Goal: Task Accomplishment & Management: Manage account settings

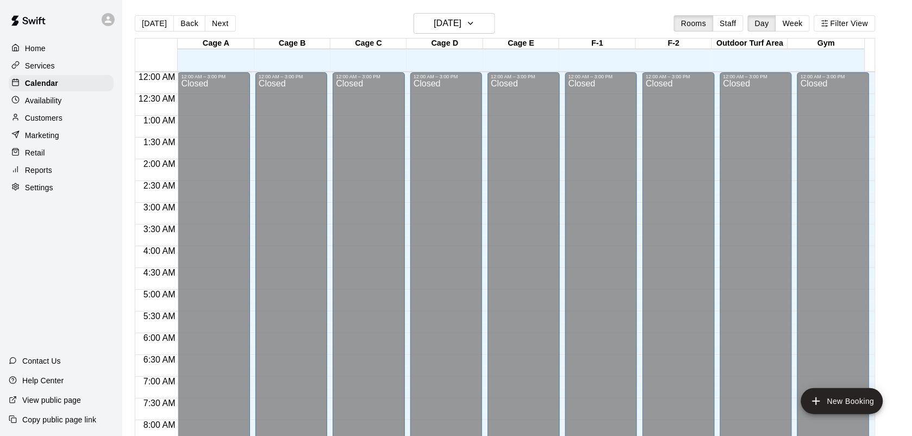
scroll to position [609, 0]
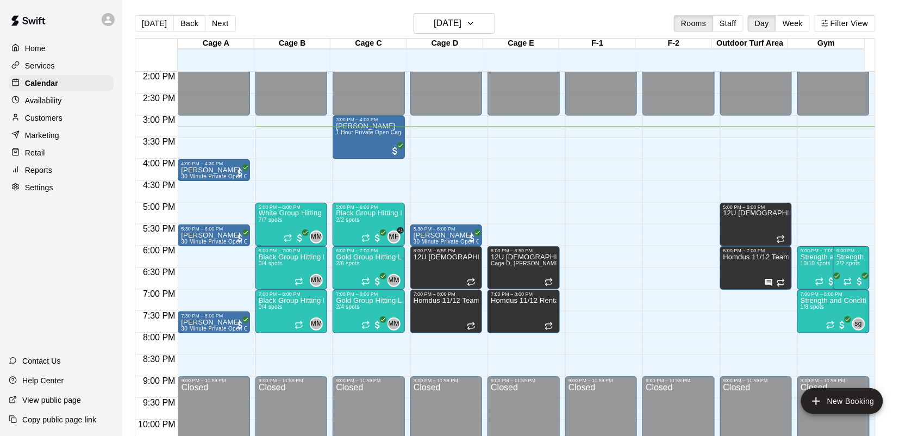
click at [53, 118] on p "Customers" at bounding box center [43, 117] width 37 height 11
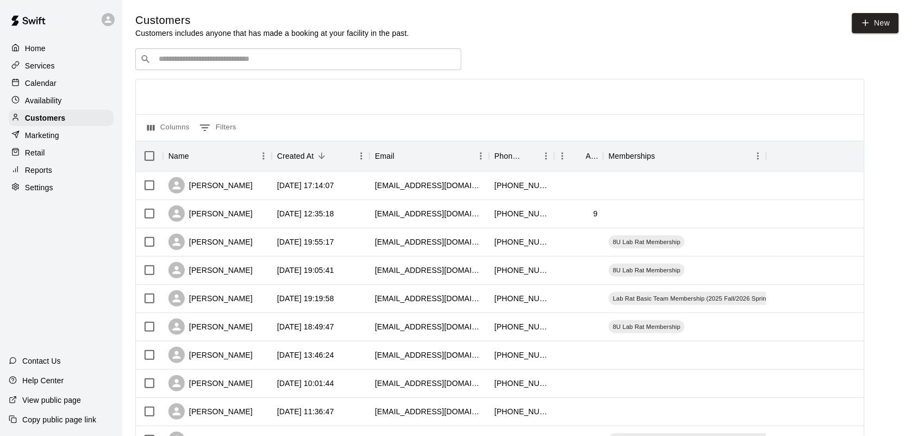
click at [225, 70] on div "​ ​" at bounding box center [298, 59] width 326 height 22
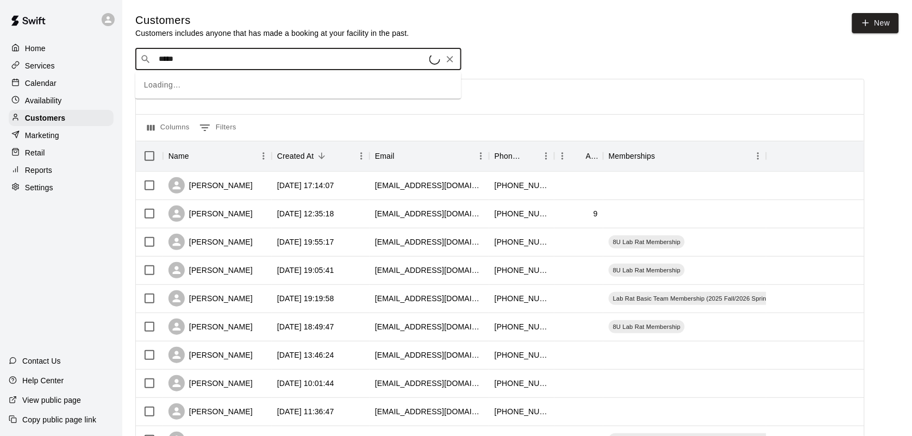
type input "******"
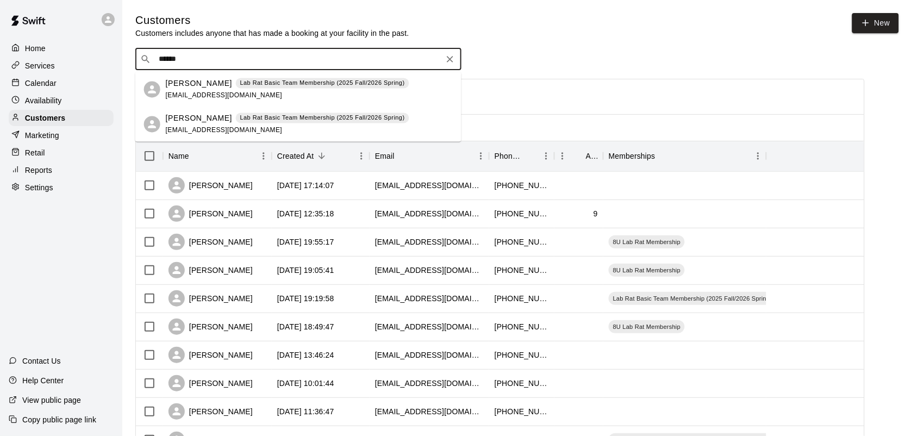
click at [262, 114] on p "Lab Rat Basic Team Membership (2025 Fall/2026 Spring)" at bounding box center [322, 118] width 165 height 9
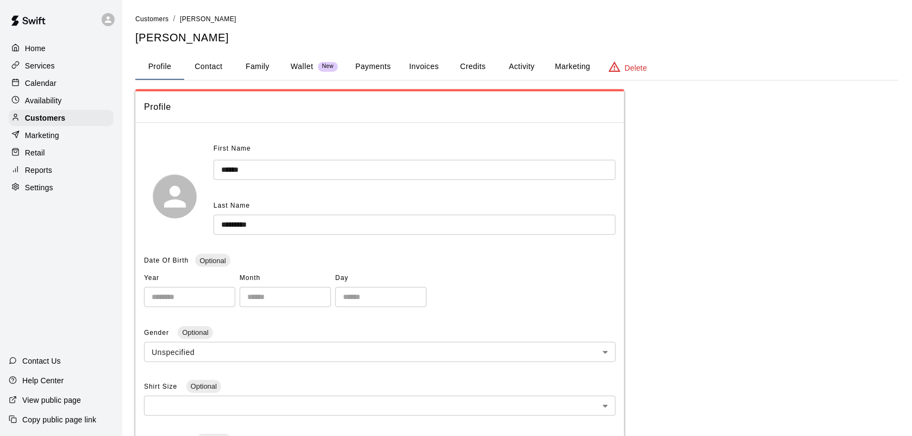
click at [372, 57] on button "Payments" at bounding box center [373, 67] width 53 height 26
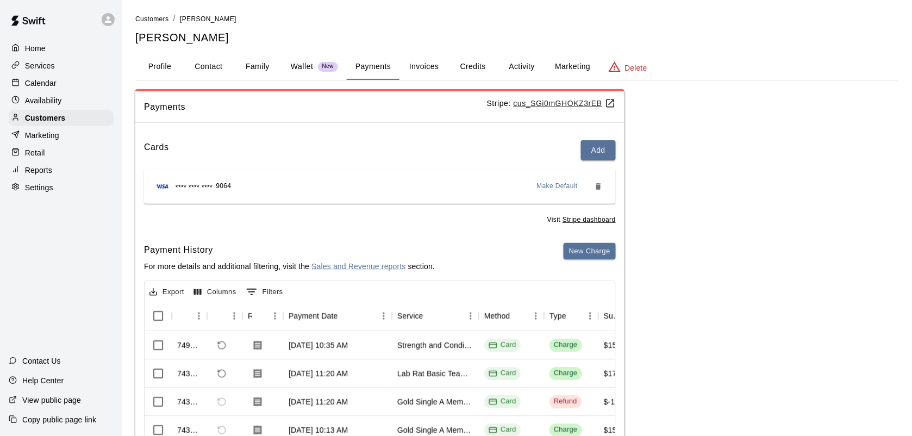
click at [472, 72] on button "Credits" at bounding box center [472, 67] width 49 height 26
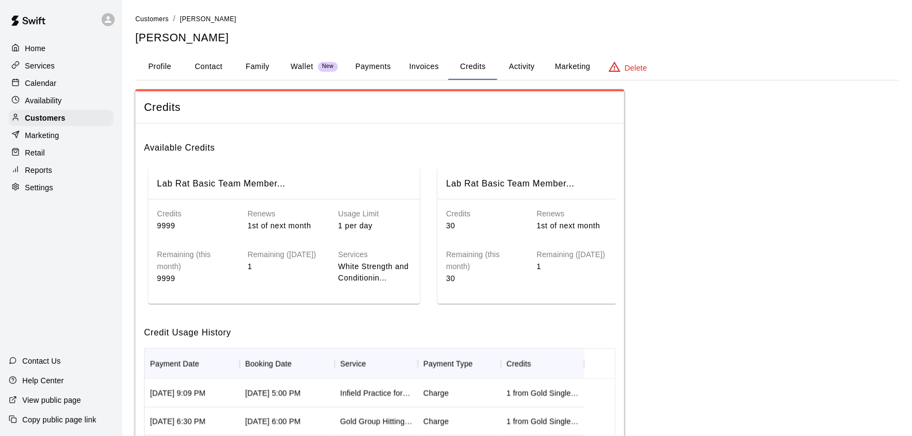
click at [383, 64] on button "Payments" at bounding box center [373, 67] width 53 height 26
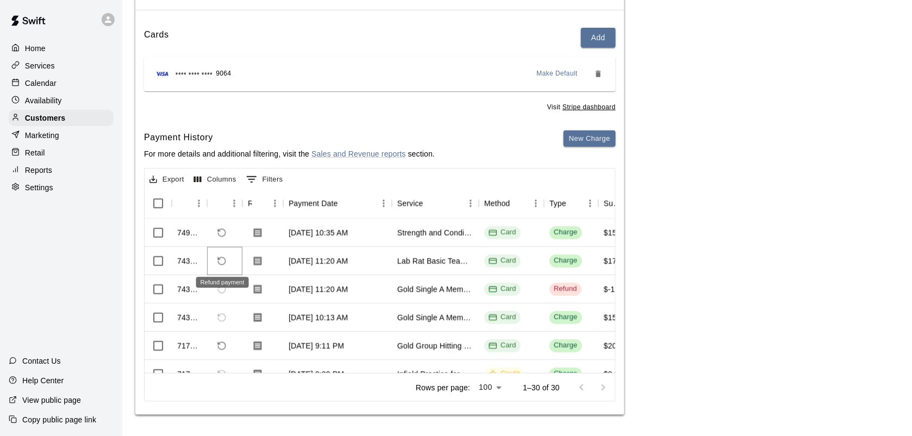
click at [227, 257] on button "Refund payment" at bounding box center [221, 261] width 18 height 18
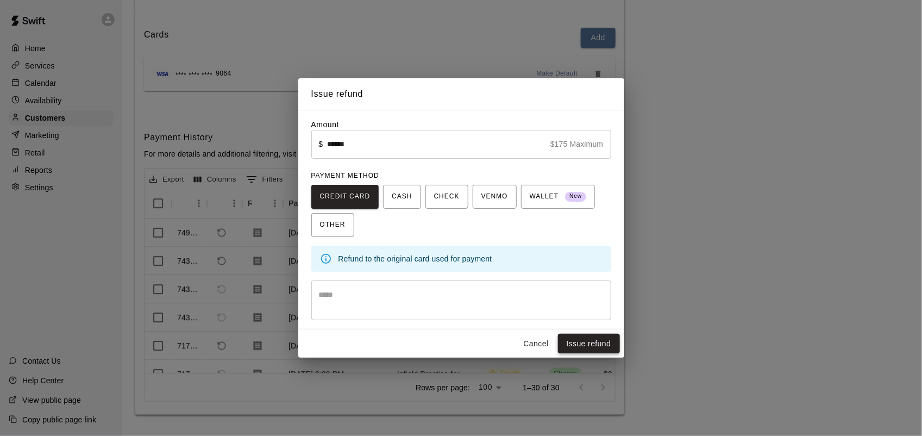
click at [580, 345] on button "Issue refund" at bounding box center [589, 344] width 62 height 20
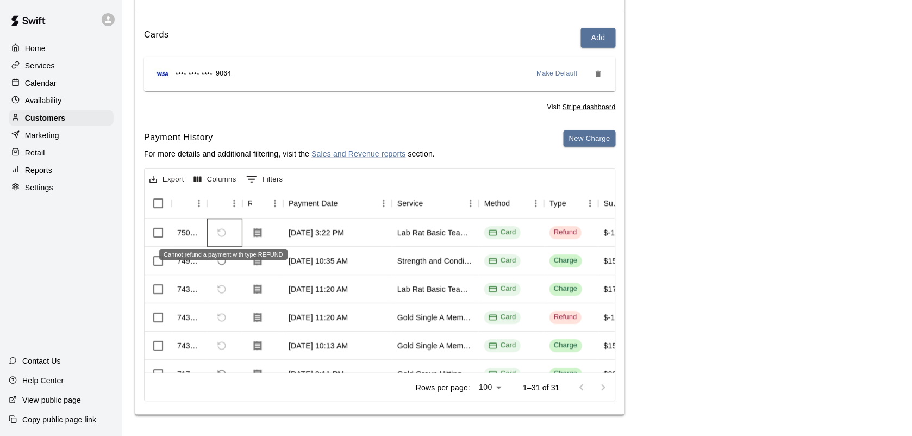
click at [223, 260] on div "Cannot refund a payment with type REFUND" at bounding box center [223, 251] width 130 height 20
click at [221, 262] on icon "Refund payment" at bounding box center [222, 261] width 10 height 10
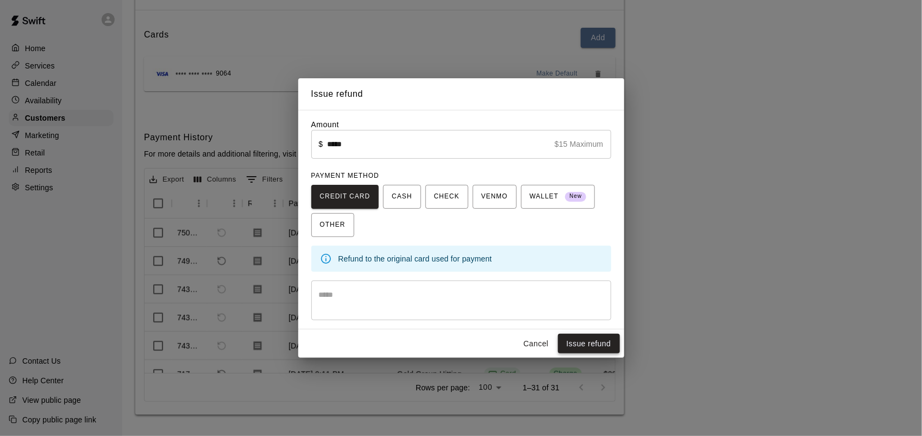
click at [596, 347] on button "Issue refund" at bounding box center [589, 344] width 62 height 20
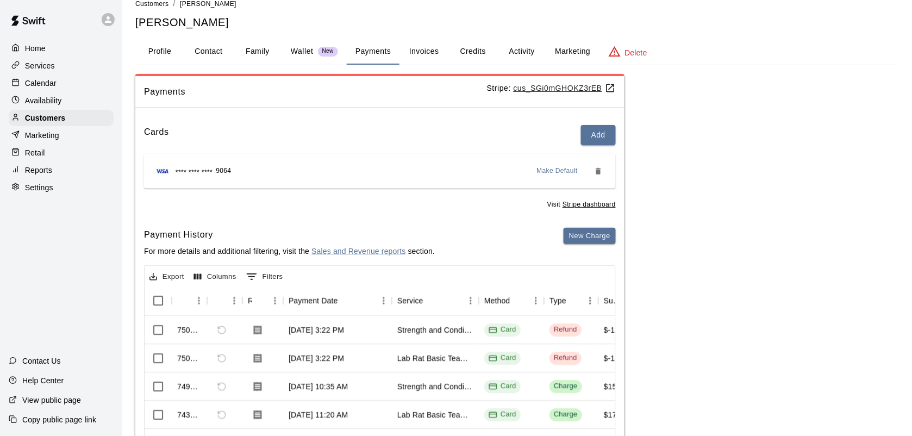
scroll to position [16, 0]
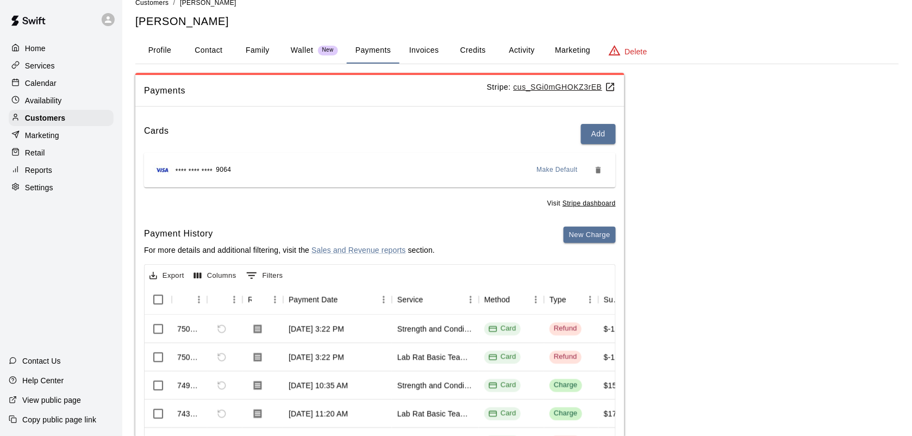
click at [47, 71] on p "Services" at bounding box center [40, 65] width 30 height 11
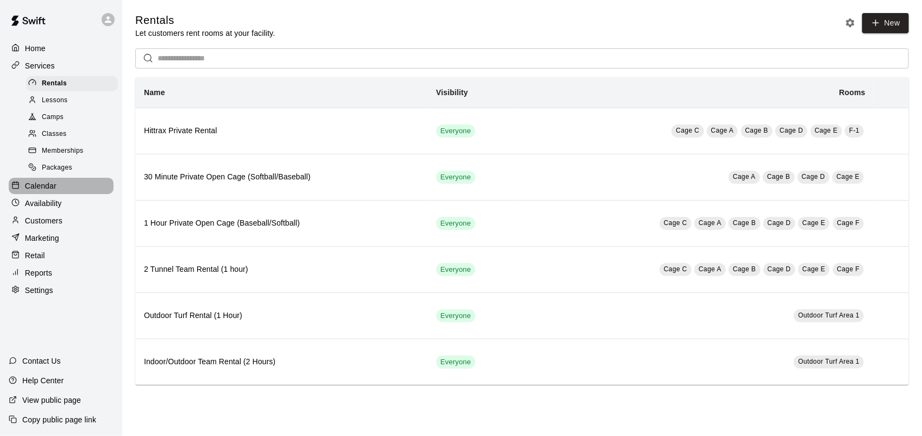
click at [39, 189] on p "Calendar" at bounding box center [41, 185] width 32 height 11
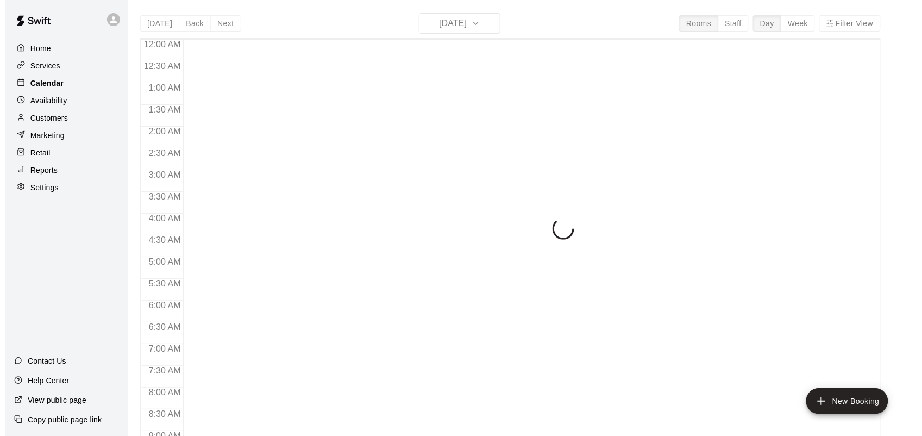
scroll to position [634, 0]
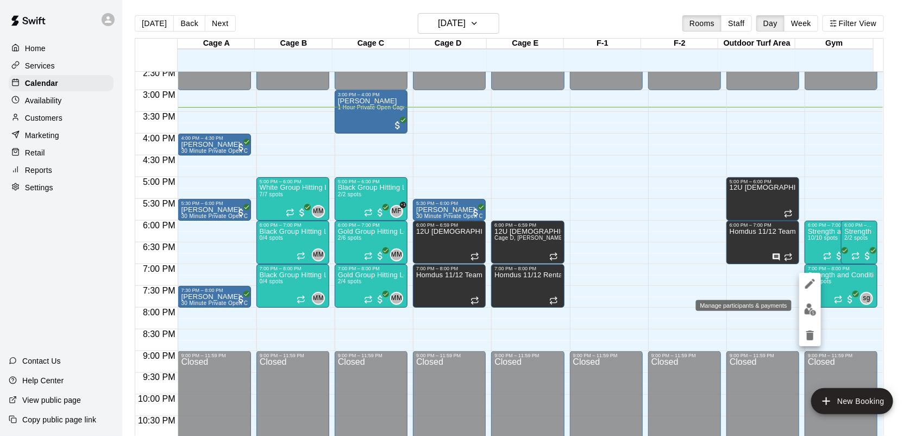
click at [808, 310] on img "edit" at bounding box center [810, 309] width 12 height 12
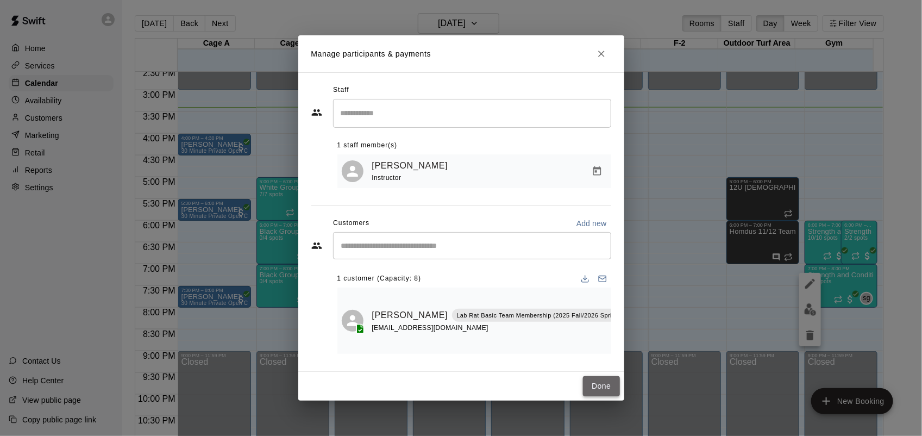
click at [599, 389] on button "Done" at bounding box center [601, 386] width 36 height 20
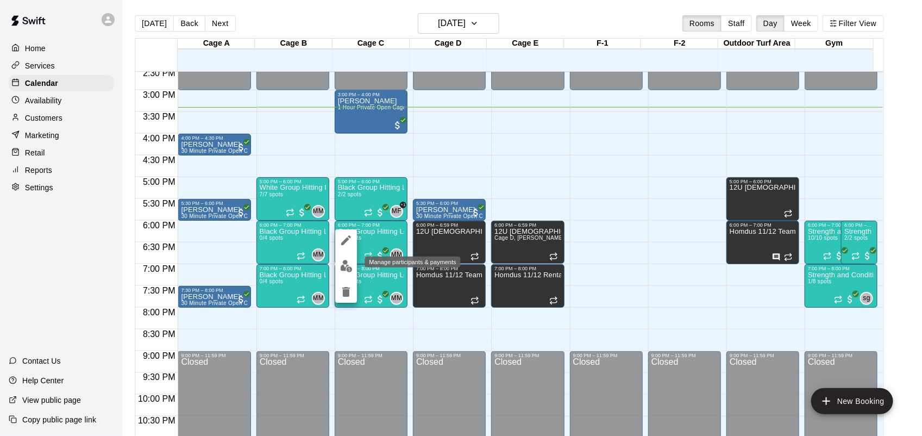
click at [346, 265] on img "edit" at bounding box center [346, 266] width 12 height 12
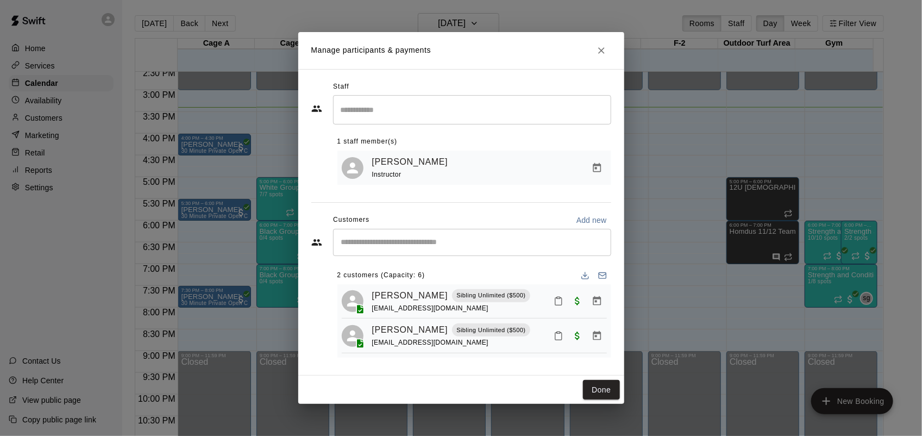
click at [443, 248] on div "​" at bounding box center [472, 242] width 278 height 27
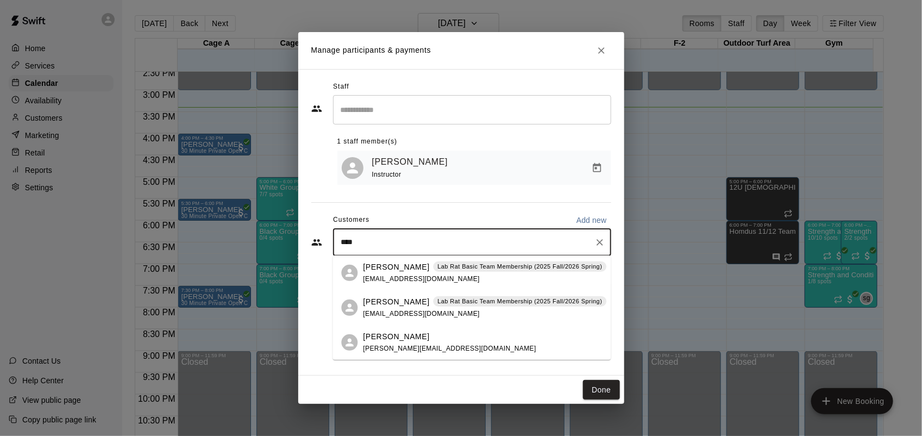
type input "*****"
click at [437, 302] on p "Lab Rat Basic Team Membership (2025 Fall/2026 Spring)" at bounding box center [519, 301] width 165 height 9
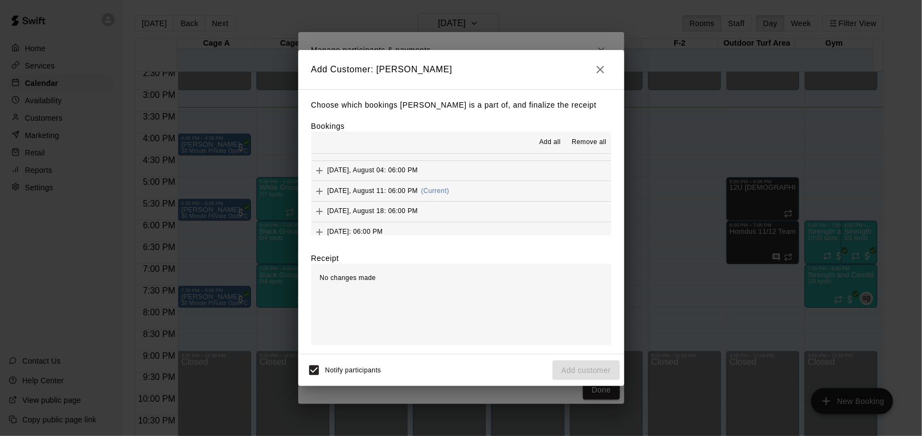
scroll to position [62, 0]
click at [346, 190] on div "Monday, August 11: 06:00 PM (Current)" at bounding box center [380, 184] width 138 height 16
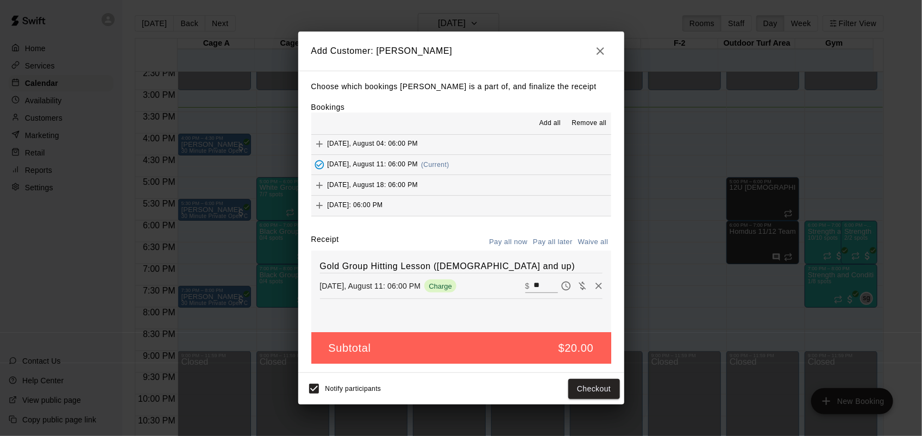
click at [597, 241] on button "Waive all" at bounding box center [593, 242] width 36 height 17
type input "*"
click at [590, 398] on button "Add customer" at bounding box center [586, 389] width 67 height 20
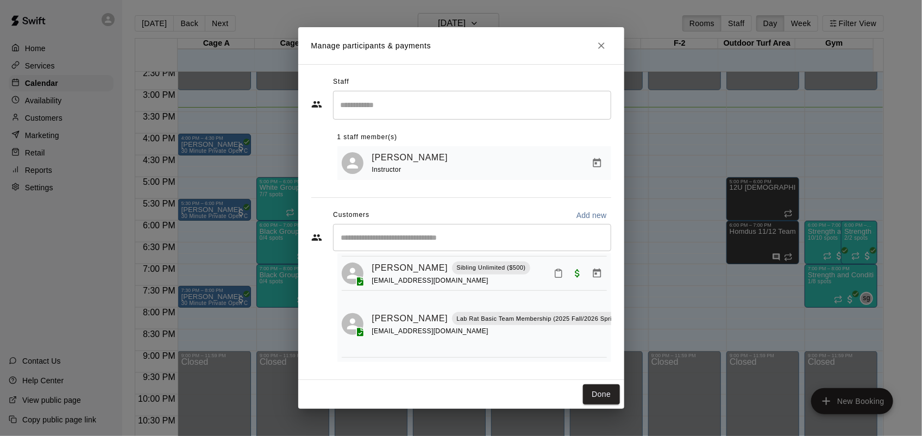
scroll to position [0, 0]
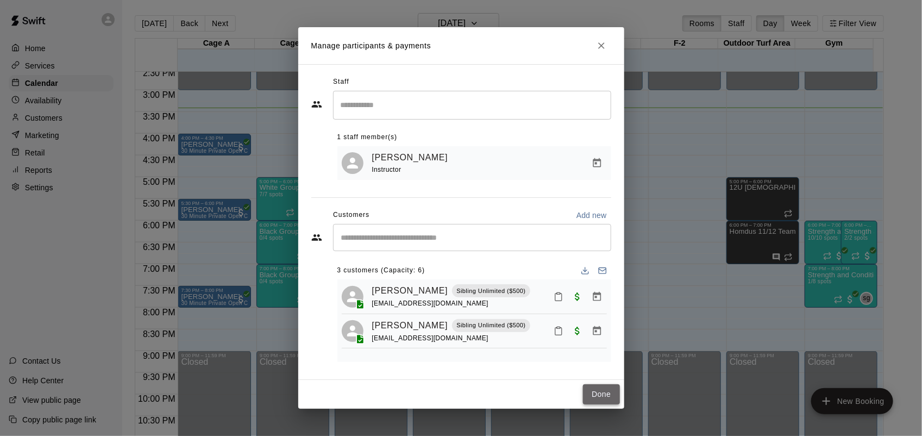
click at [602, 394] on button "Done" at bounding box center [601, 394] width 36 height 20
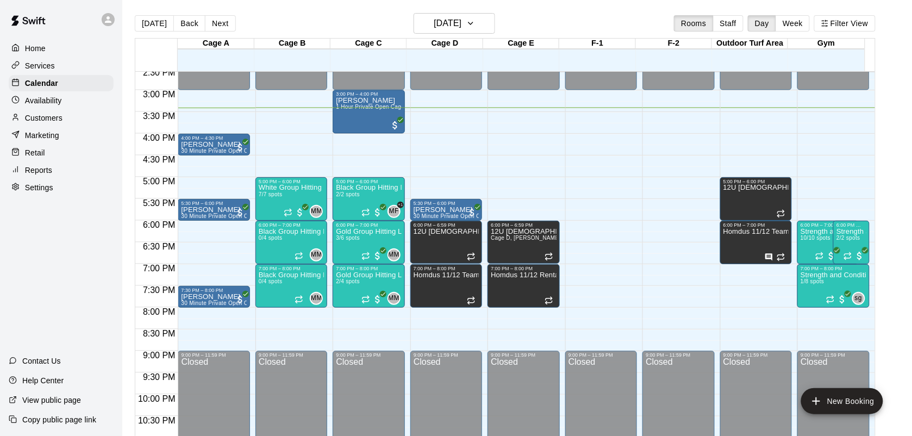
click at [53, 120] on p "Customers" at bounding box center [43, 117] width 37 height 11
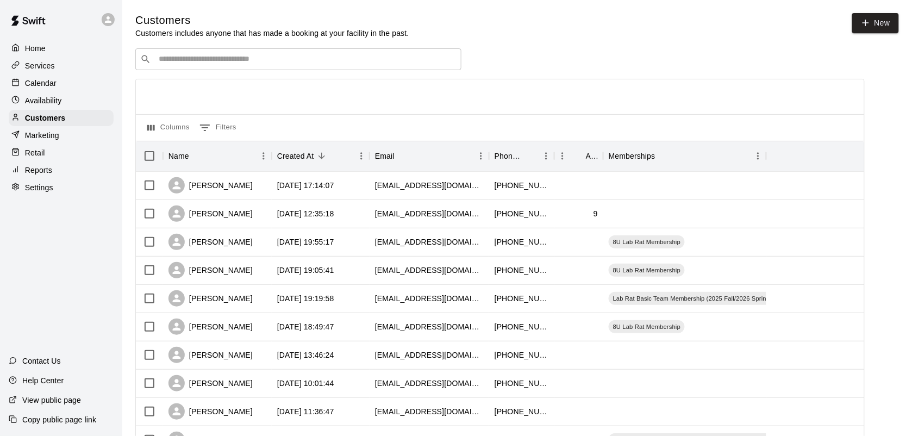
click at [234, 68] on div "​ ​" at bounding box center [298, 59] width 326 height 22
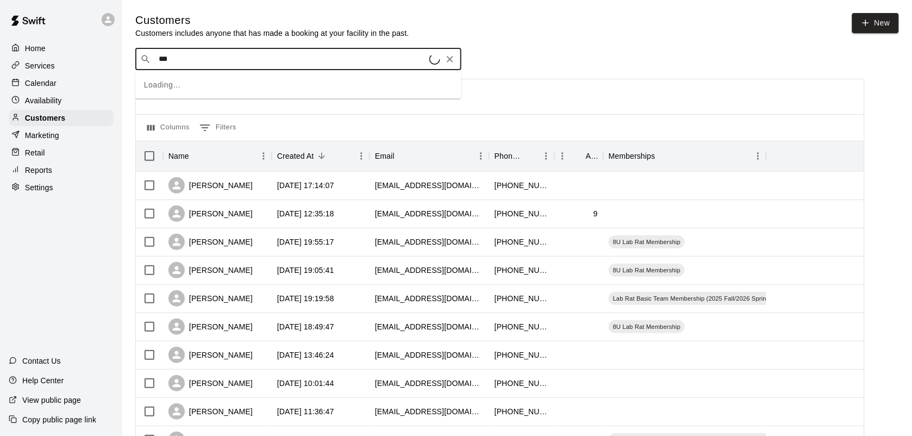
type input "****"
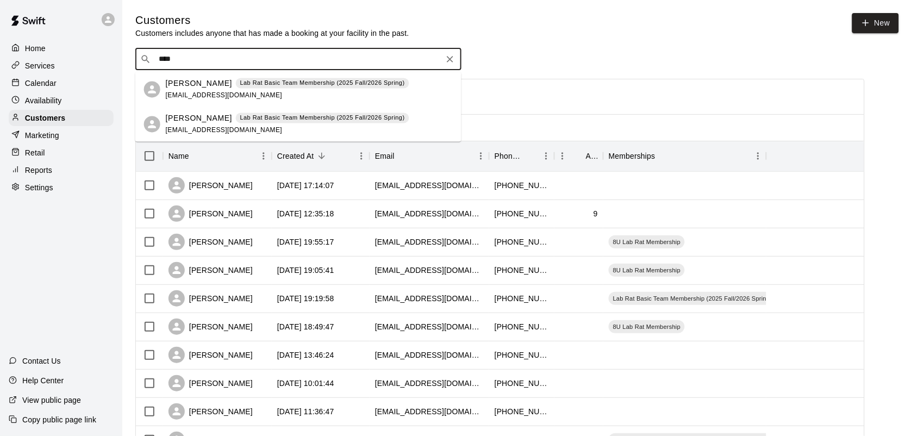
click at [250, 115] on p "Lab Rat Basic Team Membership (2025 Fall/2026 Spring)" at bounding box center [322, 118] width 165 height 9
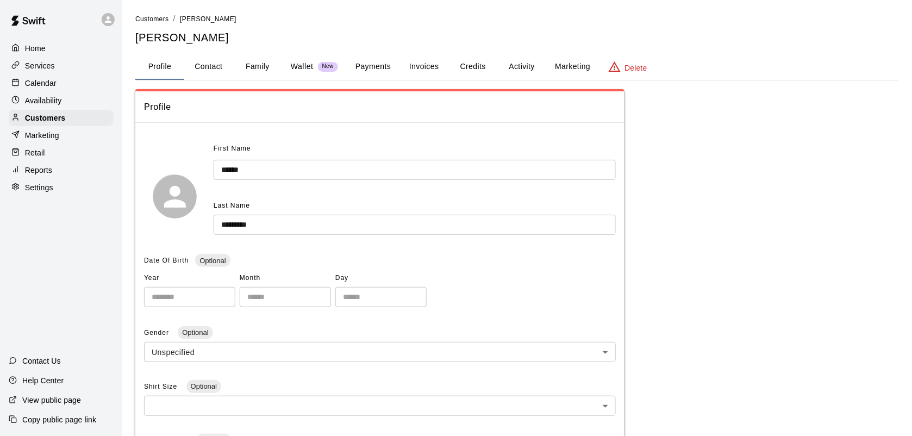
click at [514, 66] on button "Activity" at bounding box center [521, 67] width 49 height 26
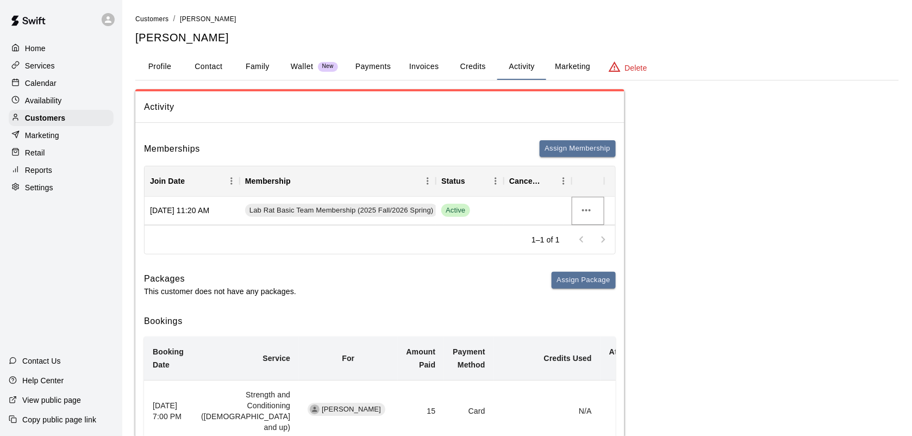
click at [585, 217] on button "more actions" at bounding box center [586, 210] width 18 height 18
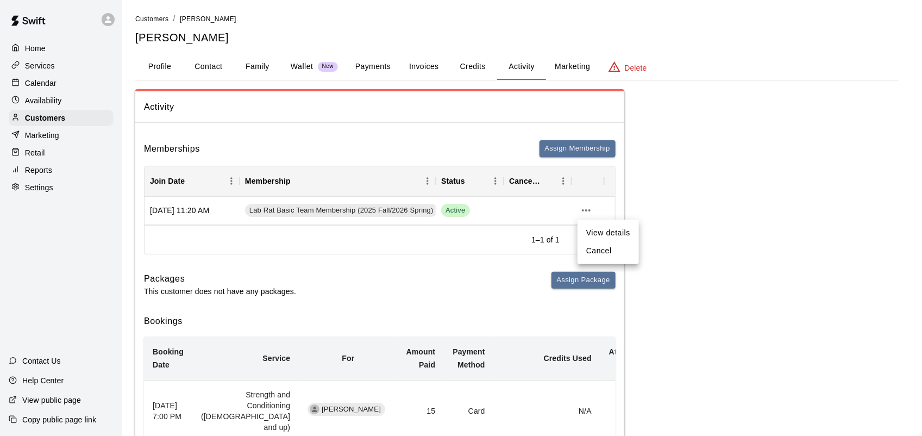
click at [598, 254] on li "Cancel" at bounding box center [608, 251] width 61 height 18
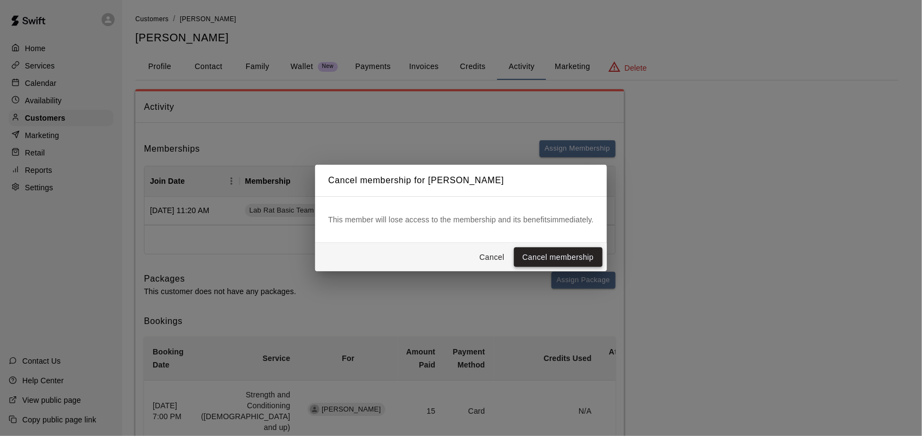
click at [581, 252] on button "Cancel membership" at bounding box center [558, 257] width 89 height 20
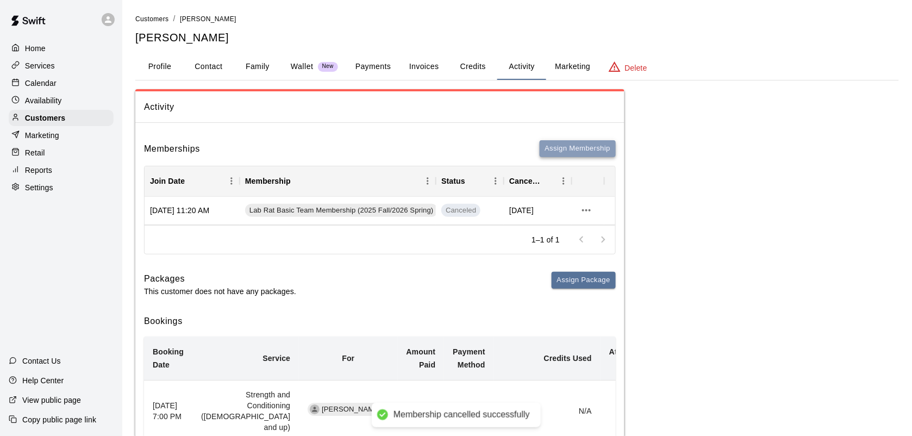
click at [568, 151] on button "Assign Membership" at bounding box center [578, 148] width 76 height 17
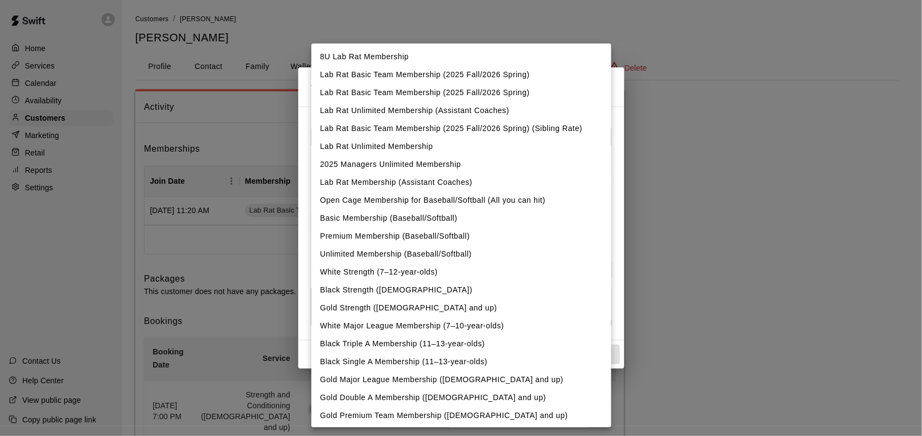
click at [300, 163] on div at bounding box center [461, 218] width 922 height 436
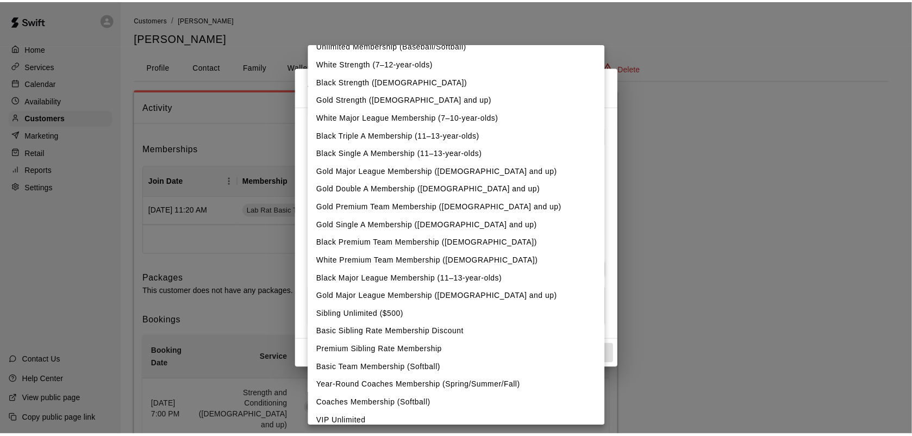
scroll to position [216, 0]
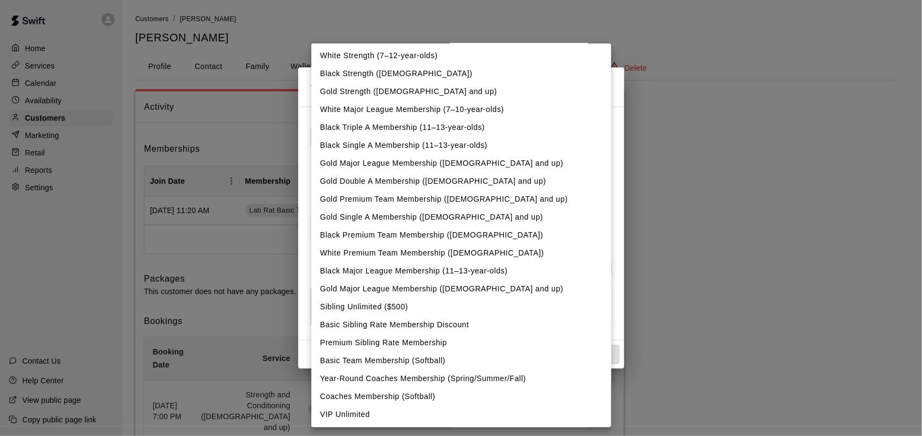
click at [43, 71] on div at bounding box center [461, 218] width 922 height 436
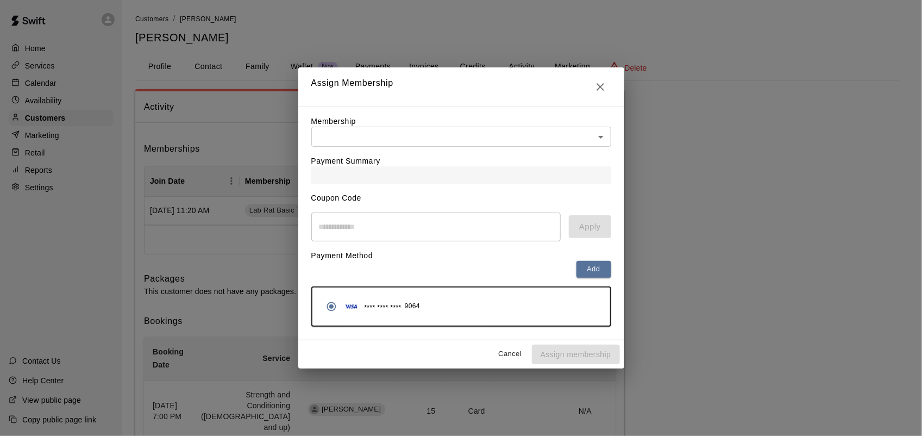
click at [87, 67] on div "Assign Membership Membership ​ ​ Payment Summary Coupon Code ​ Apply Payment Me…" at bounding box center [461, 218] width 922 height 436
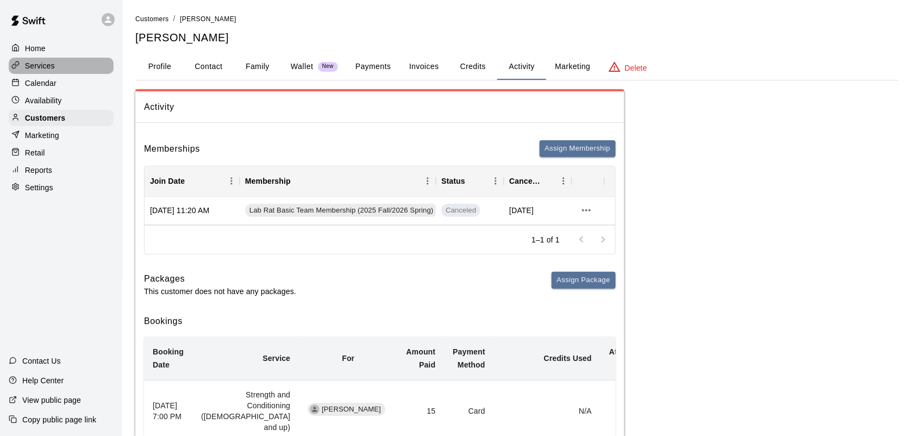
click at [33, 61] on p "Services" at bounding box center [40, 65] width 30 height 11
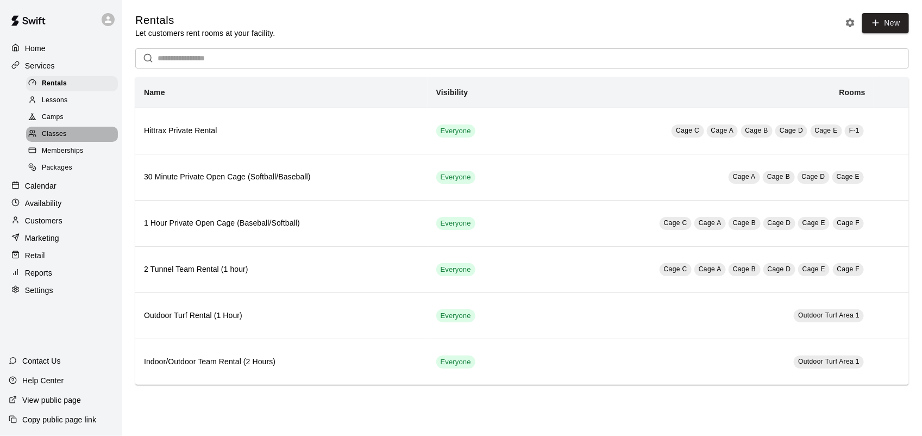
click at [62, 139] on span "Classes" at bounding box center [54, 134] width 24 height 11
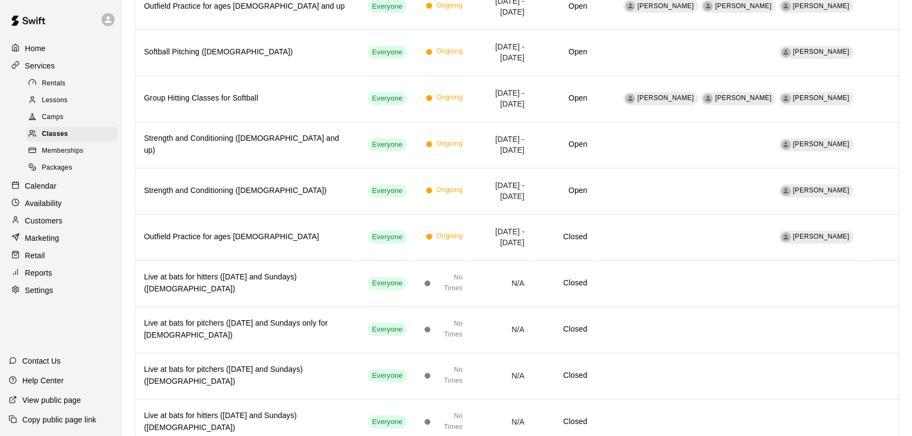
scroll to position [585, 0]
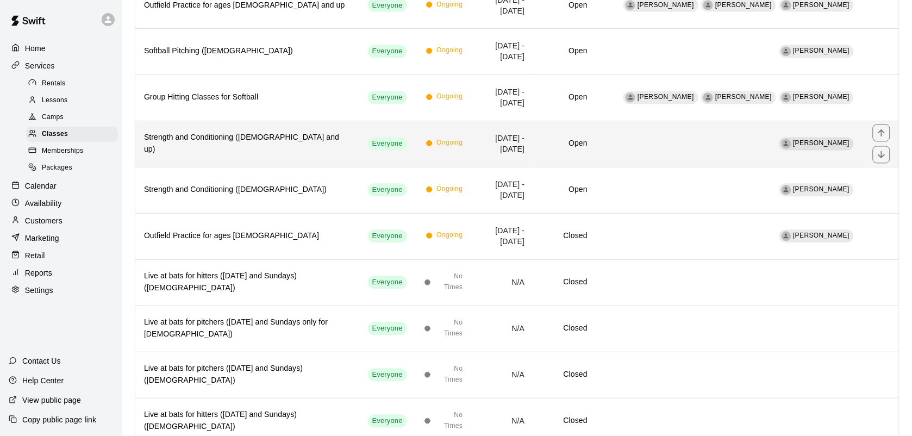
click at [256, 144] on h6 "Strength and Conditioning (13 years old and up)" at bounding box center [247, 144] width 206 height 24
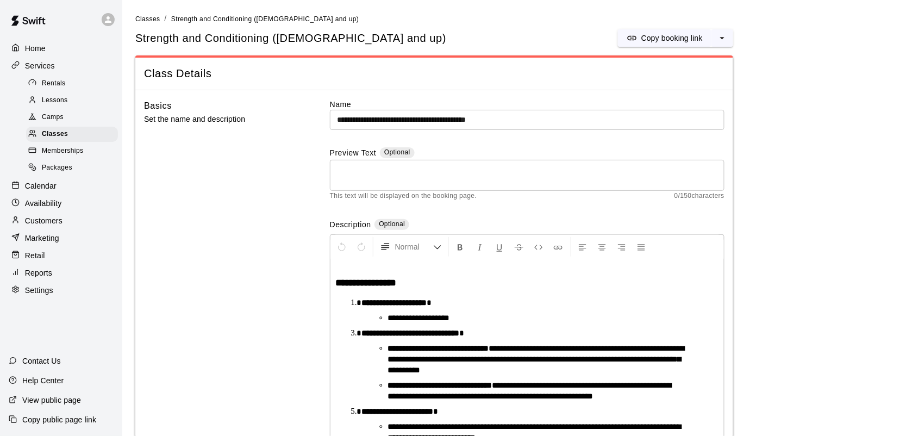
scroll to position [104, 0]
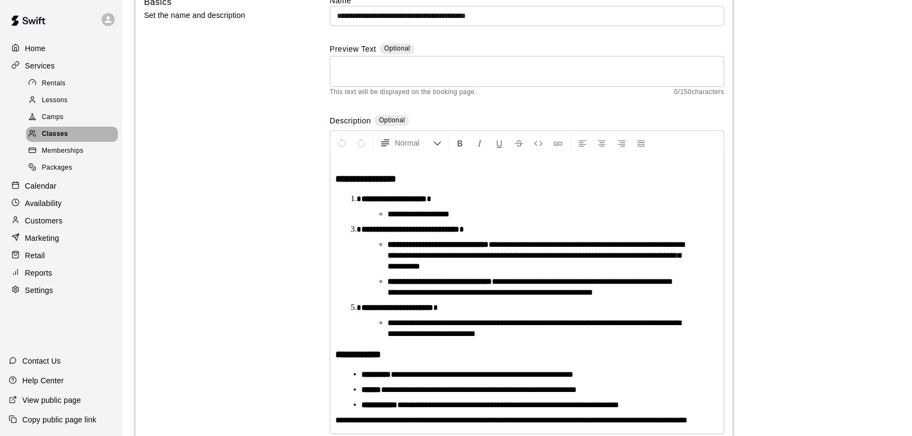
click at [63, 137] on span "Classes" at bounding box center [55, 134] width 26 height 11
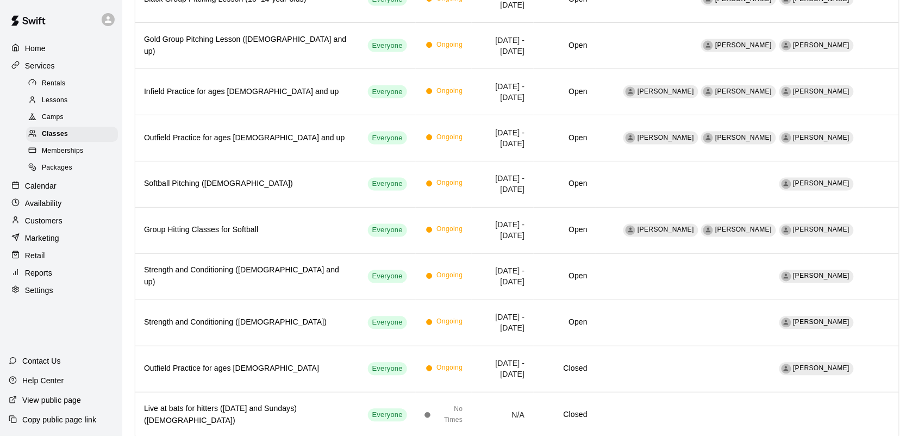
scroll to position [454, 0]
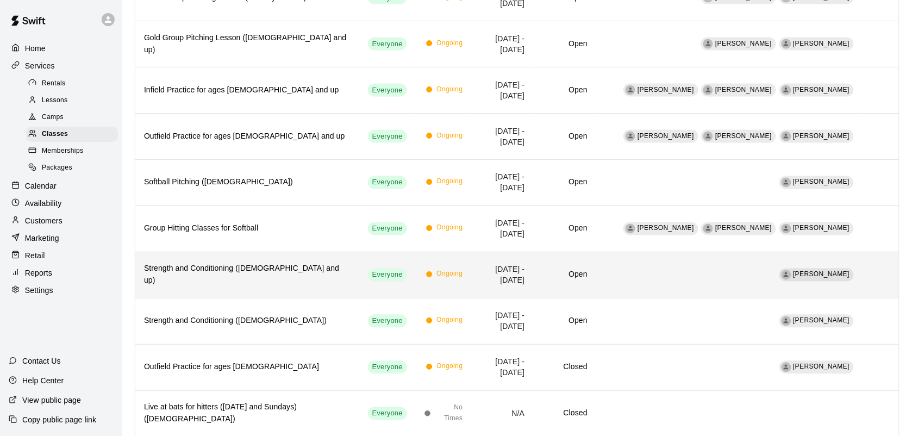
click at [208, 286] on h6 "Strength and Conditioning (13 years old and up)" at bounding box center [247, 275] width 206 height 24
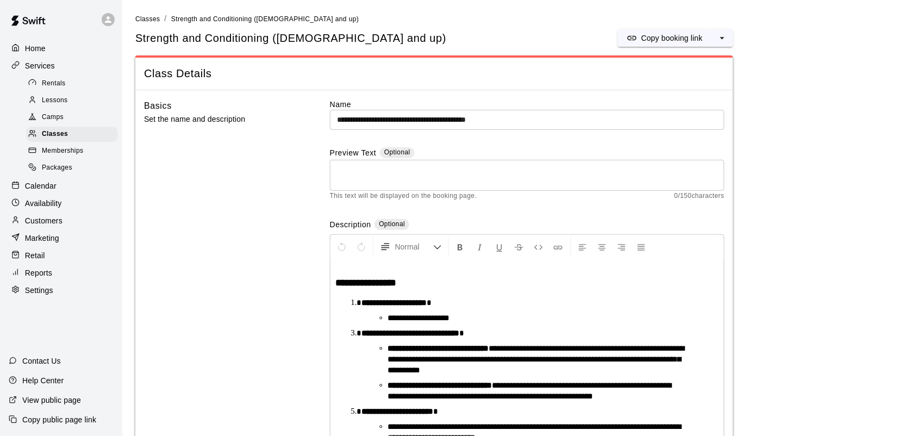
scroll to position [104, 0]
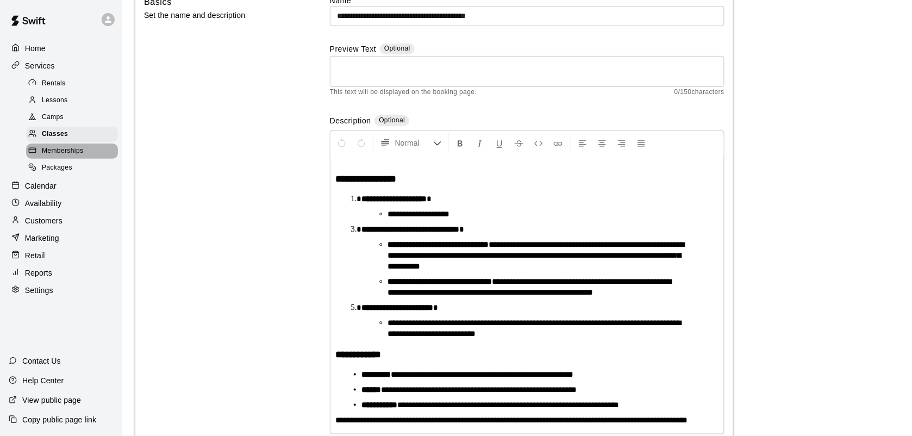
click at [69, 156] on span "Memberships" at bounding box center [62, 151] width 41 height 11
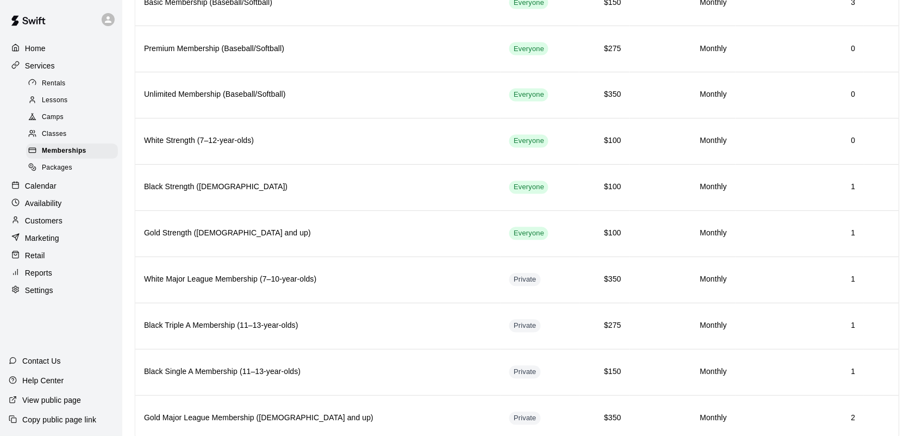
scroll to position [544, 0]
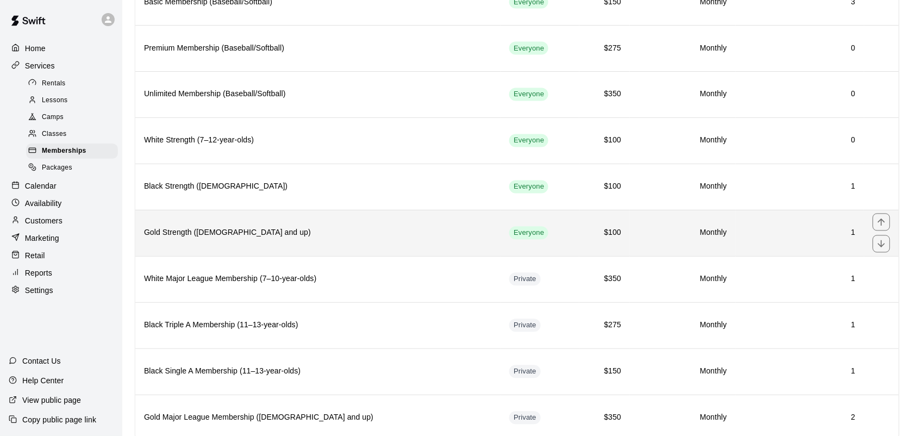
click at [273, 255] on th "Gold Strength (13 years old and up)" at bounding box center [317, 233] width 365 height 46
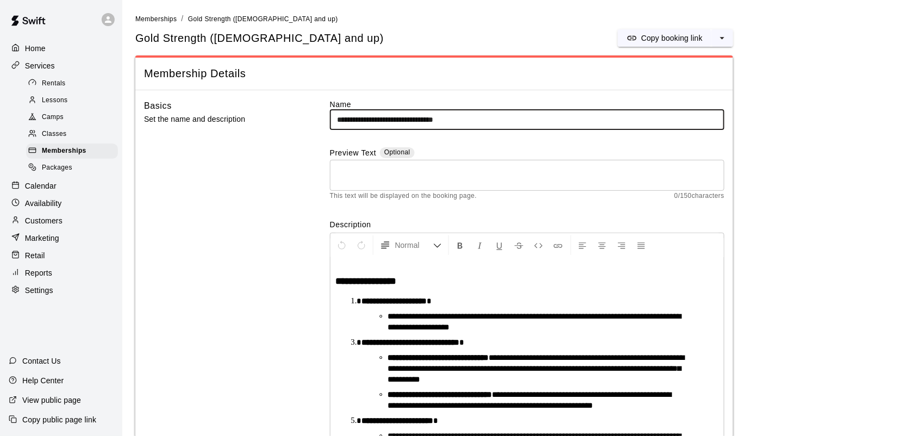
click at [387, 122] on input "**********" at bounding box center [527, 120] width 394 height 20
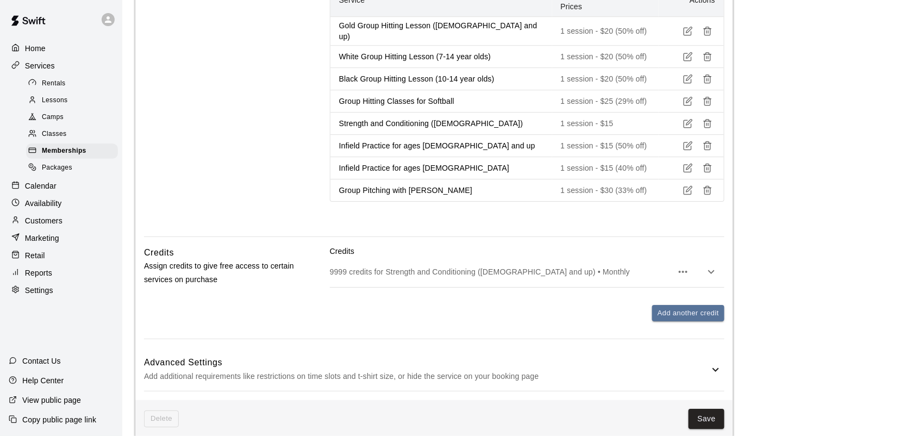
scroll to position [935, 0]
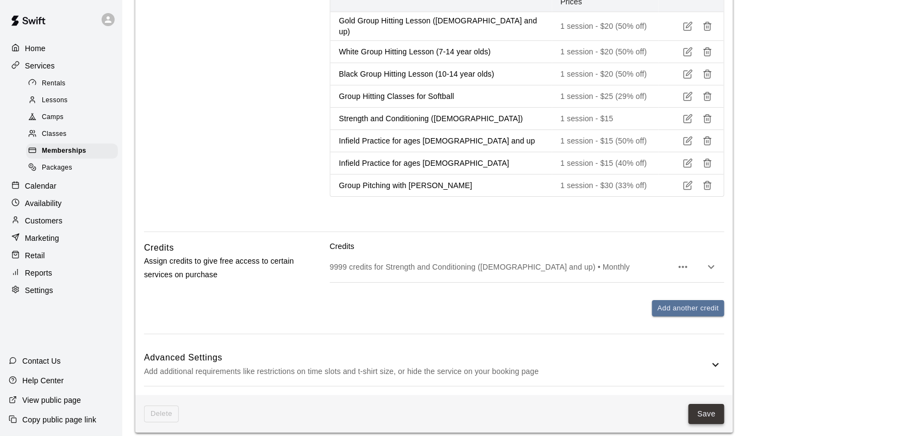
type input "**********"
click at [712, 404] on button "Save" at bounding box center [706, 414] width 36 height 20
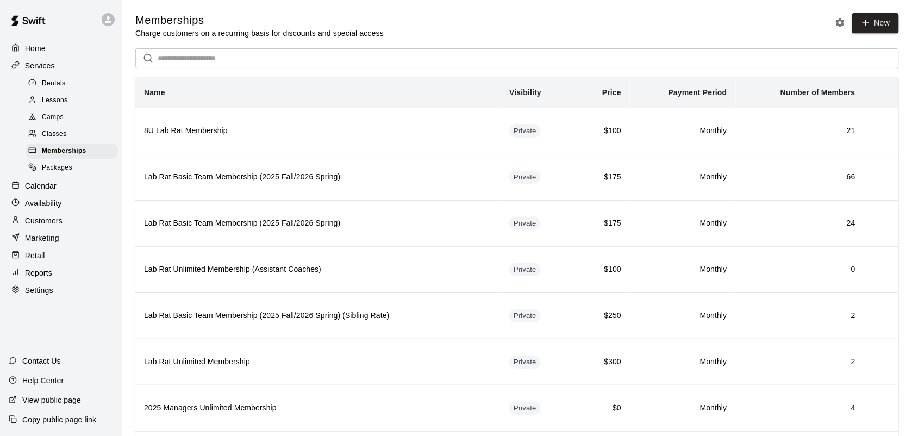
click at [47, 226] on p "Customers" at bounding box center [43, 220] width 37 height 11
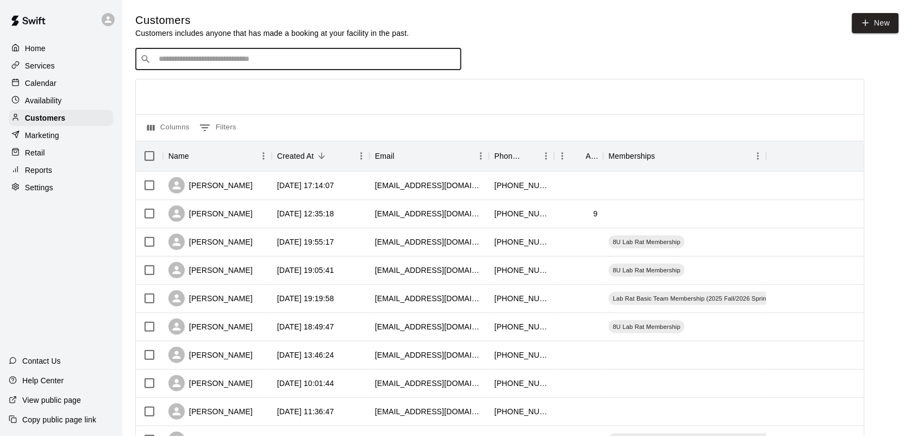
click at [262, 58] on input "Search customers by name or email" at bounding box center [305, 59] width 301 height 11
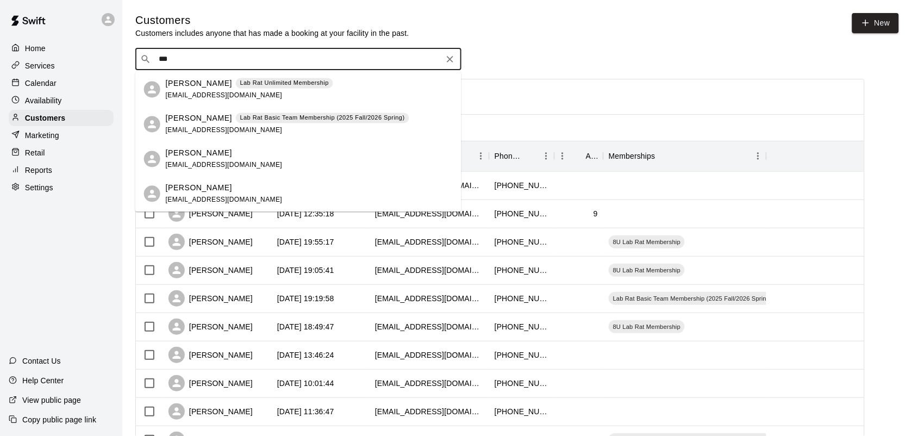
type input "****"
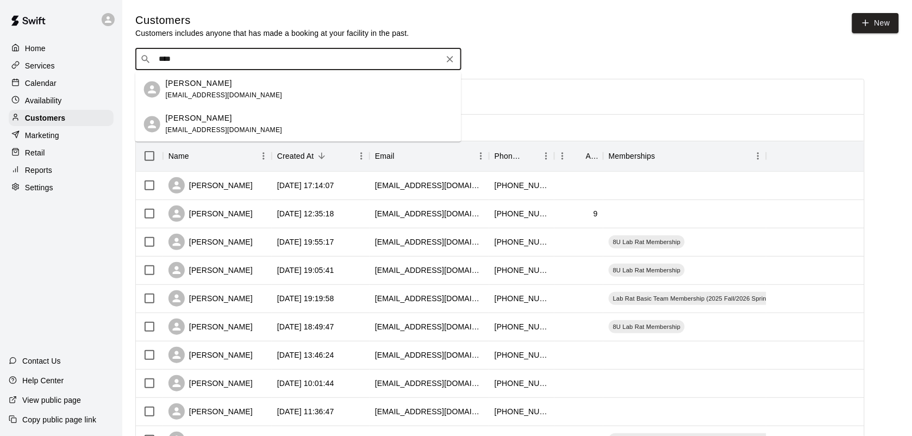
click at [265, 118] on div "Tyler Sirkel sirkel4@icloud.com" at bounding box center [309, 123] width 287 height 23
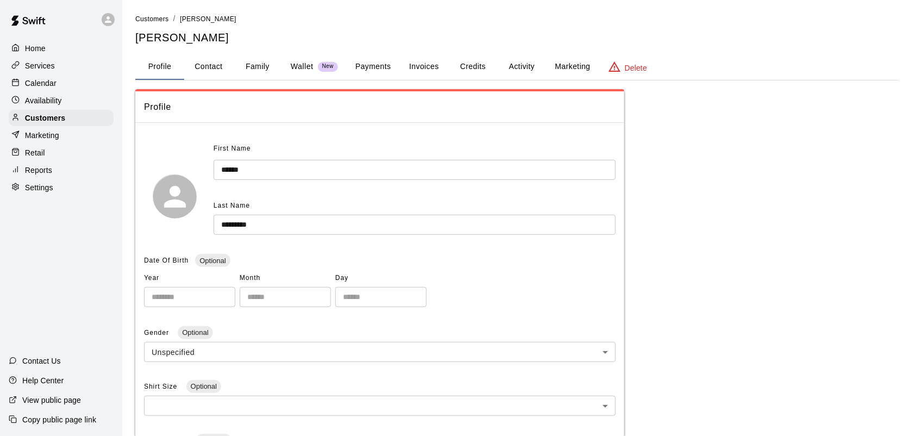
click at [515, 70] on button "Activity" at bounding box center [521, 67] width 49 height 26
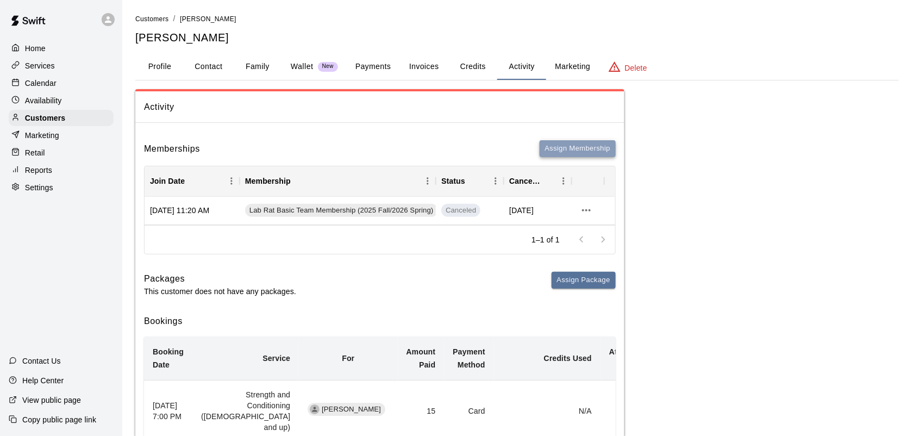
click at [569, 149] on button "Assign Membership" at bounding box center [578, 148] width 76 height 17
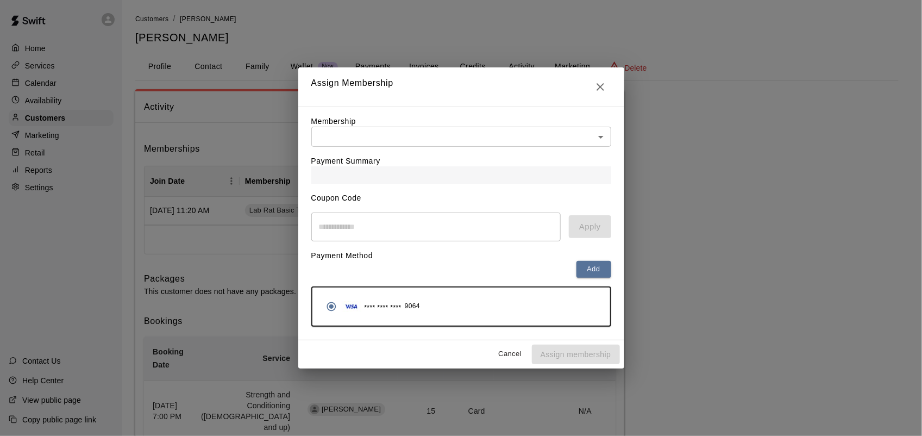
click at [569, 149] on div "Payment Summary" at bounding box center [461, 165] width 300 height 37
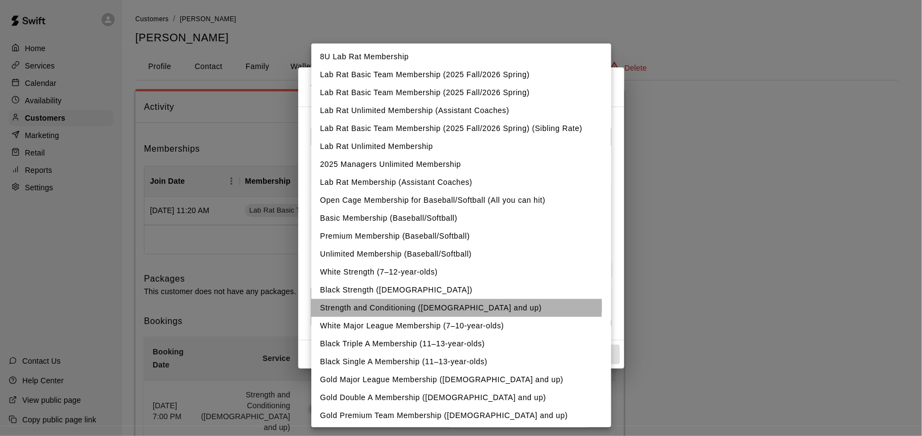
click at [432, 306] on li "Strength and Conditioning (13 years old and up)" at bounding box center [461, 308] width 300 height 18
type input "**********"
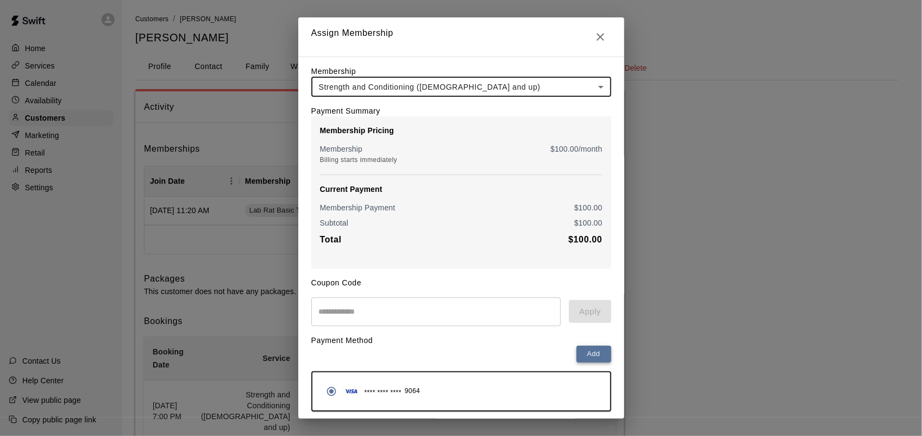
scroll to position [39, 0]
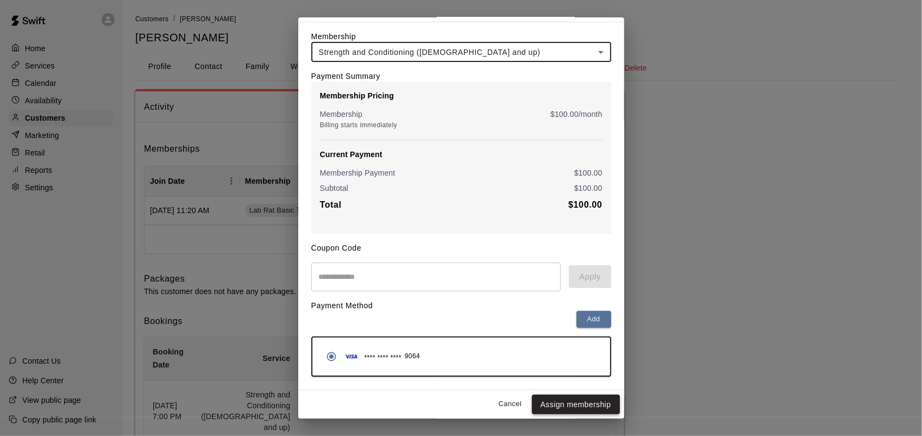
click at [561, 402] on button "Assign membership" at bounding box center [576, 404] width 88 height 20
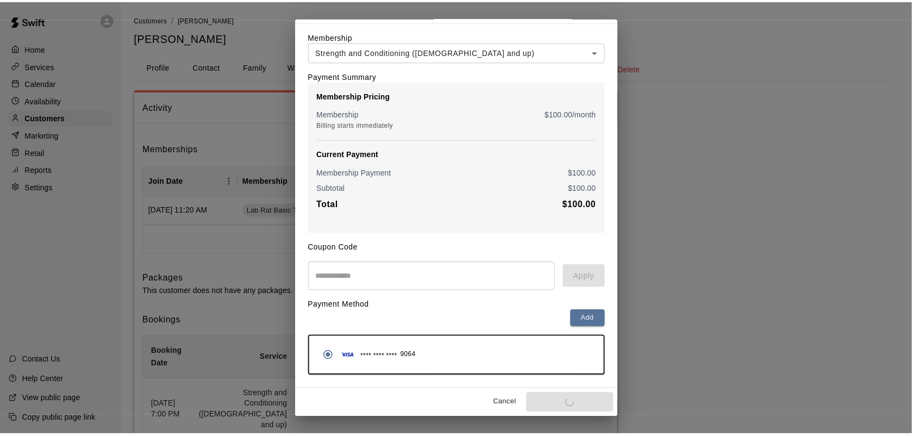
scroll to position [0, 0]
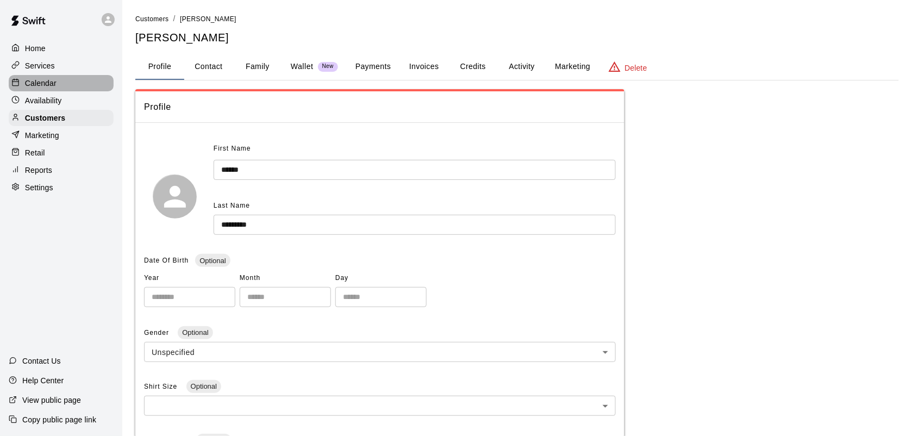
click at [36, 80] on p "Calendar" at bounding box center [41, 83] width 32 height 11
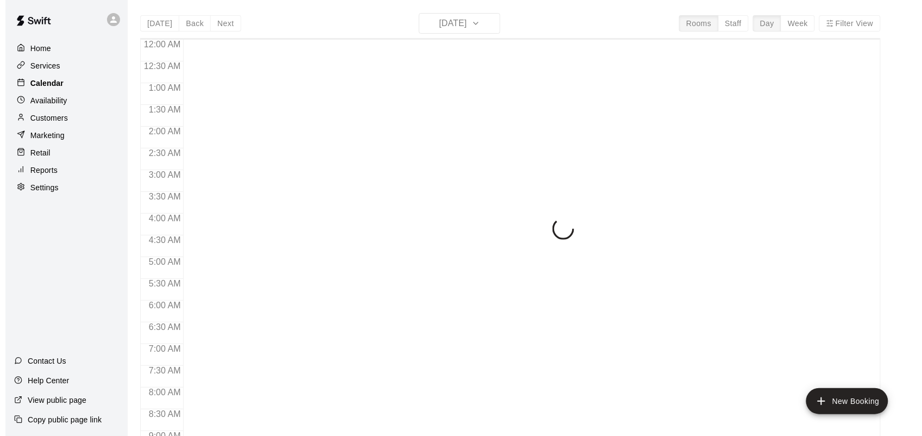
scroll to position [634, 0]
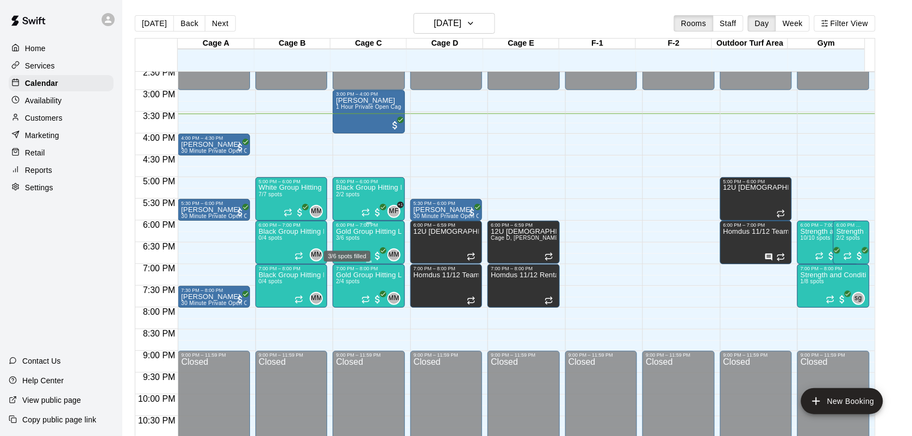
click at [355, 245] on div "3/6 spots filled" at bounding box center [347, 253] width 49 height 20
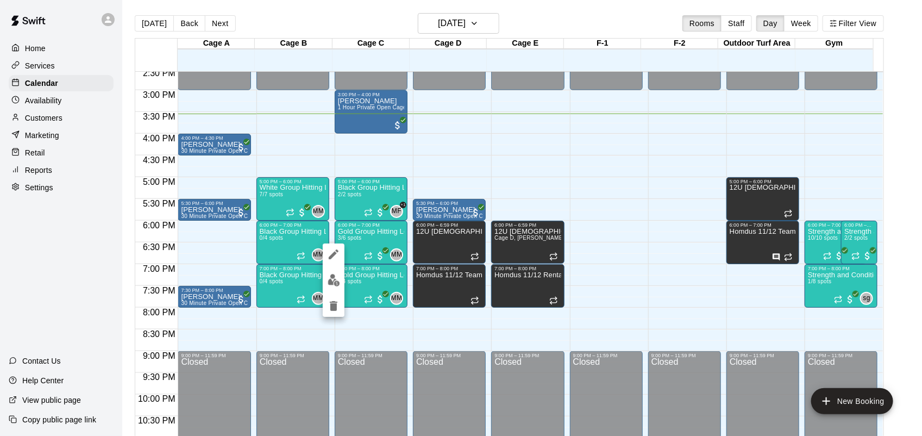
click at [364, 234] on div at bounding box center [461, 218] width 922 height 436
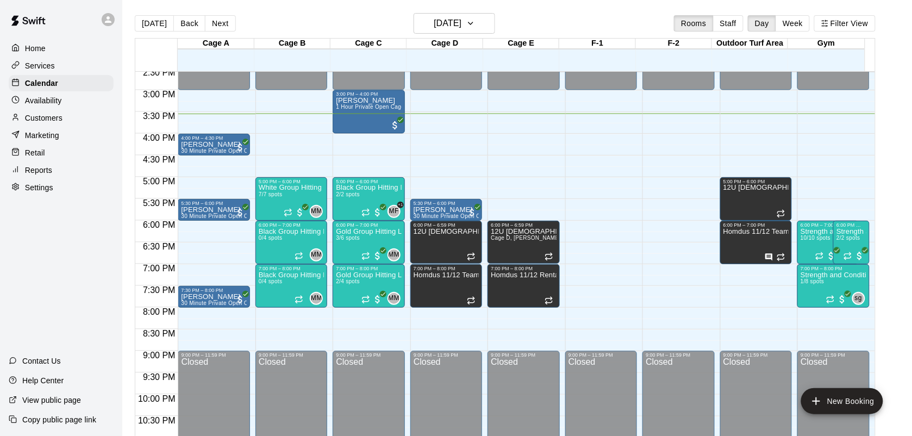
click at [364, 231] on p "Gold Group Hitting Lesson (13 years old and up)" at bounding box center [368, 231] width 65 height 0
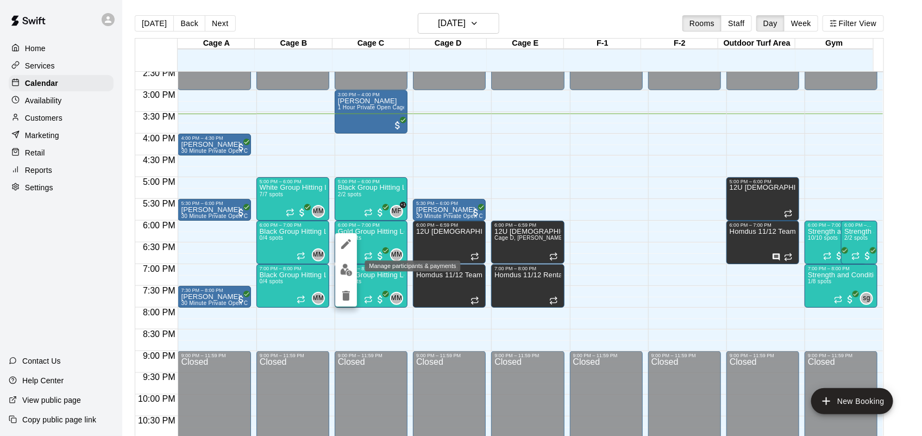
click at [344, 269] on img "edit" at bounding box center [346, 270] width 12 height 12
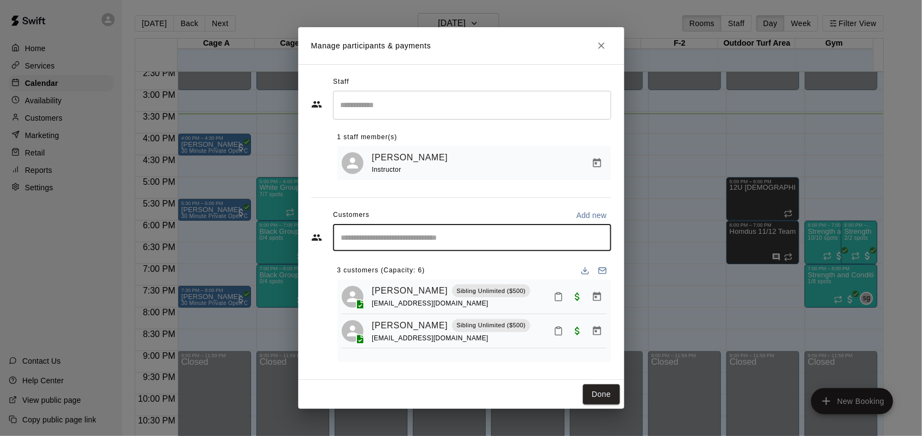
click at [413, 237] on input "Start typing to search customers..." at bounding box center [472, 237] width 268 height 11
type input "****"
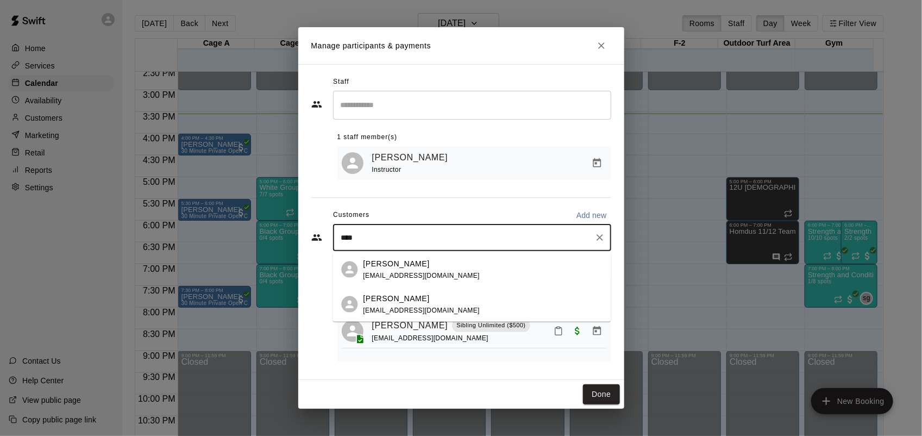
click at [415, 267] on p "Jayden Hernandez" at bounding box center [396, 263] width 66 height 11
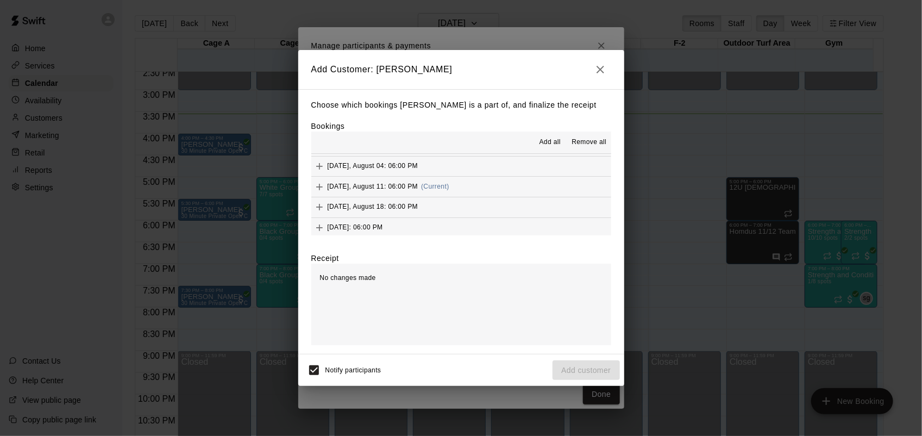
scroll to position [62, 0]
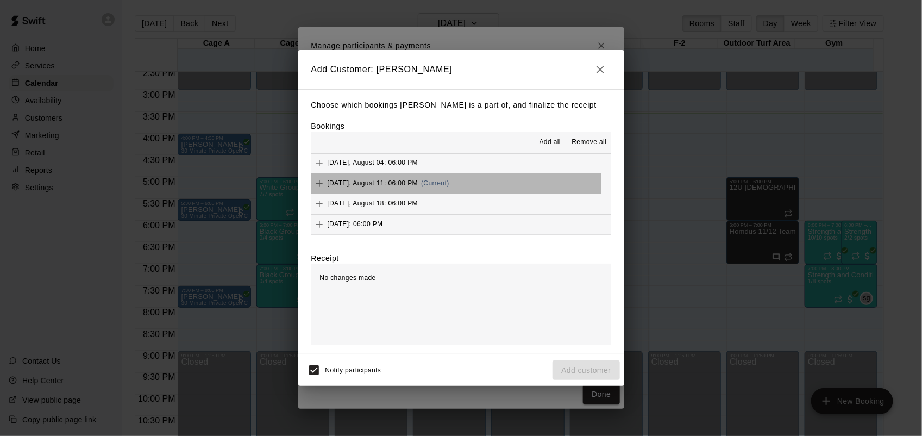
click at [328, 183] on span "Monday, August 11: 06:00 PM" at bounding box center [373, 183] width 91 height 8
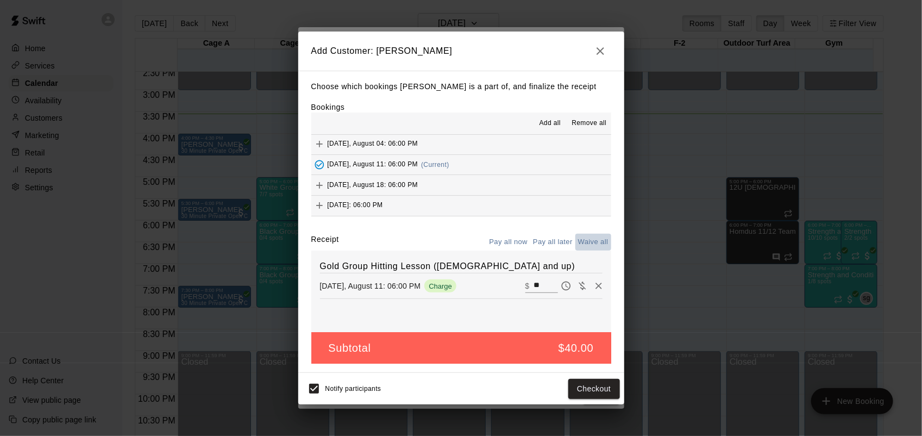
click at [588, 248] on button "Waive all" at bounding box center [593, 242] width 36 height 17
type input "*"
click at [596, 390] on button "Add customer" at bounding box center [586, 389] width 67 height 20
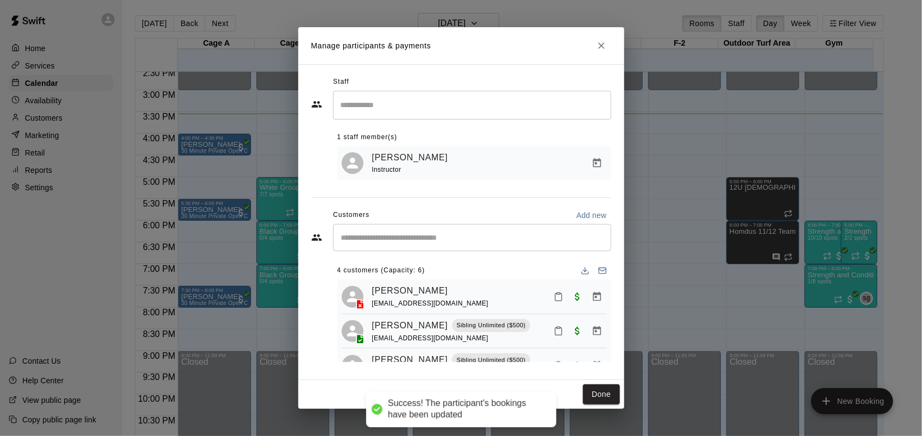
click at [596, 390] on button "Done" at bounding box center [601, 394] width 36 height 20
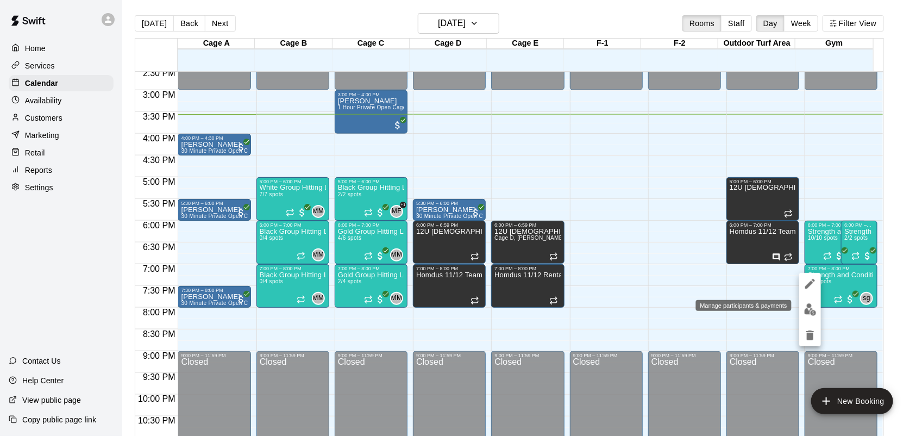
click at [811, 305] on img "edit" at bounding box center [810, 309] width 12 height 12
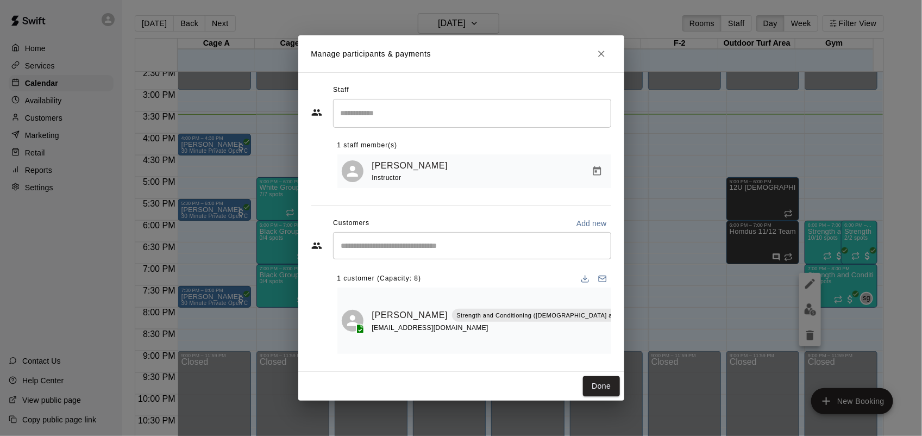
click at [429, 251] on input "Start typing to search customers..." at bounding box center [472, 245] width 268 height 11
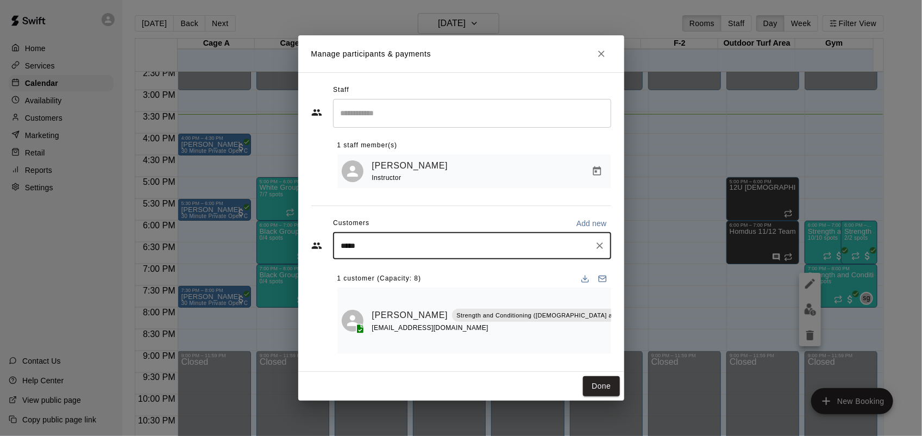
type input "******"
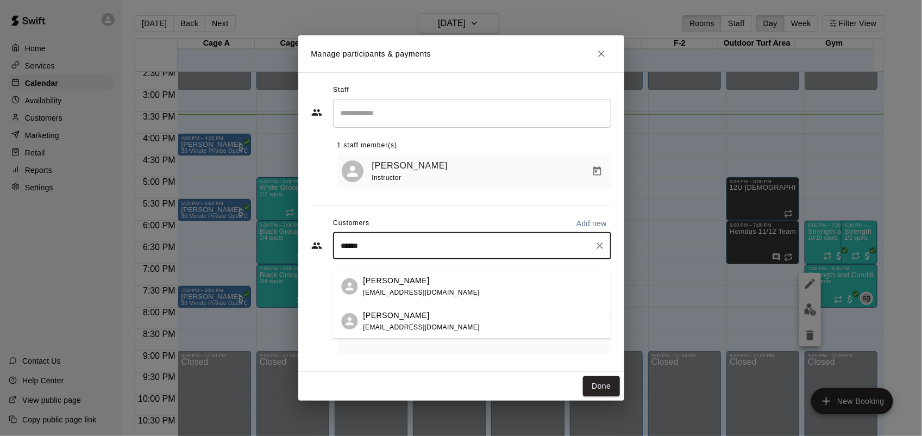
click at [424, 281] on p "Jayden Hernandez" at bounding box center [396, 280] width 66 height 11
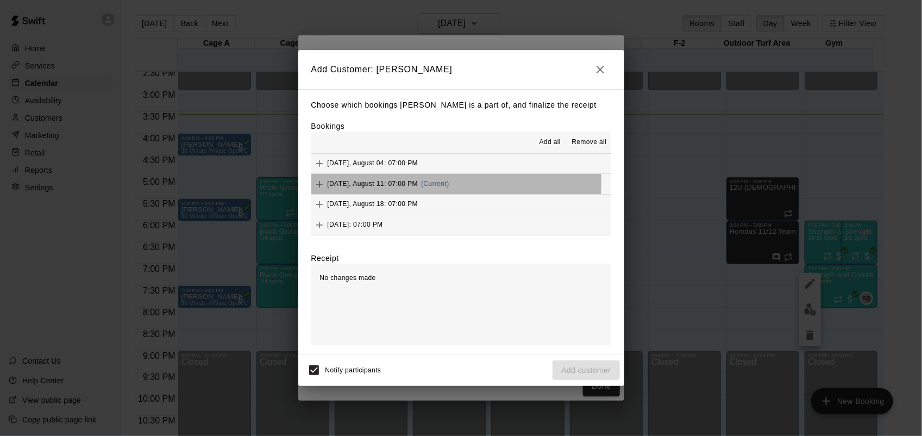
click at [330, 182] on span "Monday, August 11: 07:00 PM" at bounding box center [373, 184] width 91 height 8
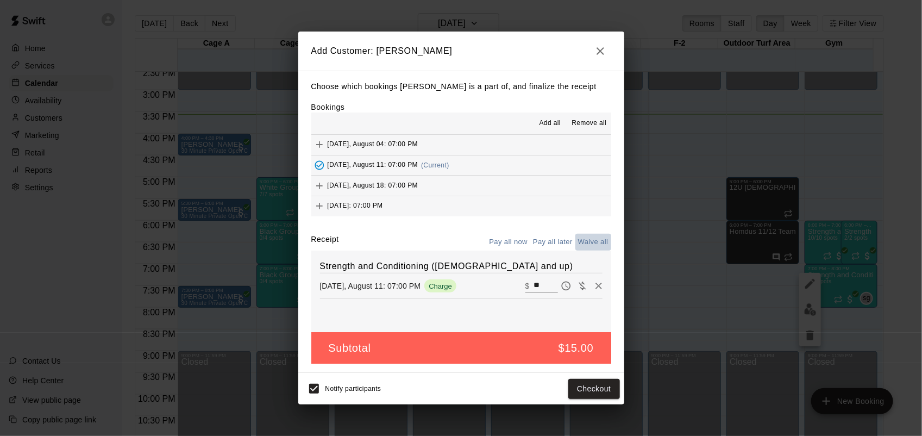
click at [591, 245] on button "Waive all" at bounding box center [593, 242] width 36 height 17
type input "*"
click at [592, 386] on button "Add customer" at bounding box center [586, 389] width 67 height 20
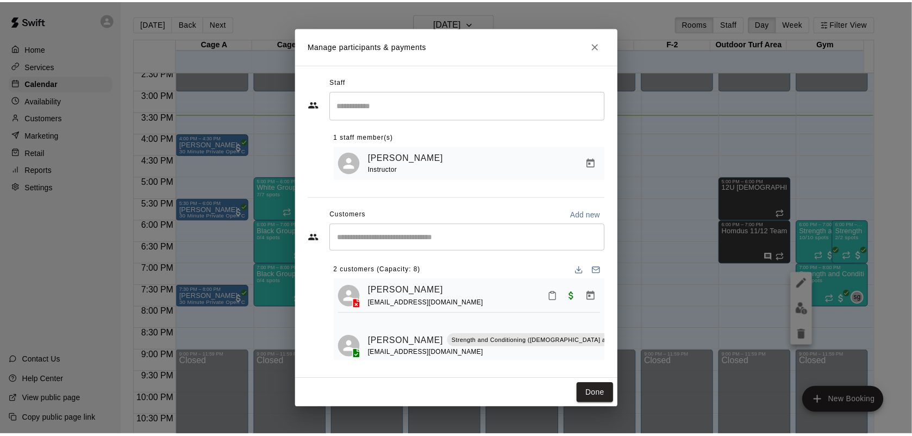
scroll to position [8, 0]
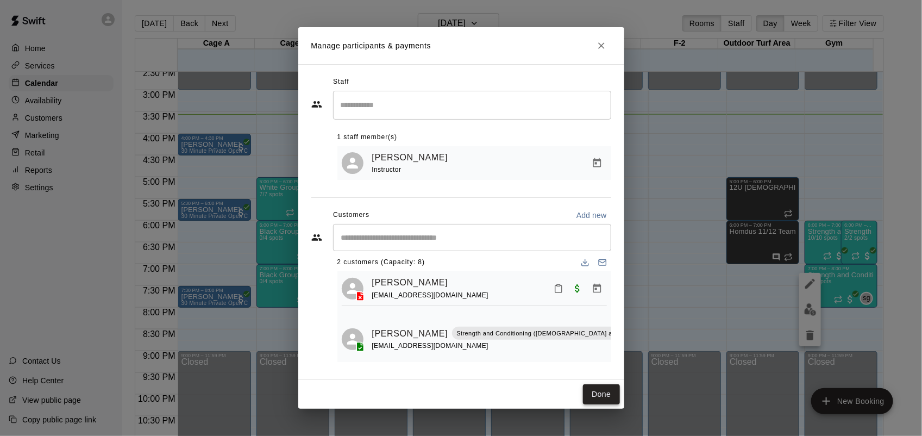
click at [595, 392] on button "Done" at bounding box center [601, 394] width 36 height 20
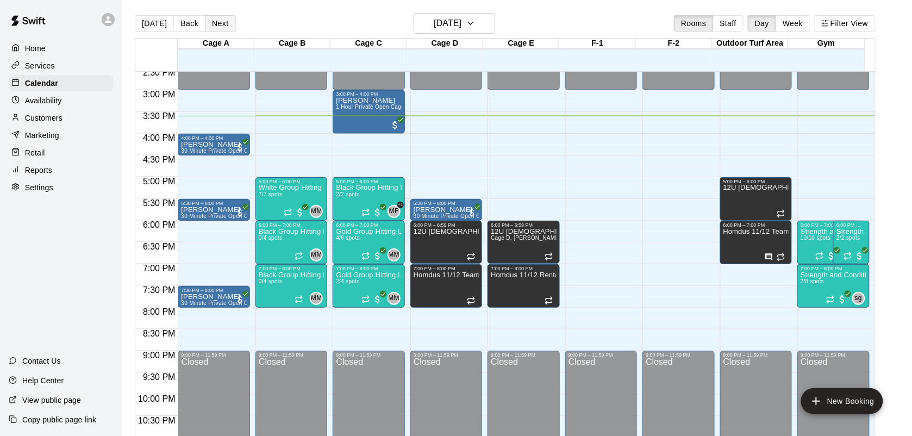
click at [220, 27] on button "Next" at bounding box center [220, 23] width 30 height 16
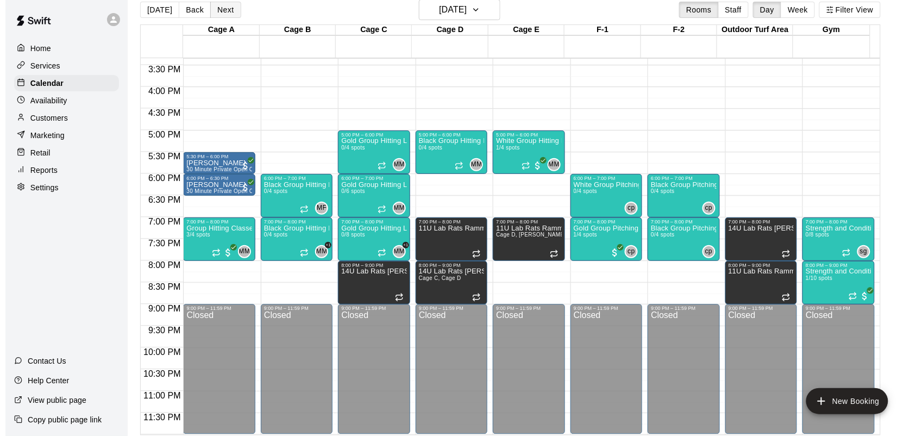
scroll to position [17, 0]
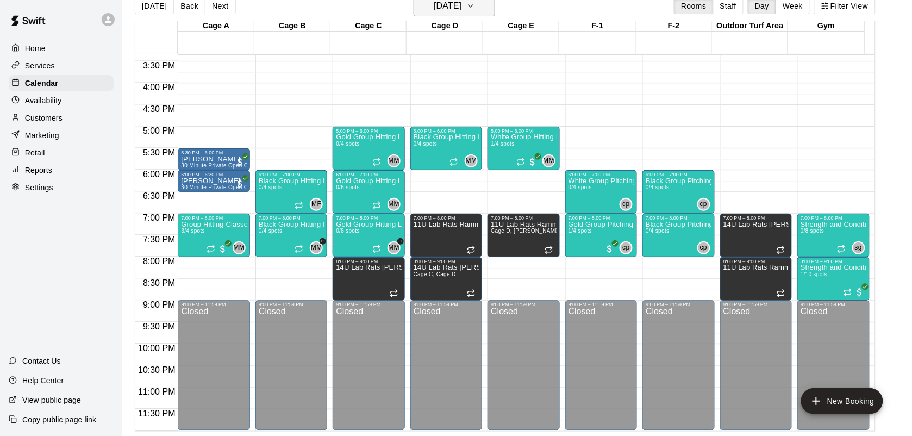
click at [461, 4] on h6 "Tuesday Aug 12" at bounding box center [448, 5] width 28 height 15
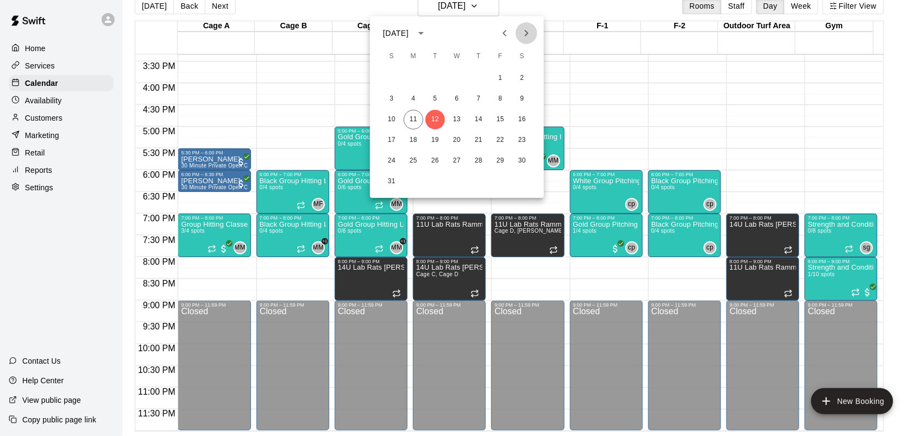
click at [528, 30] on icon "Next month" at bounding box center [526, 33] width 13 height 13
click at [522, 78] on button "6" at bounding box center [522, 78] width 20 height 20
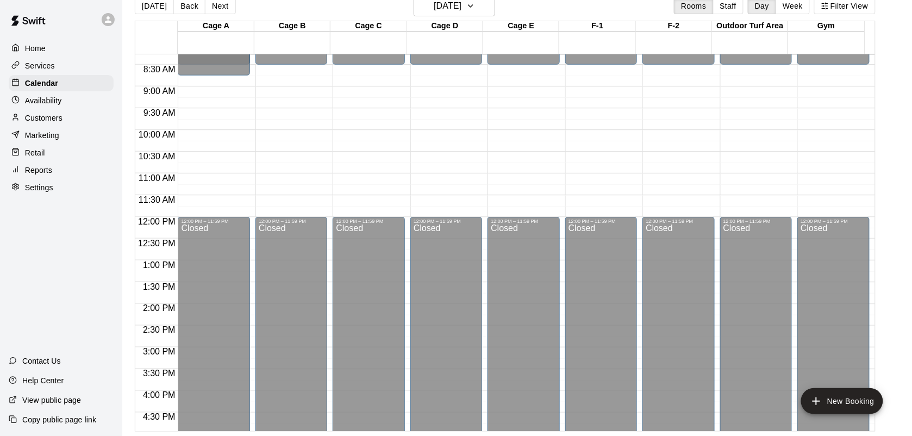
scroll to position [0, 0]
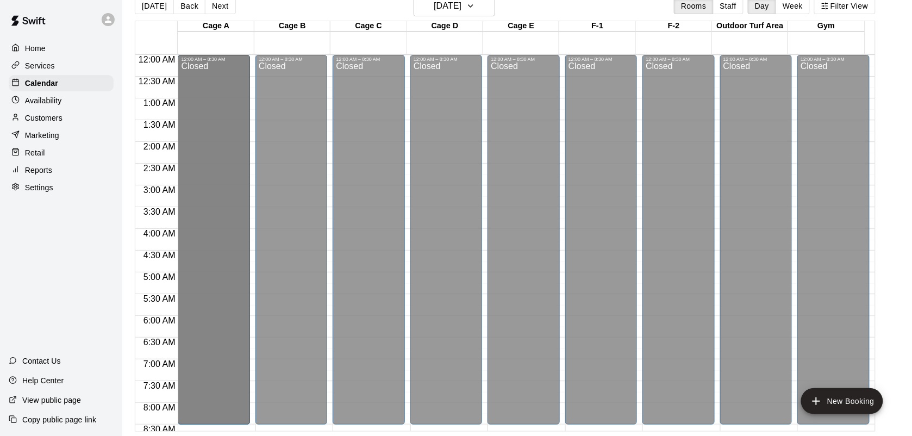
drag, startPoint x: 208, startPoint y: 60, endPoint x: 215, endPoint y: 92, distance: 32.8
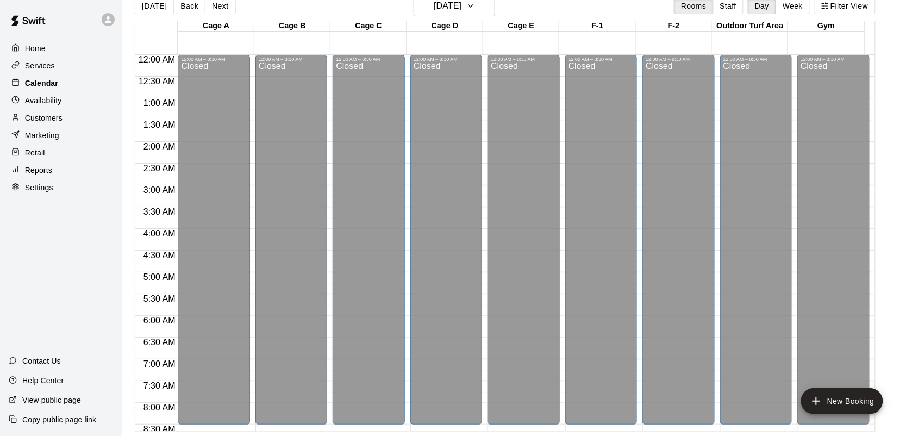
click at [46, 82] on p "Calendar" at bounding box center [41, 83] width 33 height 11
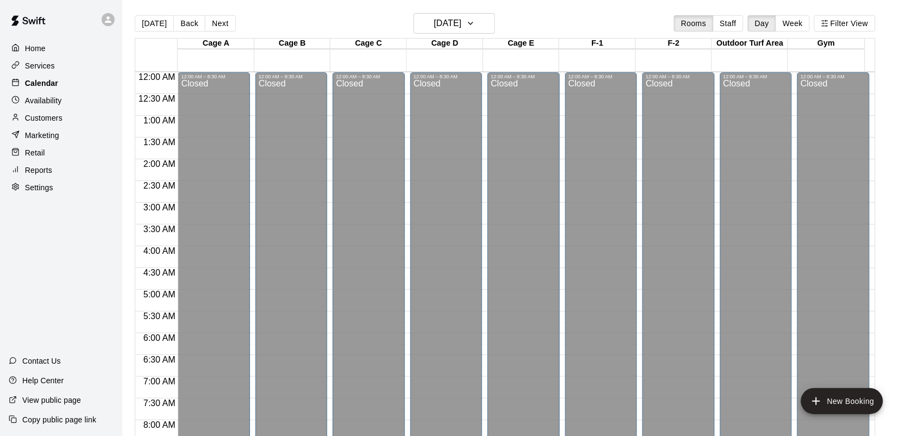
click at [46, 82] on p "Calendar" at bounding box center [41, 83] width 33 height 11
click at [40, 48] on p "Home" at bounding box center [35, 48] width 21 height 11
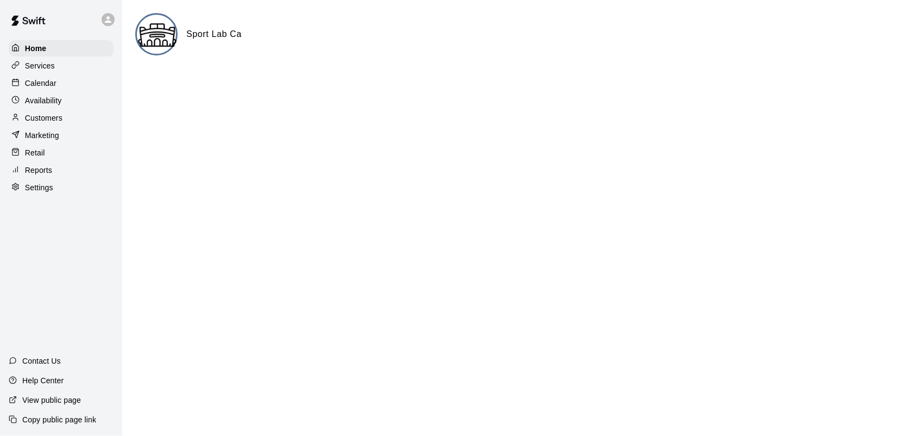
click at [50, 83] on p "Calendar" at bounding box center [41, 83] width 32 height 11
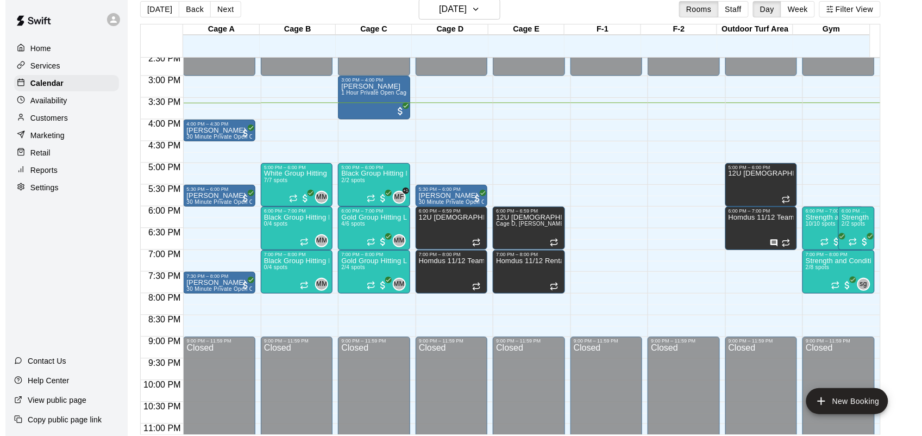
scroll to position [17, 0]
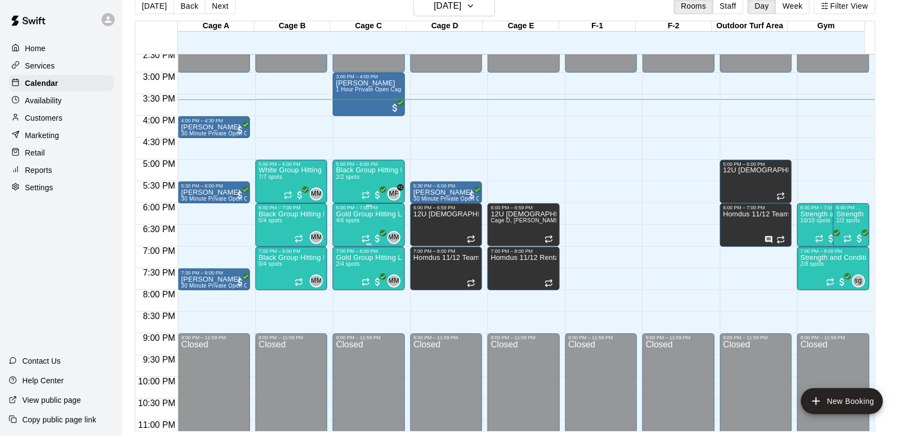
click at [367, 224] on div "Gold Group Hitting Lesson (13 years old and up) 4/6 spots" at bounding box center [368, 428] width 65 height 436
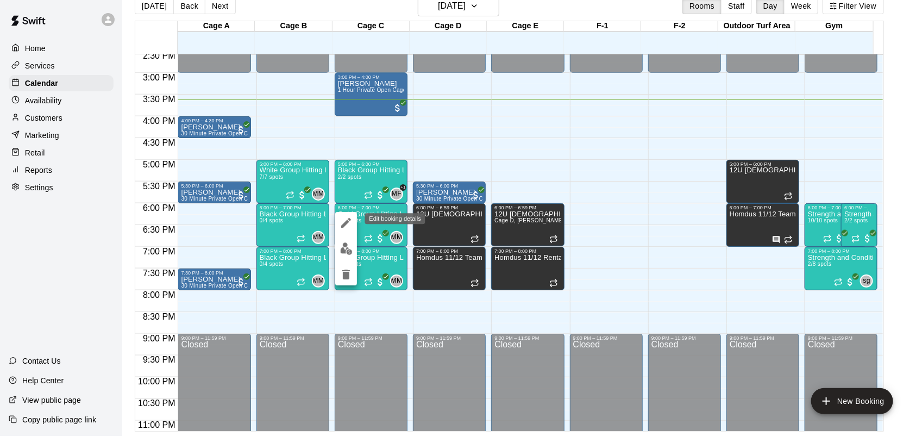
click at [346, 222] on icon "edit" at bounding box center [346, 223] width 10 height 10
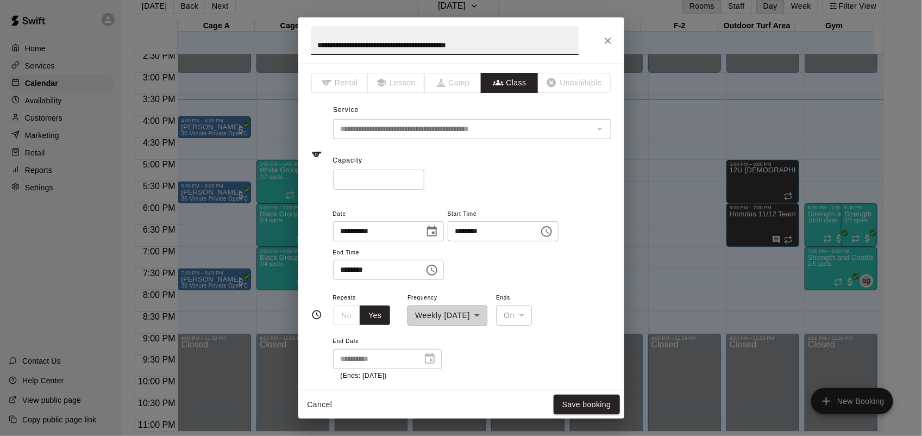
click at [424, 175] on input "*" at bounding box center [378, 180] width 91 height 20
type input "*"
click at [424, 175] on input "*" at bounding box center [378, 180] width 91 height 20
click at [596, 405] on button "Save booking" at bounding box center [587, 404] width 66 height 20
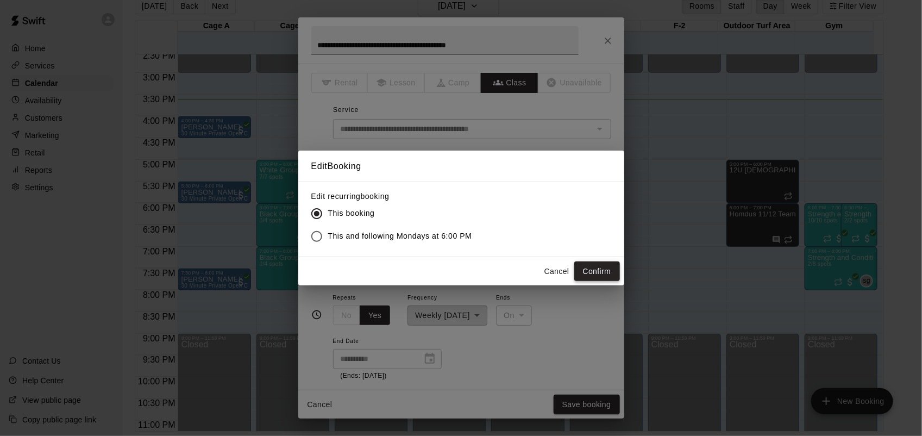
click at [604, 270] on button "Confirm" at bounding box center [597, 271] width 46 height 20
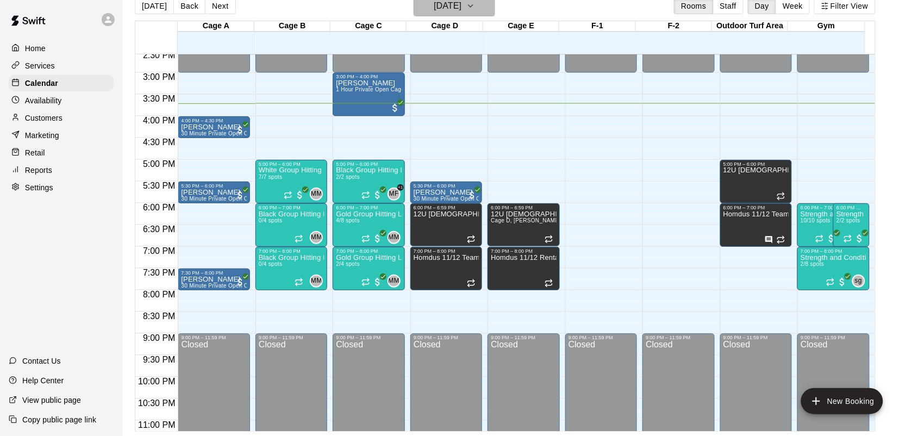
click at [461, 9] on h6 "Monday Aug 11" at bounding box center [448, 5] width 28 height 15
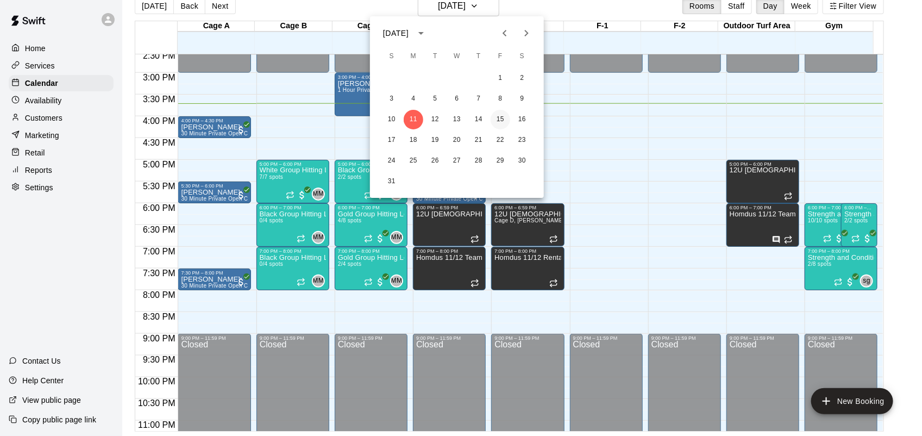
click at [502, 116] on button "15" at bounding box center [501, 120] width 20 height 20
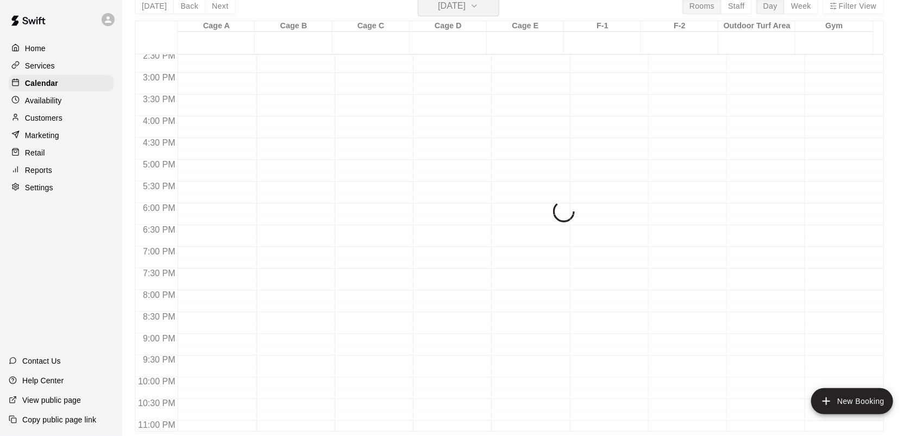
scroll to position [12, 0]
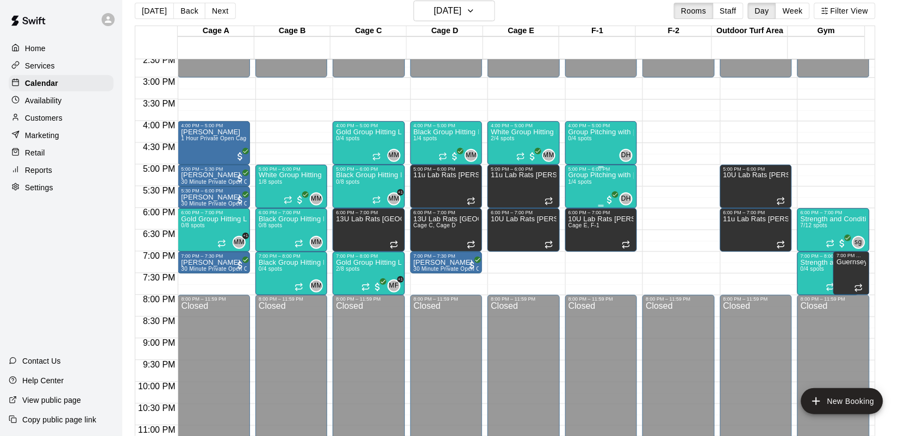
click at [581, 191] on div "Group Pitching with David Hernandez 1/4 spots" at bounding box center [600, 390] width 65 height 436
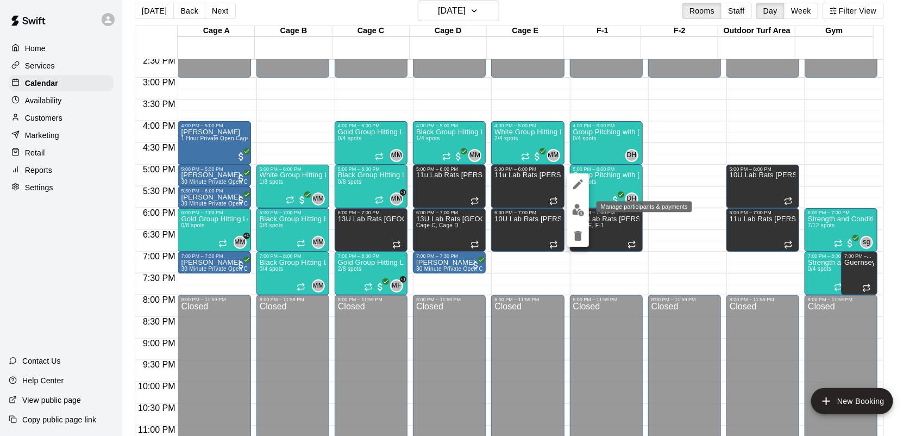
click at [576, 205] on img "edit" at bounding box center [578, 210] width 12 height 12
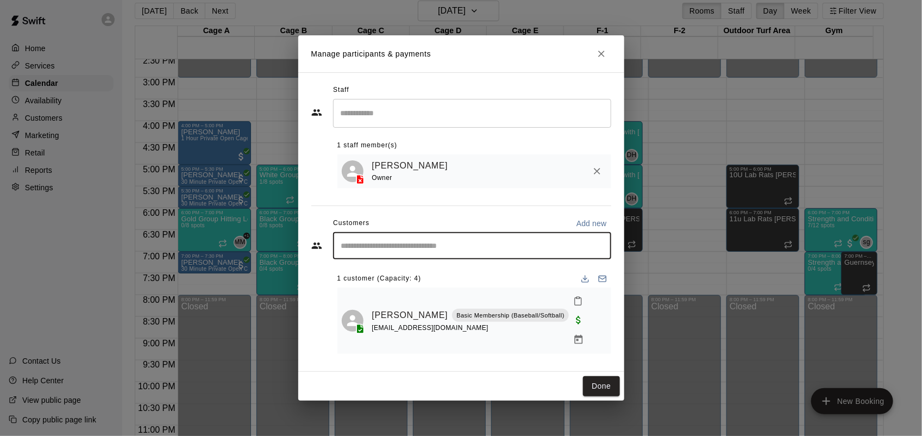
click at [410, 251] on input "Start typing to search customers..." at bounding box center [472, 245] width 268 height 11
type input "******"
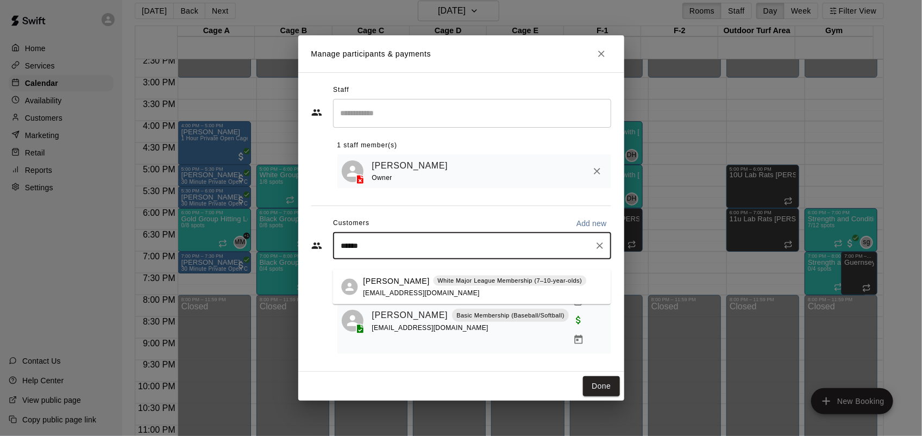
click at [438, 291] on div "Carson Retke White Major League Membership (7–10-year-olds) retke4@outlook.com" at bounding box center [474, 286] width 223 height 23
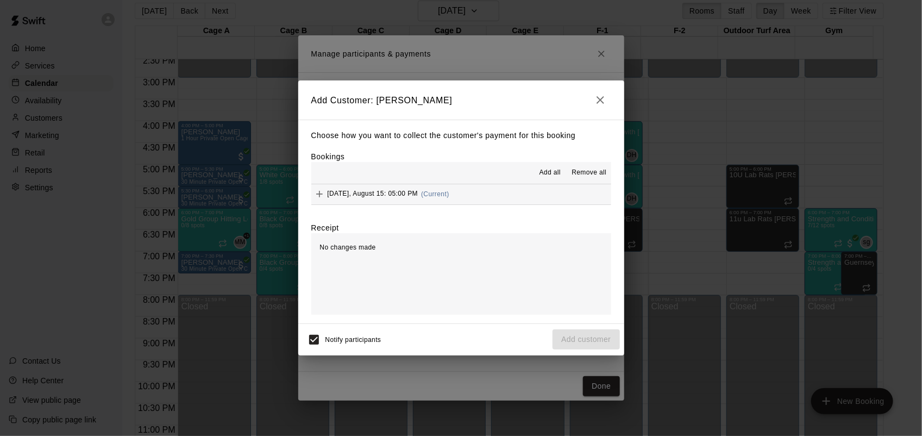
click at [365, 194] on span "Friday, August 15: 05:00 PM" at bounding box center [373, 194] width 91 height 8
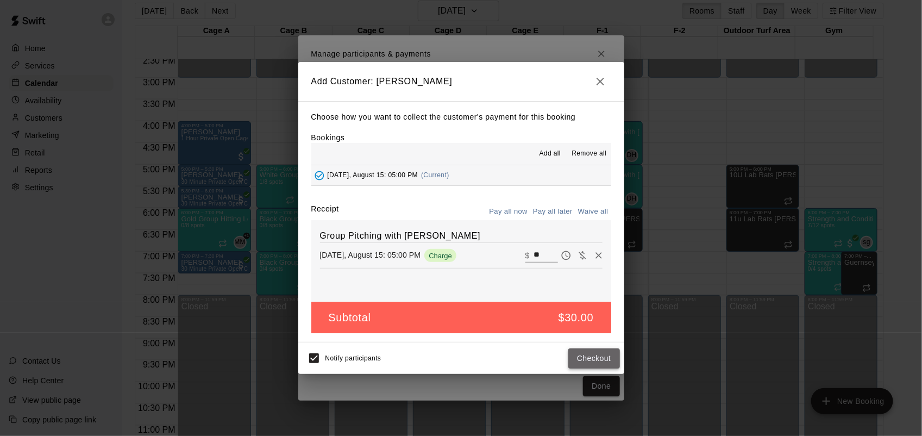
click at [602, 356] on button "Checkout" at bounding box center [593, 358] width 51 height 20
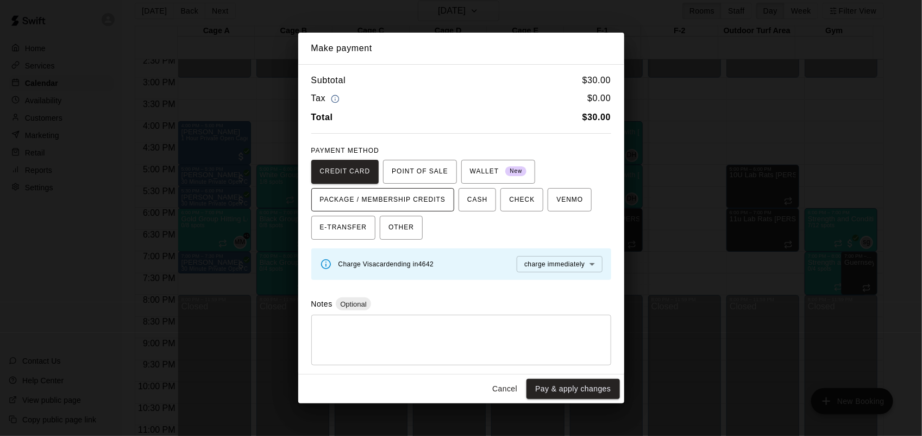
click at [408, 202] on span "PACKAGE / MEMBERSHIP CREDITS" at bounding box center [383, 199] width 126 height 17
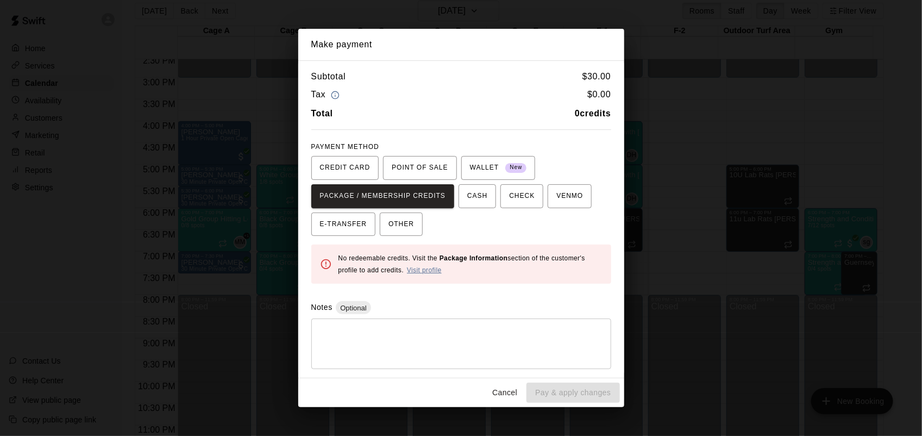
click at [422, 268] on link "Visit profile" at bounding box center [424, 270] width 35 height 8
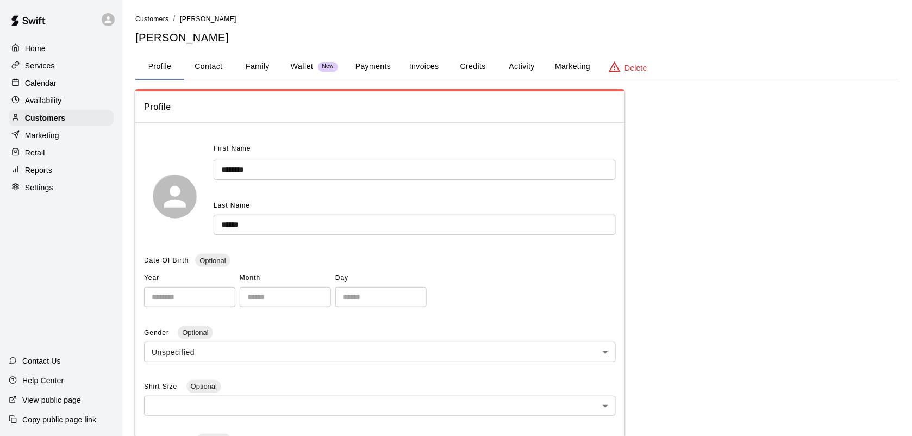
drag, startPoint x: 0, startPoint y: 0, endPoint x: 367, endPoint y: 59, distance: 371.4
click at [367, 59] on button "Payments" at bounding box center [373, 67] width 53 height 26
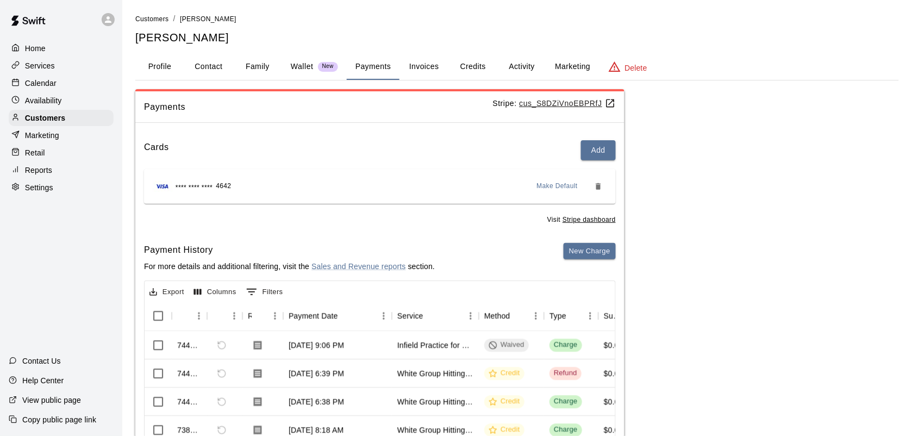
click at [51, 85] on p "Calendar" at bounding box center [41, 83] width 32 height 11
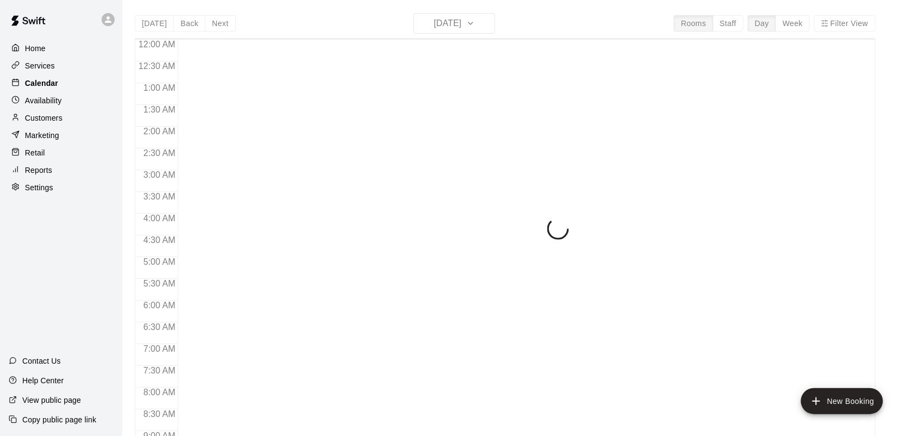
scroll to position [634, 0]
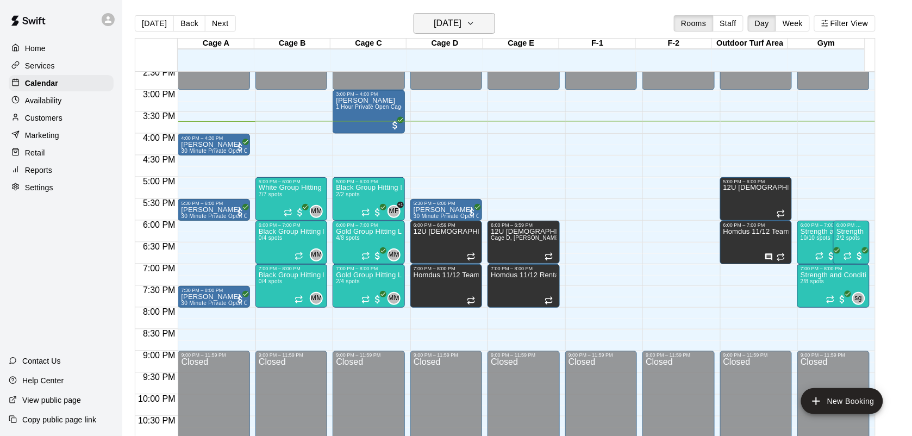
click at [490, 15] on button "Monday Aug 11" at bounding box center [454, 23] width 82 height 21
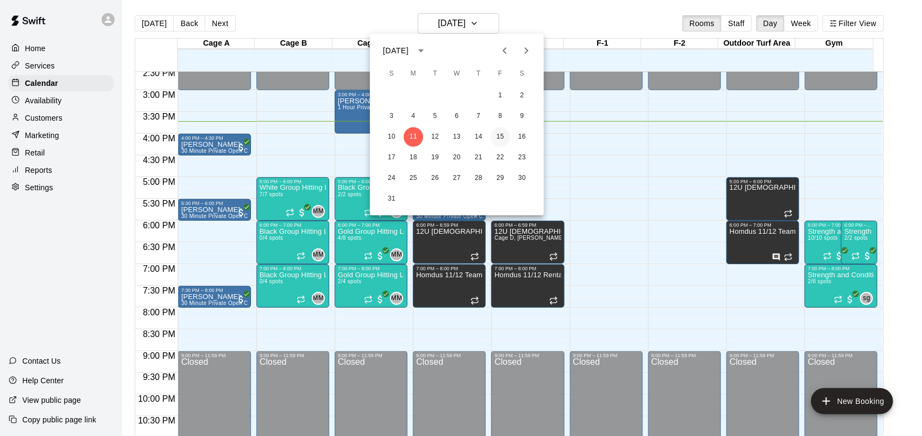
click at [500, 135] on button "15" at bounding box center [501, 137] width 20 height 20
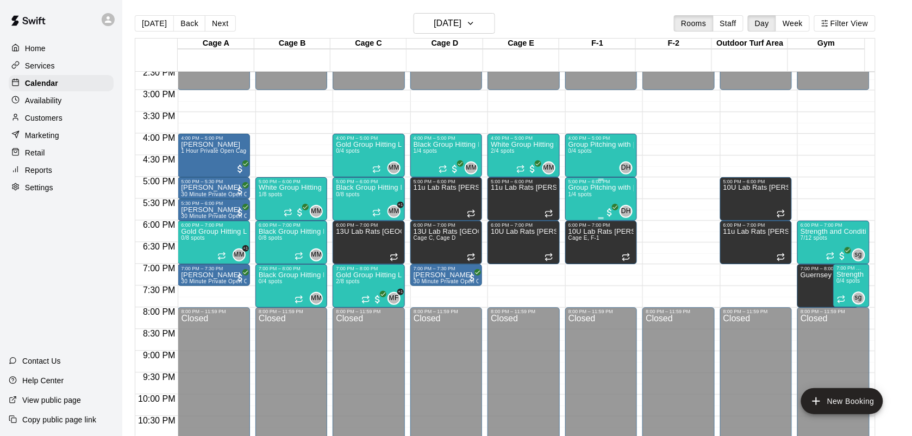
click at [583, 201] on div "Group Pitching with David Hernandez 1/4 spots" at bounding box center [600, 402] width 65 height 436
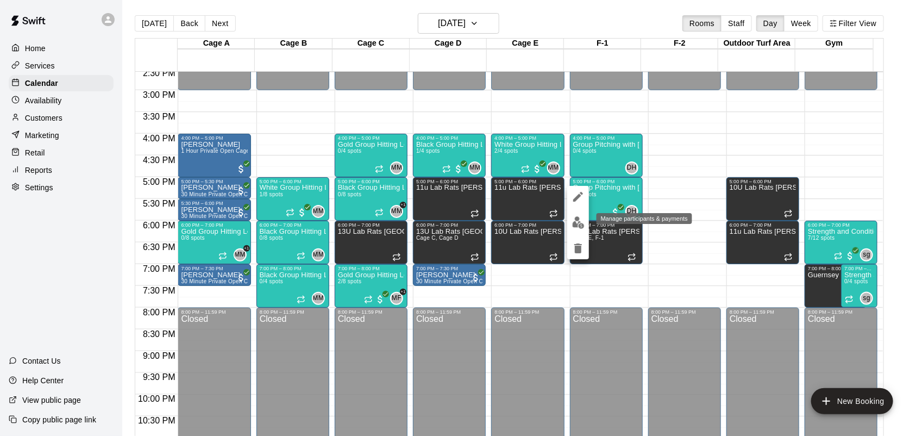
click at [578, 223] on img "edit" at bounding box center [578, 222] width 12 height 12
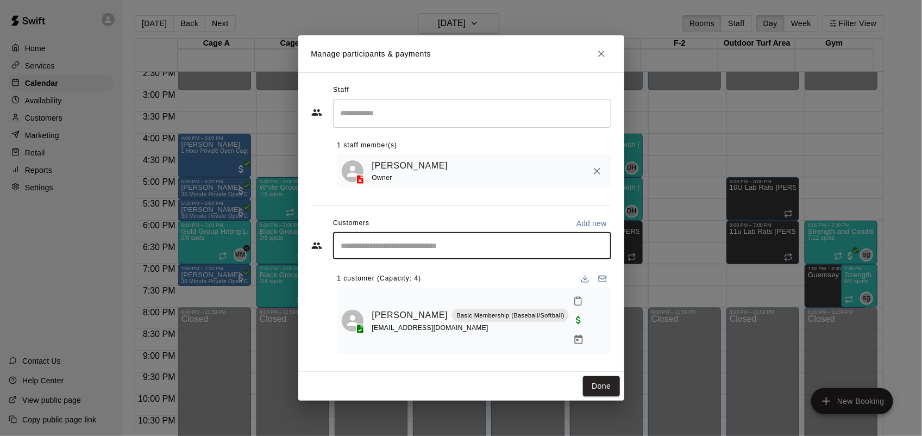
click at [436, 251] on input "Start typing to search customers..." at bounding box center [472, 245] width 268 height 11
type input "******"
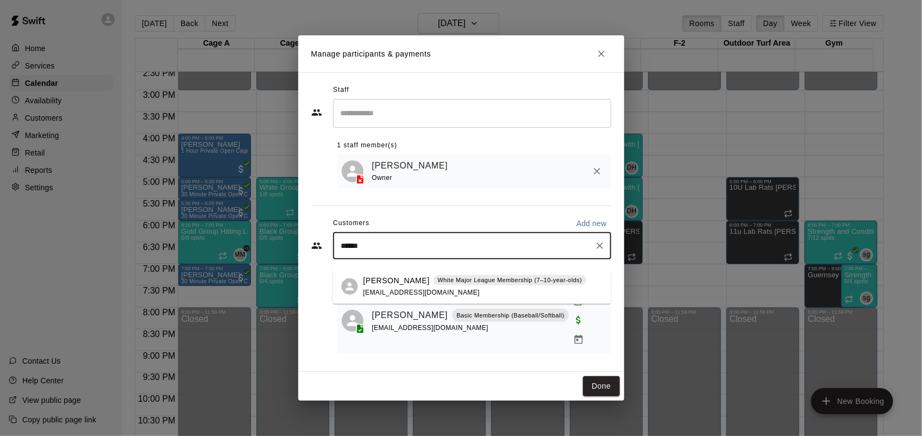
click at [437, 281] on p "White Major League Membership (7–10-year-olds)" at bounding box center [509, 279] width 145 height 9
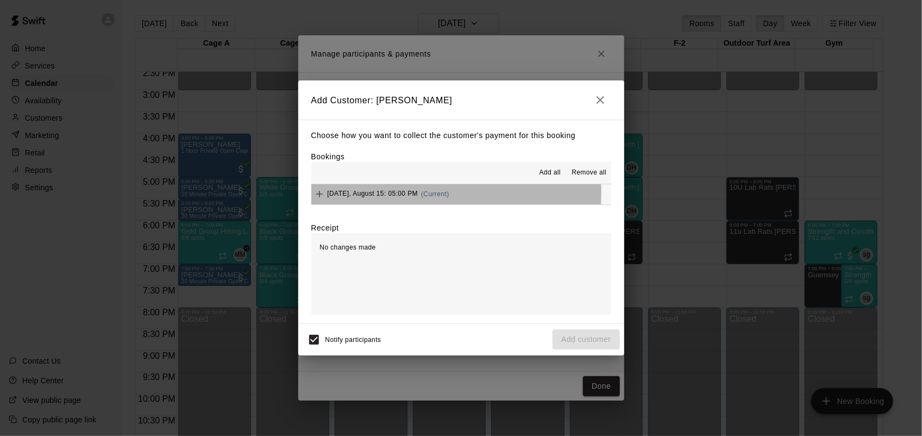
click at [406, 193] on span "Friday, August 15: 05:00 PM" at bounding box center [373, 194] width 91 height 8
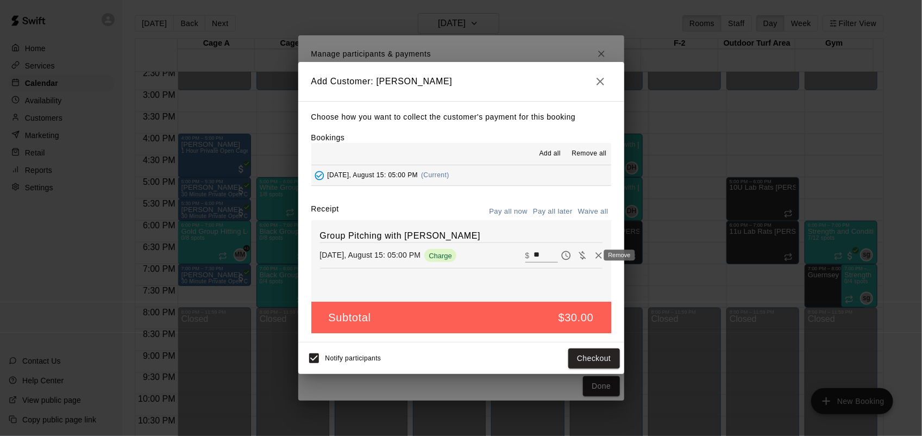
click at [593, 255] on icon "Remove" at bounding box center [598, 255] width 11 height 11
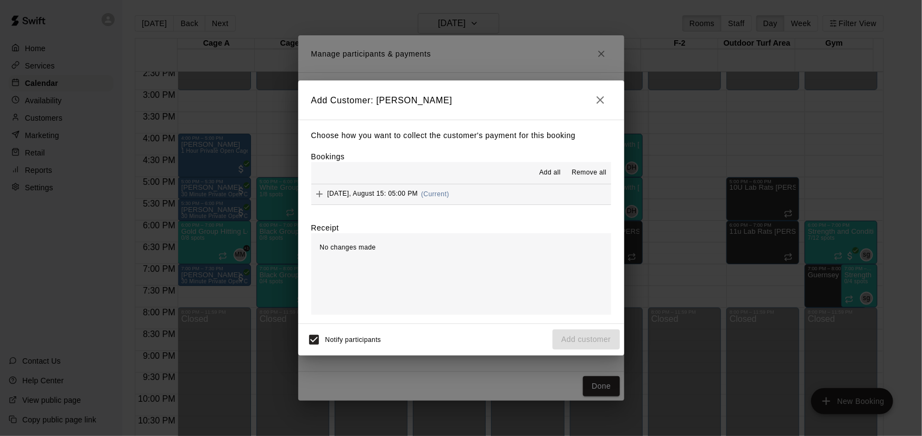
click at [438, 189] on div "Friday, August 15: 05:00 PM (Current)" at bounding box center [380, 194] width 138 height 16
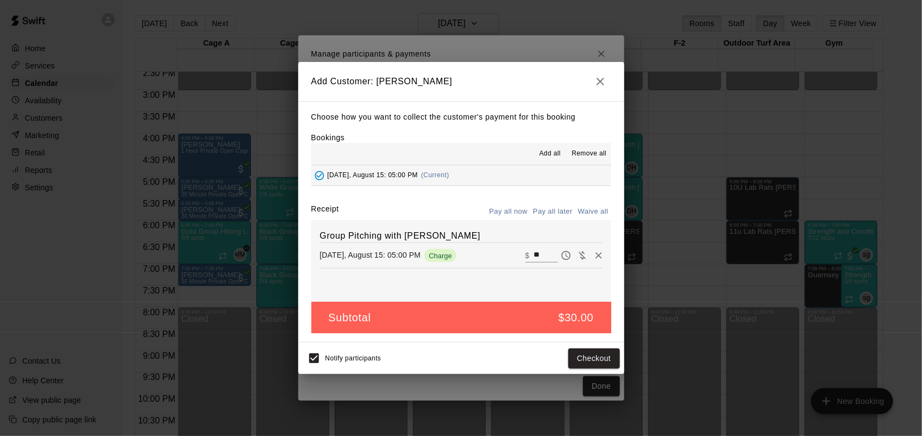
click at [591, 210] on button "Waive all" at bounding box center [593, 211] width 36 height 17
type input "*"
click at [587, 360] on button "Add customer" at bounding box center [586, 358] width 67 height 20
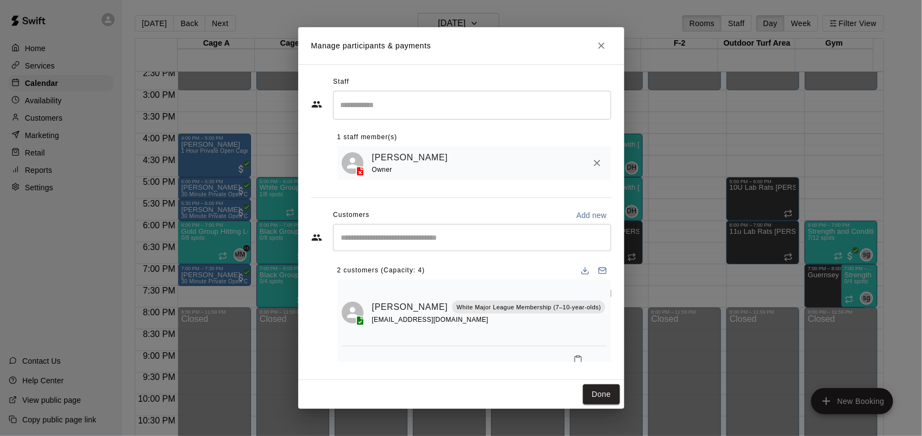
click at [33, 112] on div "Manage participants & payments Staff ​ 1 staff member(s) David Hernandez Owner …" at bounding box center [461, 218] width 922 height 436
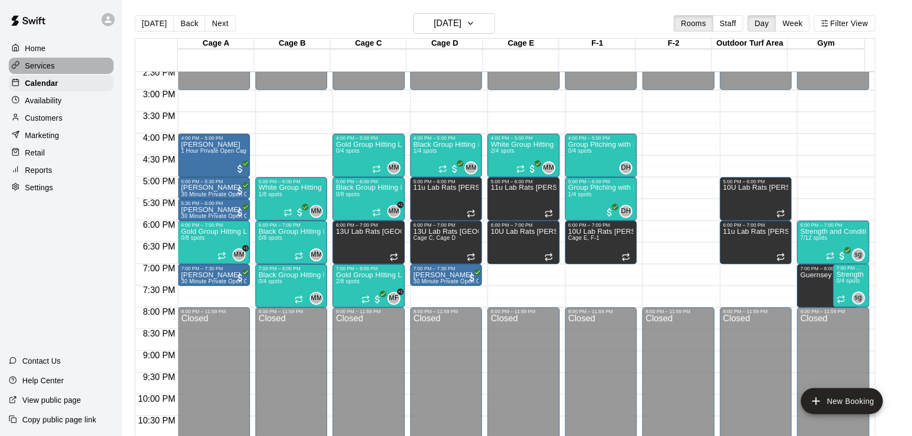
click at [45, 67] on p "Services" at bounding box center [40, 65] width 30 height 11
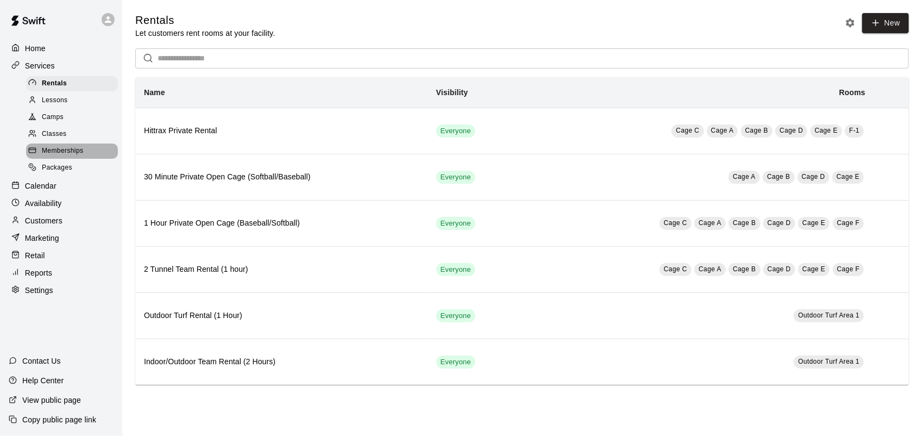
click at [71, 156] on span "Memberships" at bounding box center [62, 151] width 41 height 11
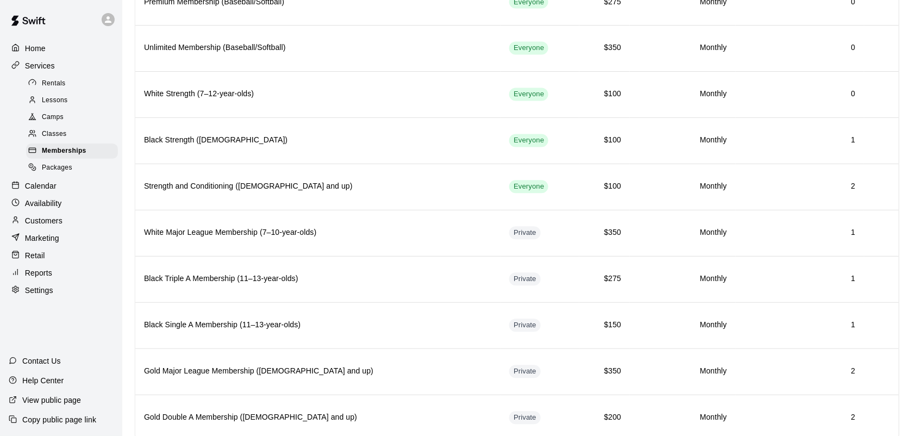
scroll to position [591, 0]
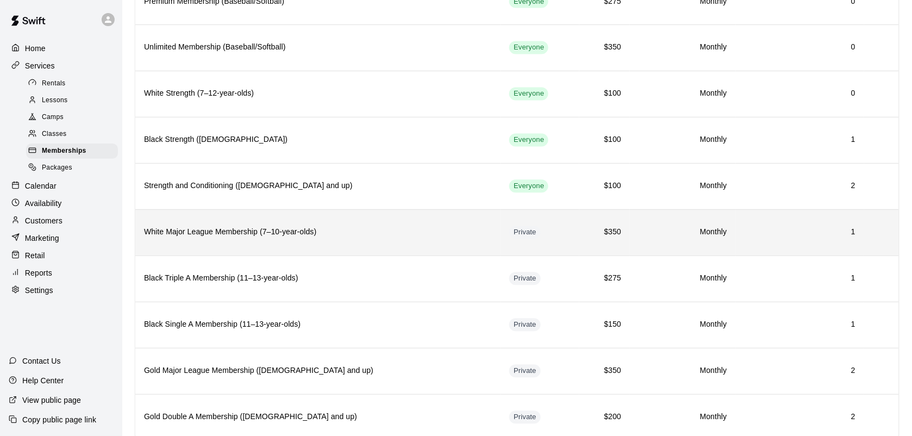
click at [210, 255] on th "White Major League Membership (7–10-year-olds)" at bounding box center [317, 232] width 365 height 46
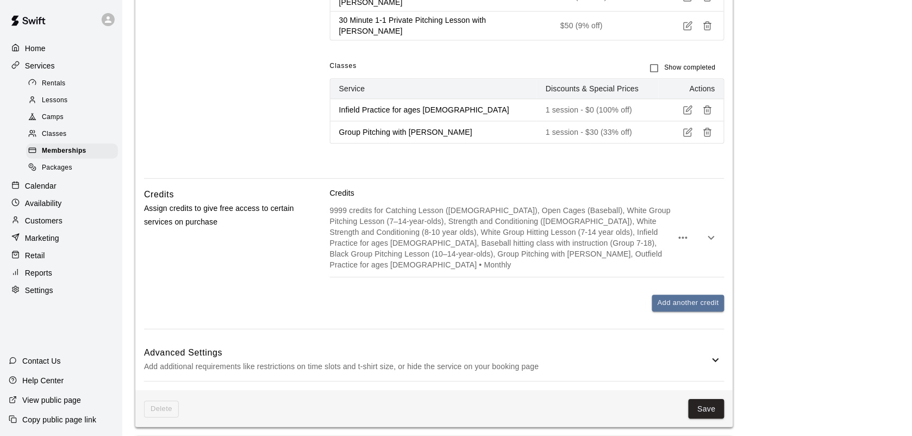
scroll to position [705, 0]
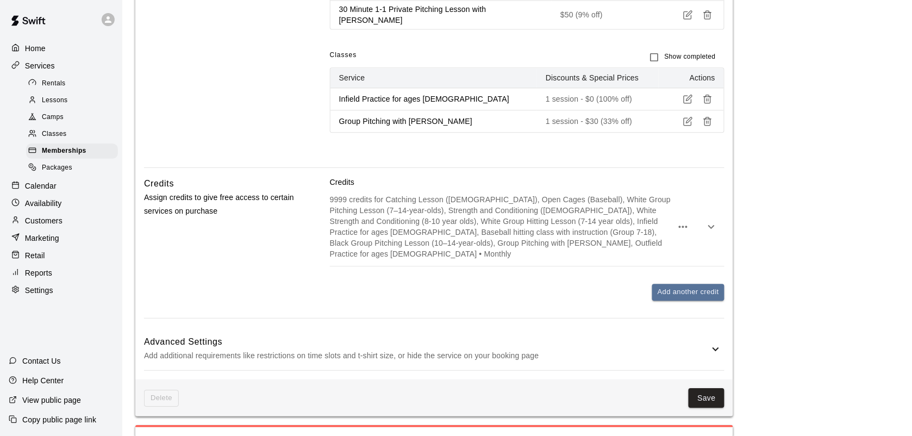
click at [637, 248] on p "9999 credits for Catching Lesson (7-12 years old), Open Cages (Baseball), White…" at bounding box center [501, 226] width 342 height 65
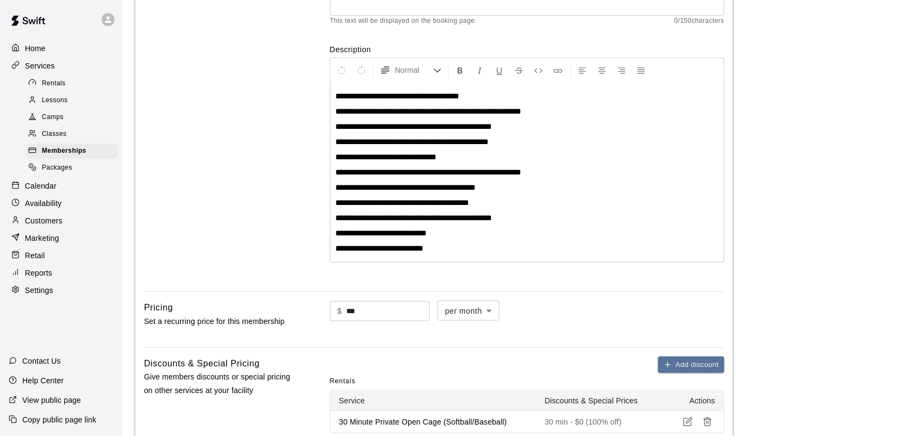
scroll to position [0, 0]
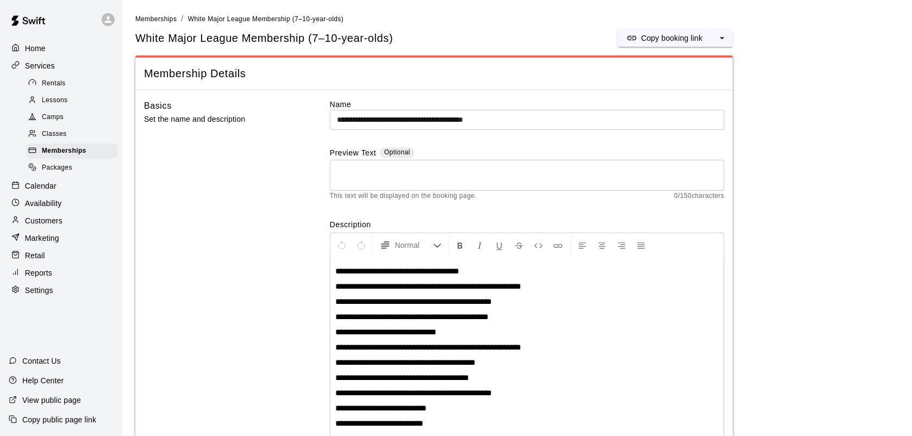
click at [53, 226] on p "Customers" at bounding box center [43, 220] width 37 height 11
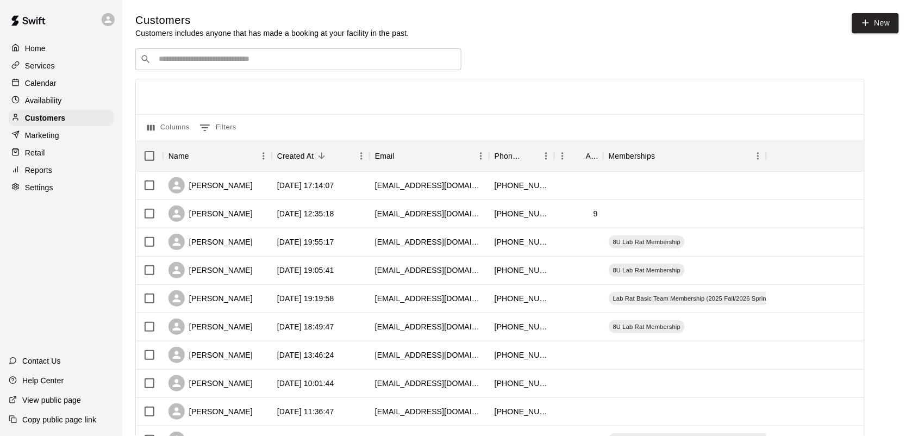
click at [269, 56] on input "Search customers by name or email" at bounding box center [305, 59] width 301 height 11
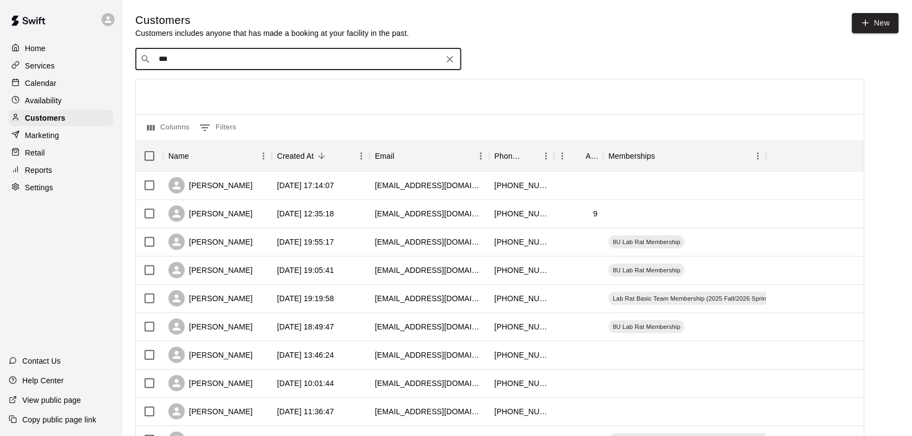
type input "****"
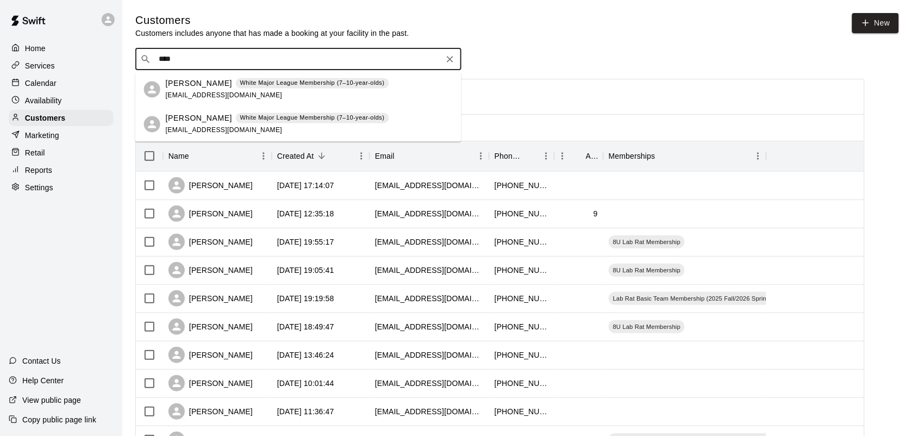
click at [269, 117] on p "White Major League Membership (7–10-year-olds)" at bounding box center [312, 118] width 145 height 9
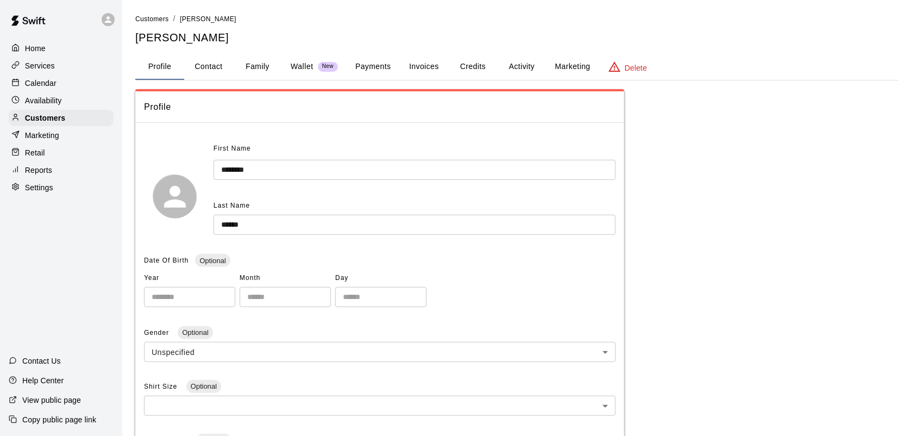
click at [478, 64] on button "Credits" at bounding box center [472, 67] width 49 height 26
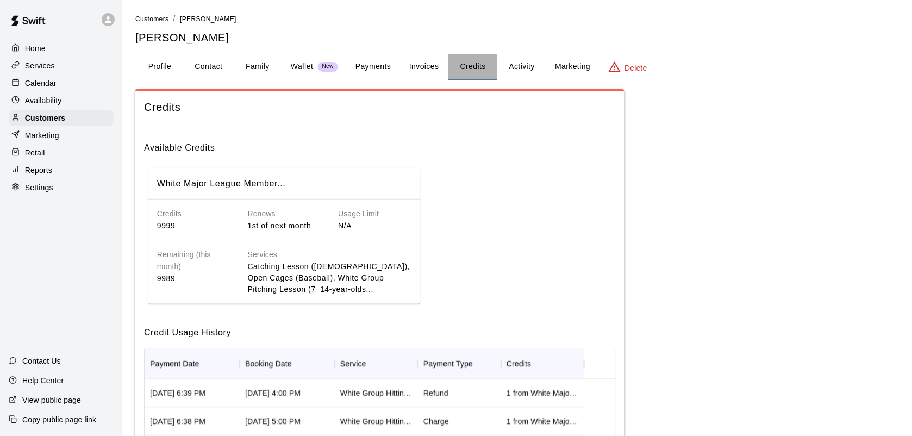
click at [478, 64] on button "Credits" at bounding box center [472, 67] width 49 height 26
click at [46, 85] on p "Calendar" at bounding box center [41, 83] width 32 height 11
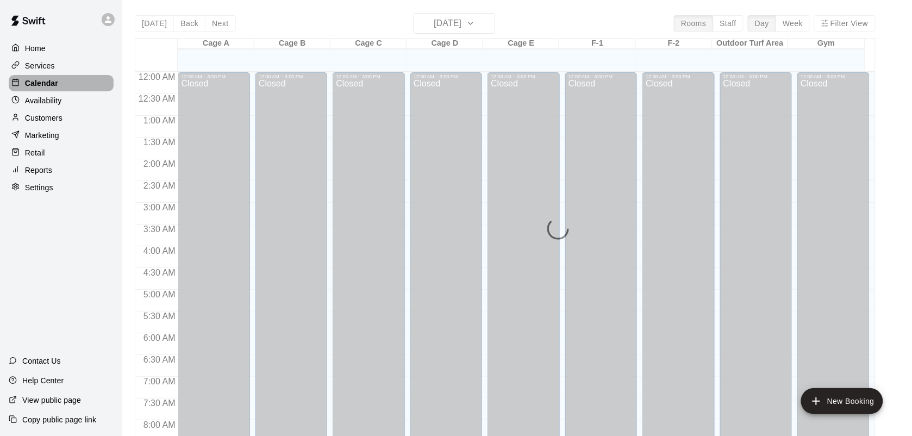
click at [46, 85] on p "Calendar" at bounding box center [41, 83] width 33 height 11
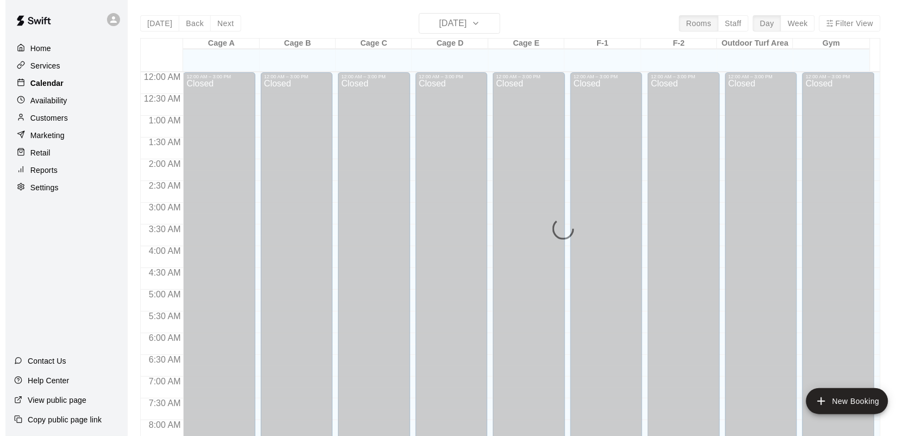
scroll to position [634, 0]
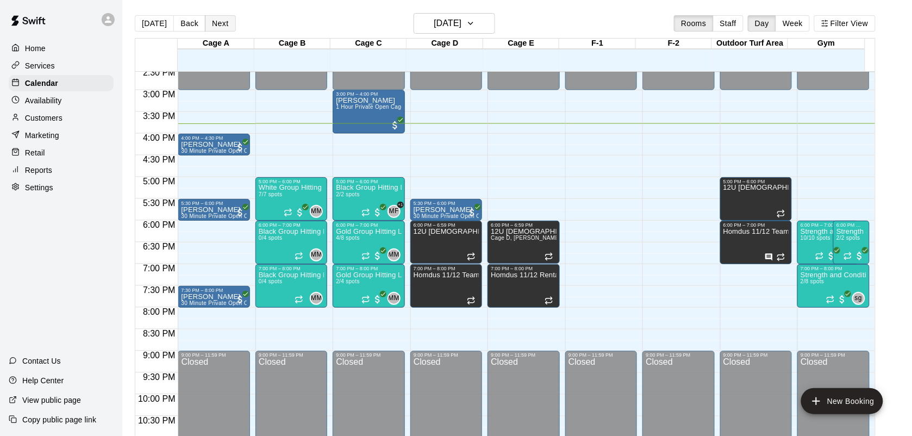
click at [226, 25] on button "Next" at bounding box center [220, 23] width 30 height 16
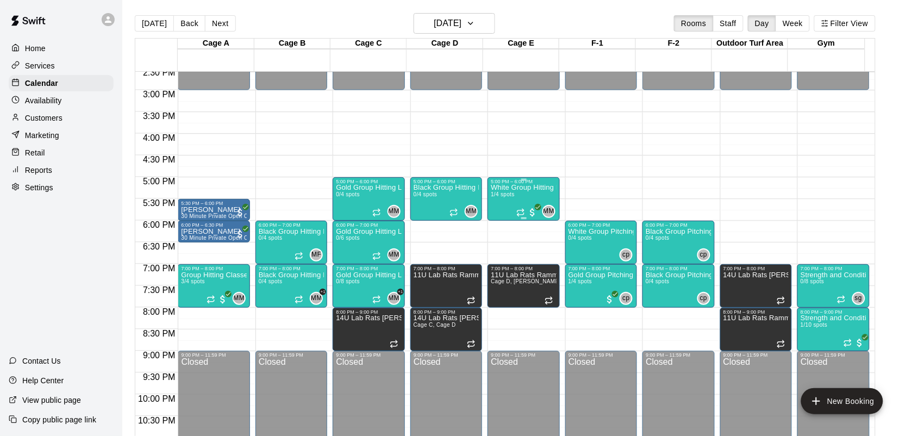
click at [523, 193] on div "White Group Hitting Lesson (7-14 year olds) 1/4 spots" at bounding box center [523, 402] width 65 height 436
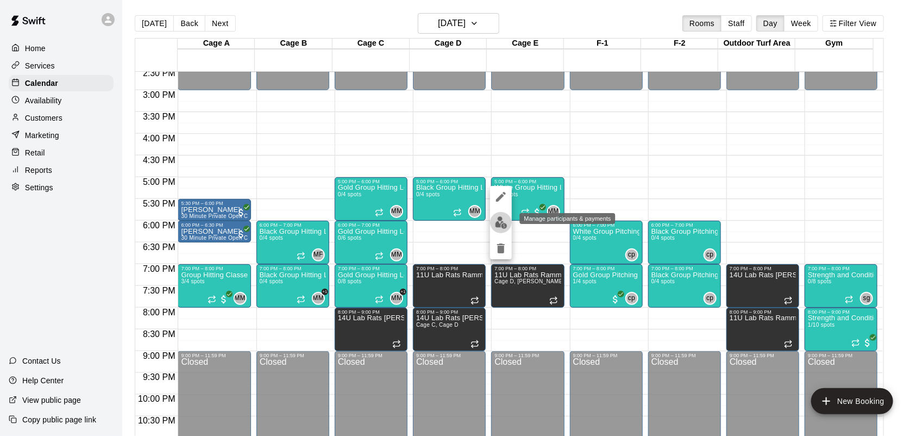
click at [506, 216] on img "edit" at bounding box center [501, 222] width 12 height 12
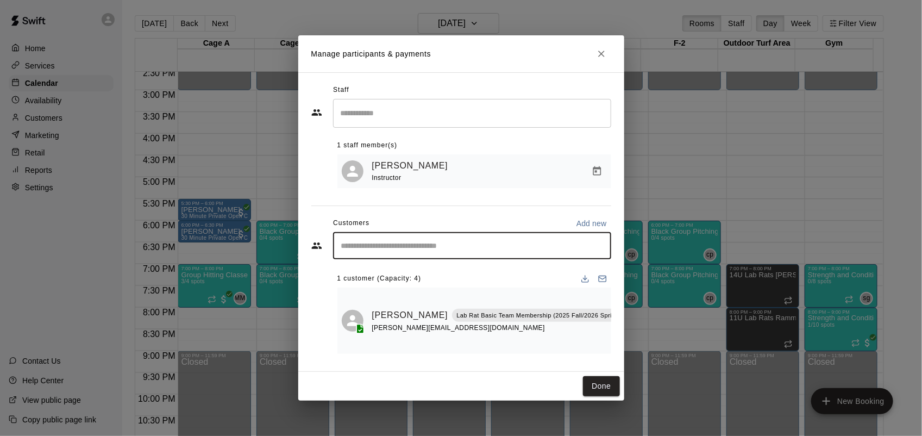
click at [435, 246] on input "Start typing to search customers..." at bounding box center [472, 245] width 268 height 11
type input "****"
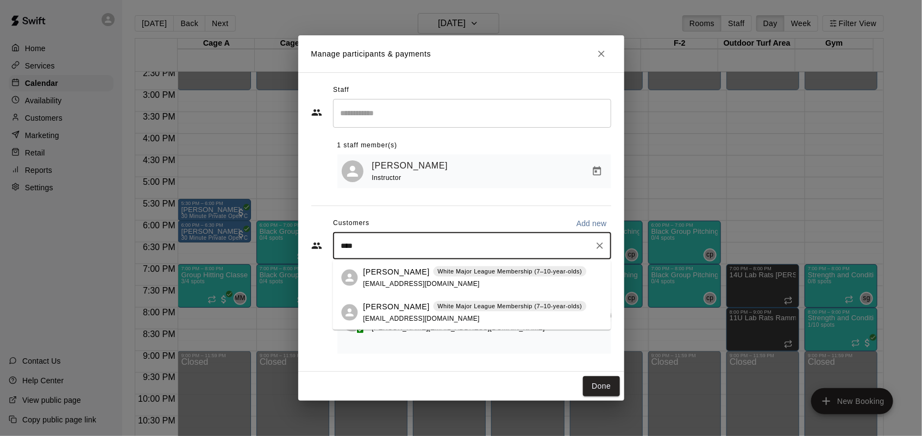
click at [447, 315] on div "Carson Retke White Major League Membership (7–10-year-olds) retke4@outlook.com" at bounding box center [474, 311] width 223 height 23
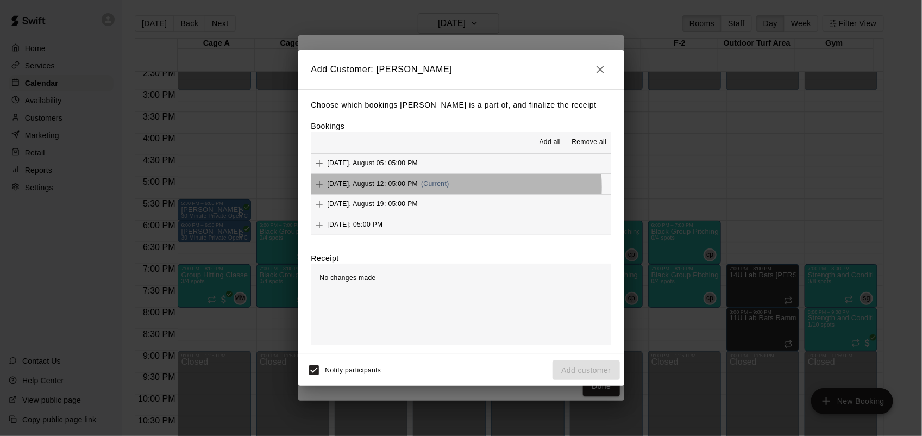
click at [436, 188] on div "Tuesday, August 12: 05:00 PM (Current)" at bounding box center [380, 184] width 138 height 16
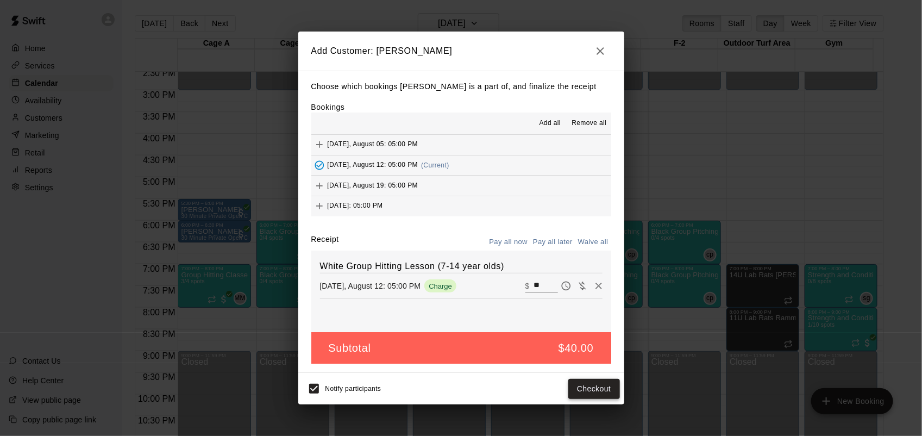
click at [599, 382] on button "Checkout" at bounding box center [593, 389] width 51 height 20
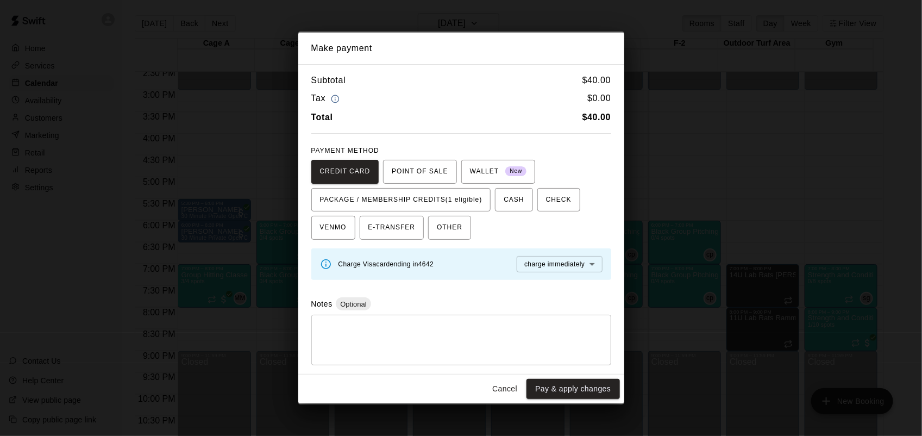
click at [503, 387] on button "Cancel" at bounding box center [504, 389] width 35 height 20
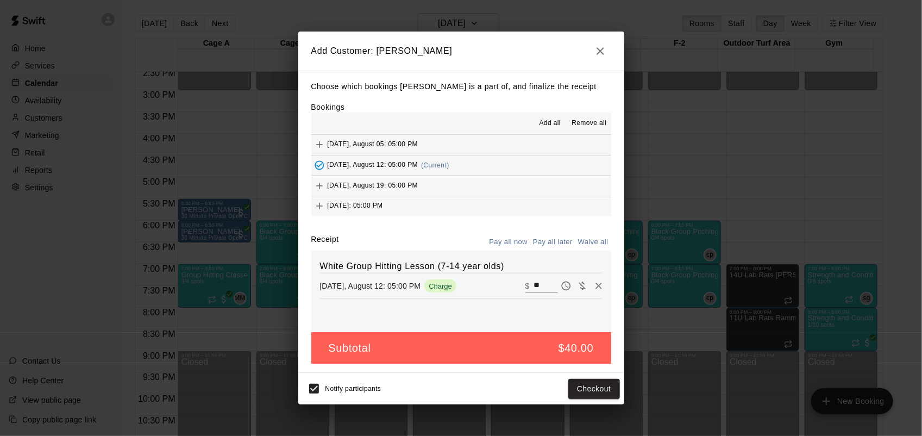
click at [594, 50] on icon "button" at bounding box center [600, 51] width 13 height 13
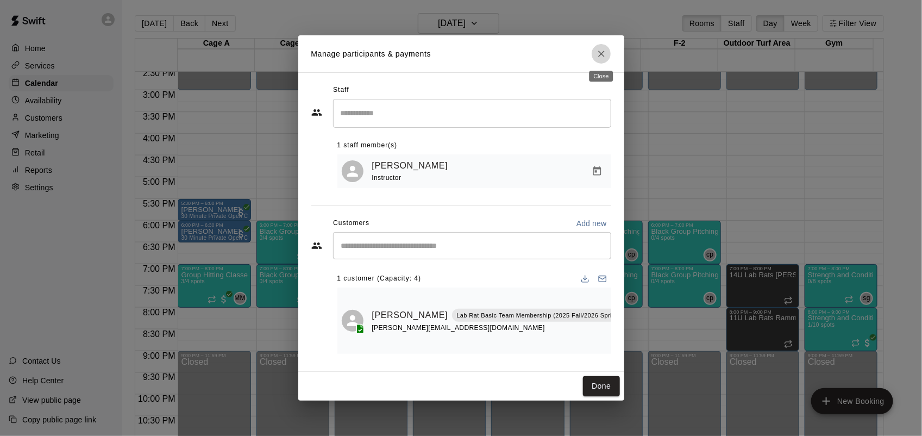
click at [594, 50] on button "Close" at bounding box center [602, 54] width 20 height 20
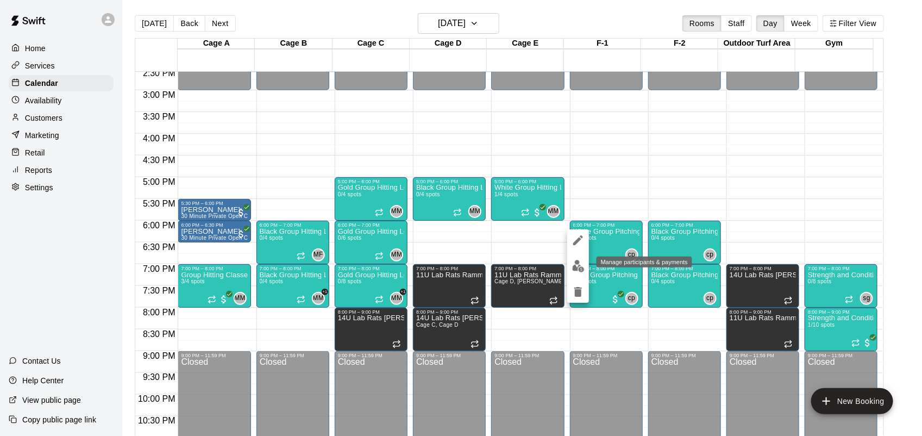
click at [577, 269] on img "edit" at bounding box center [578, 266] width 12 height 12
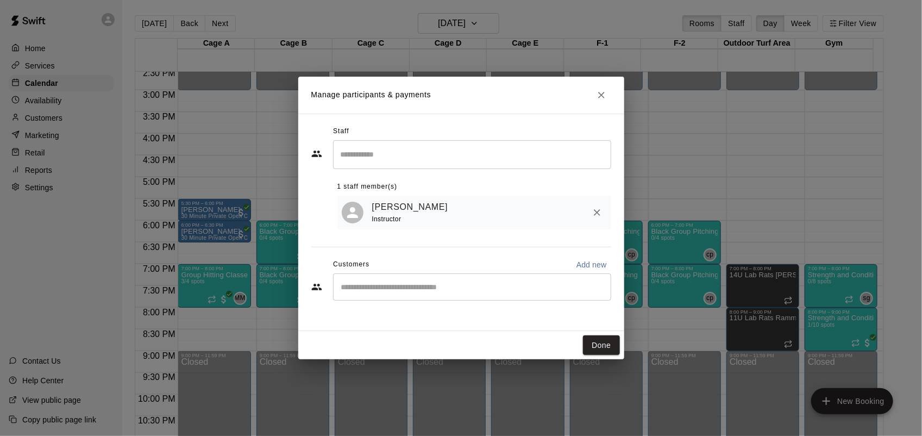
click at [413, 275] on div "​" at bounding box center [472, 286] width 278 height 27
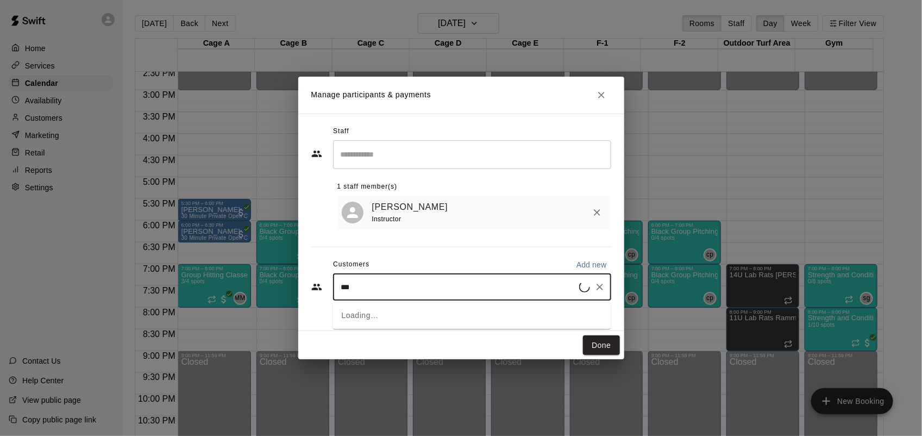
type input "****"
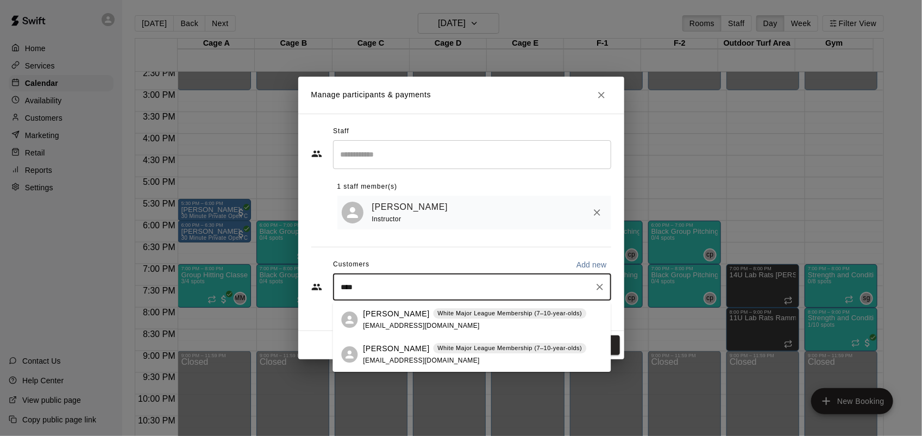
click at [441, 352] on p "White Major League Membership (7–10-year-olds)" at bounding box center [509, 347] width 145 height 9
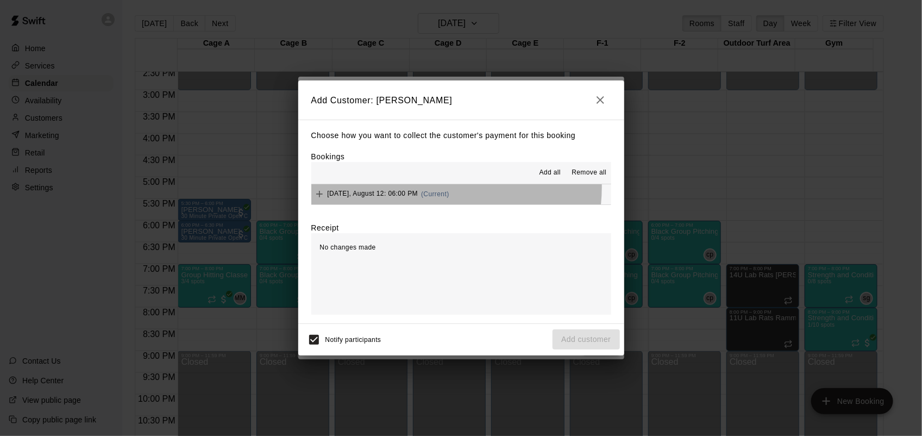
click at [436, 187] on div "Tuesday, August 12: 06:00 PM (Current)" at bounding box center [380, 194] width 138 height 16
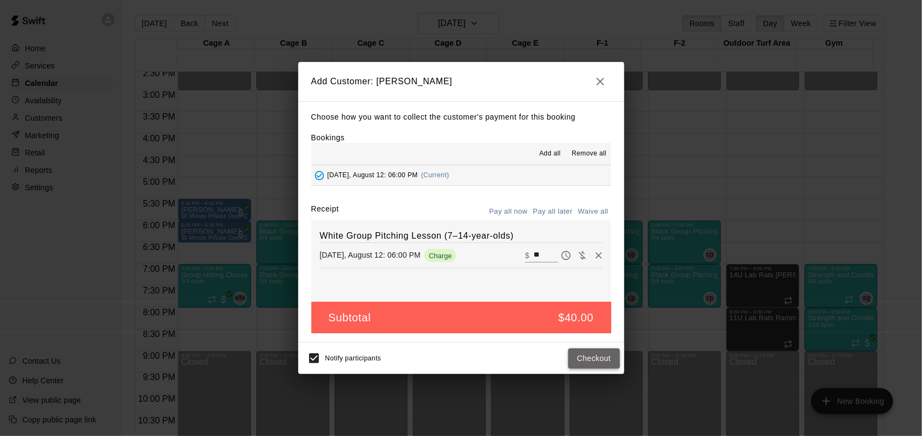
click at [596, 363] on button "Checkout" at bounding box center [593, 358] width 51 height 20
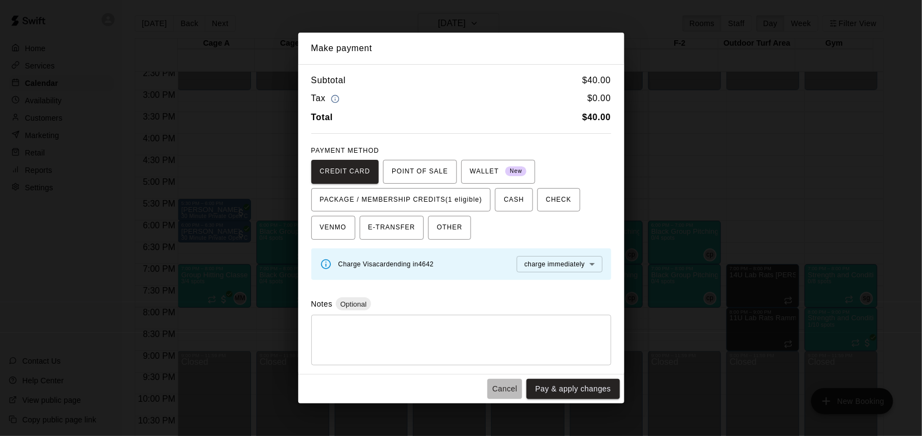
click at [508, 390] on button "Cancel" at bounding box center [504, 389] width 35 height 20
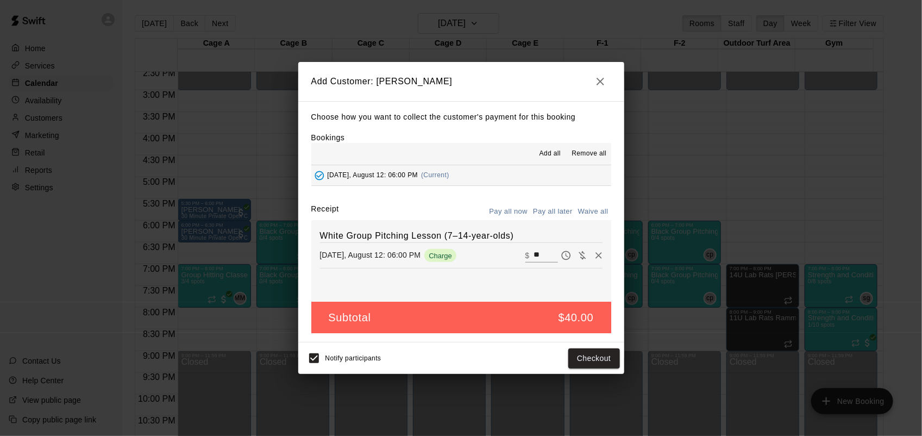
click at [597, 85] on icon "button" at bounding box center [600, 81] width 13 height 13
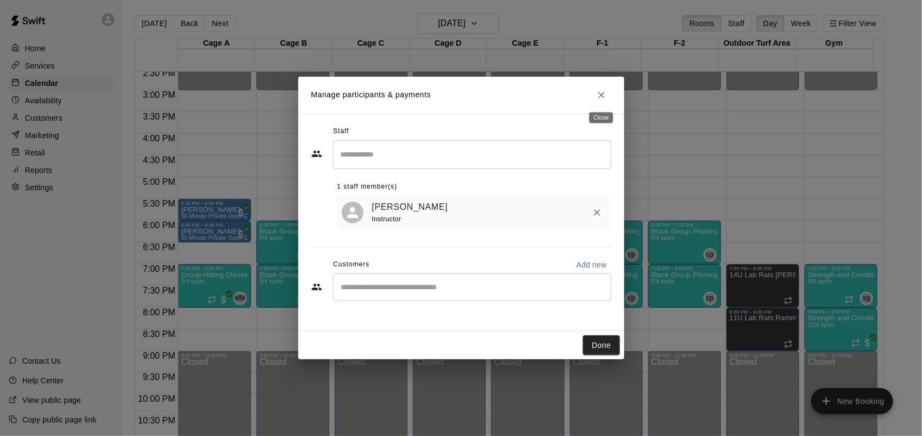
click at [599, 90] on icon "Close" at bounding box center [601, 95] width 11 height 11
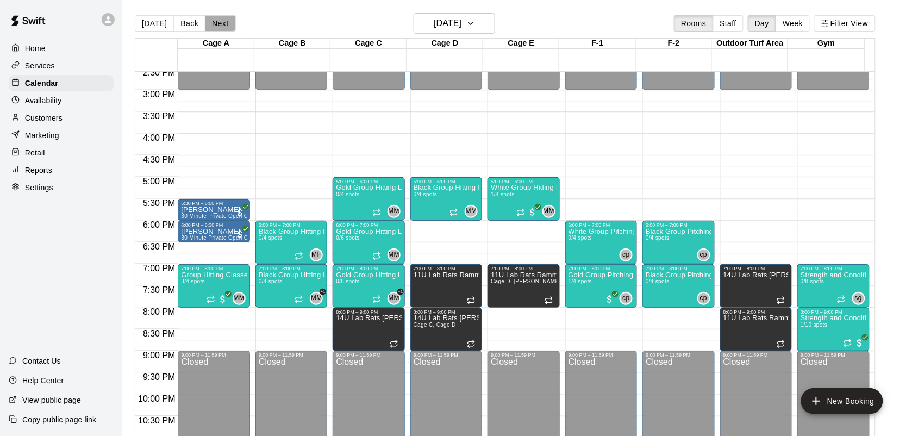
click at [221, 17] on button "Next" at bounding box center [220, 23] width 30 height 16
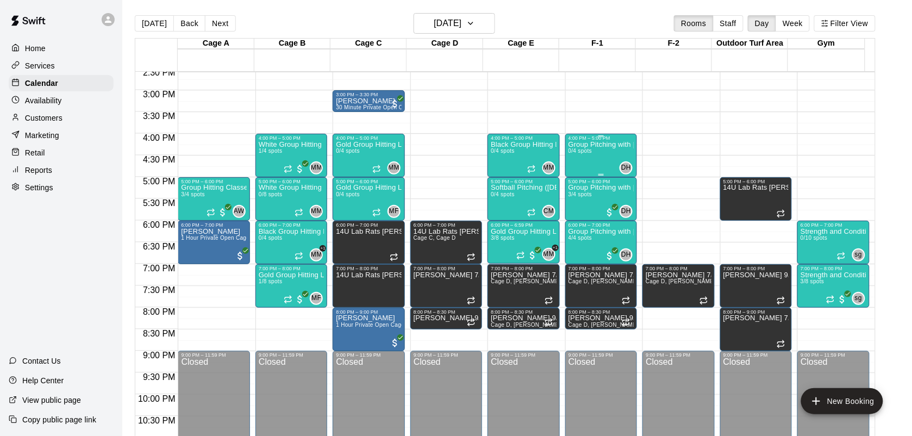
click at [598, 167] on div "Group Pitching with David Hernandez 0/4 spots" at bounding box center [600, 359] width 65 height 436
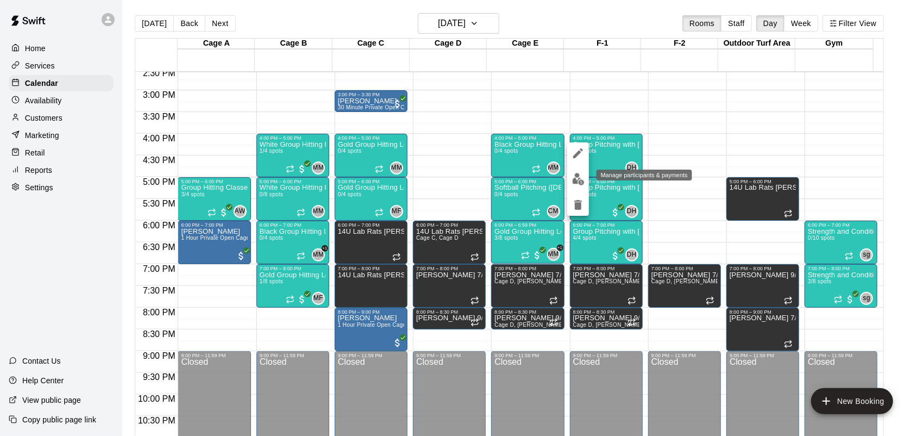
click at [585, 177] on button "edit" at bounding box center [578, 178] width 22 height 21
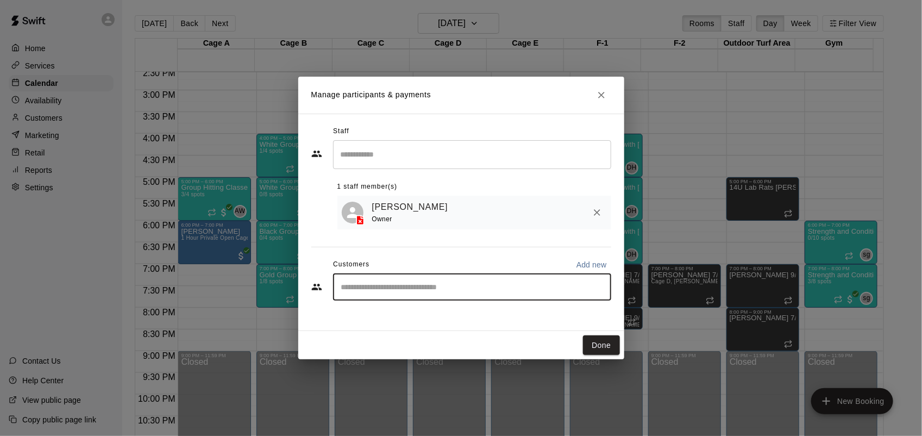
click at [417, 287] on input "Start typing to search customers..." at bounding box center [472, 286] width 268 height 11
type input "******"
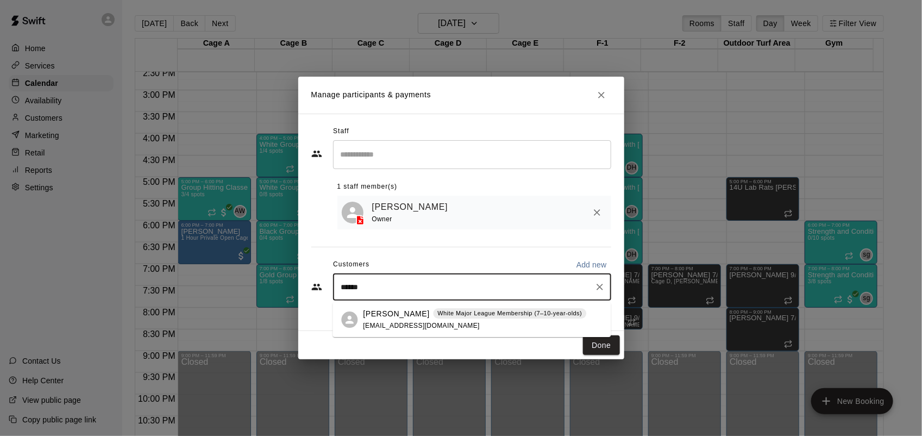
click at [433, 316] on span "White Major League Membership (7–10-year-olds)" at bounding box center [509, 313] width 153 height 9
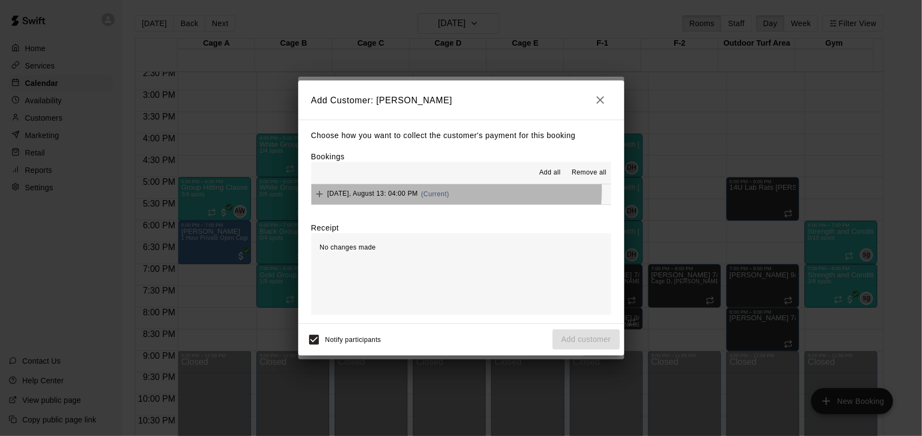
click at [418, 191] on span "Wednesday, August 13: 04:00 PM" at bounding box center [373, 194] width 91 height 8
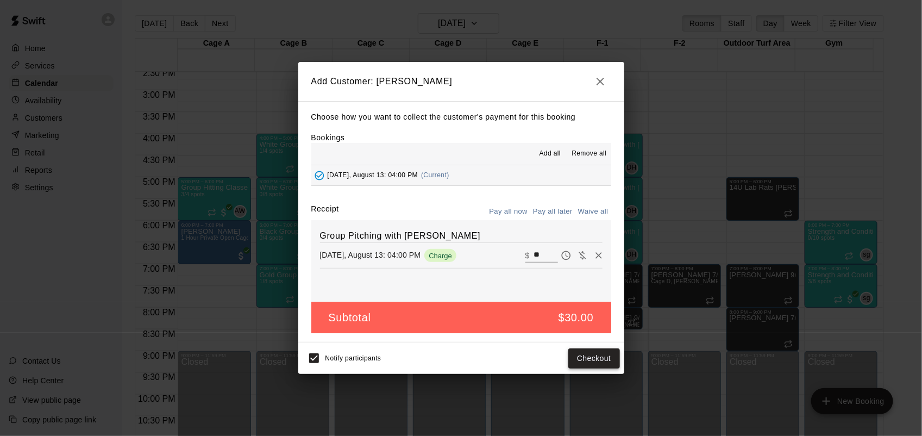
click at [598, 357] on button "Checkout" at bounding box center [593, 358] width 51 height 20
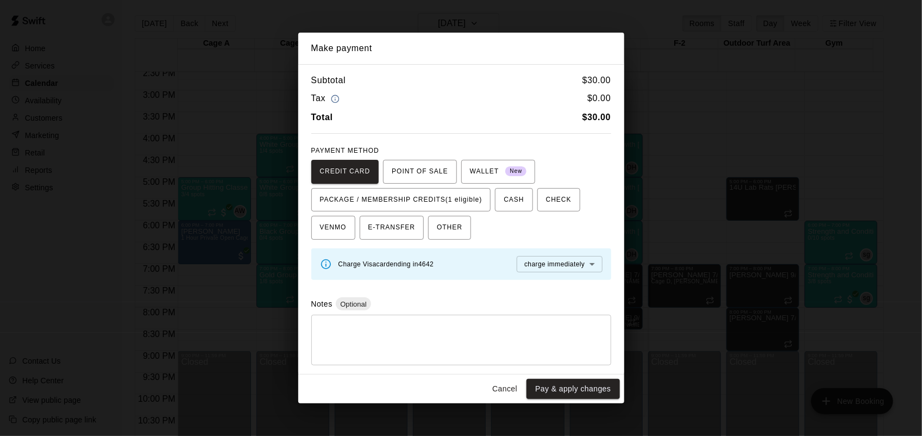
click at [511, 390] on button "Cancel" at bounding box center [504, 389] width 35 height 20
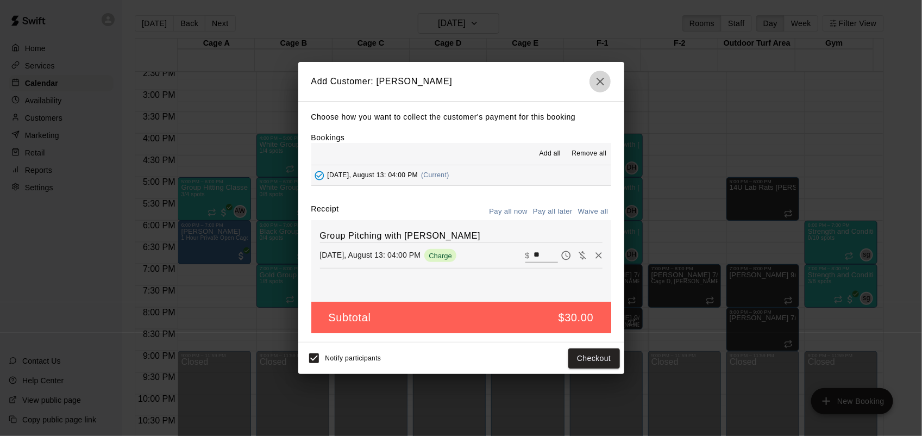
click at [598, 78] on icon "button" at bounding box center [601, 82] width 8 height 8
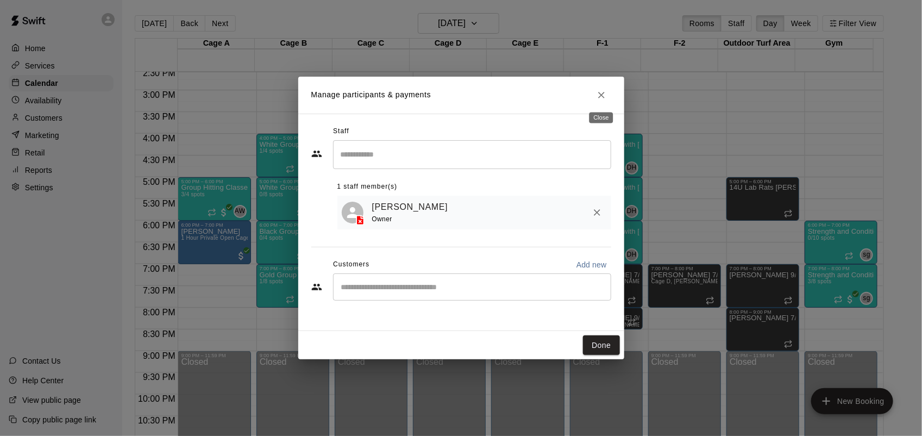
click at [605, 93] on icon "Close" at bounding box center [601, 95] width 11 height 11
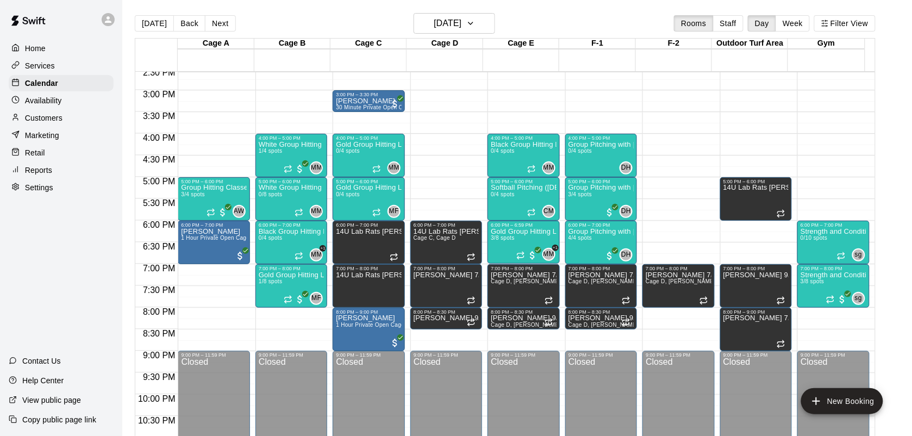
click at [66, 120] on div "Customers" at bounding box center [61, 118] width 105 height 16
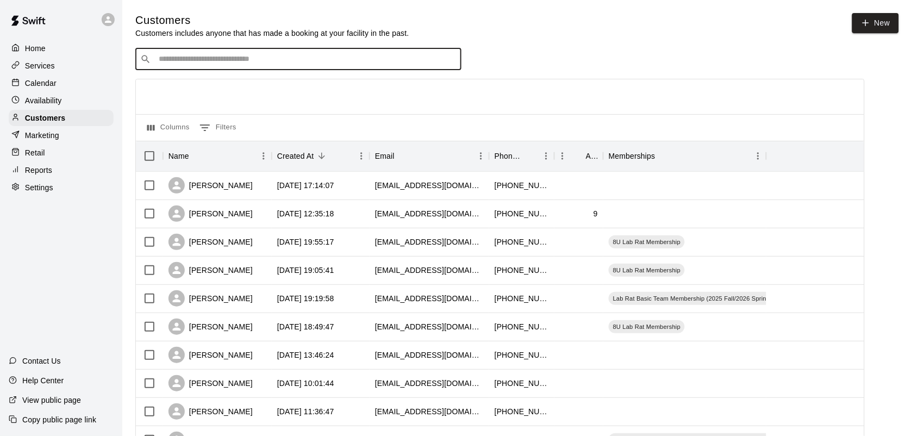
click at [228, 60] on input "Search customers by name or email" at bounding box center [305, 59] width 301 height 11
type input "****"
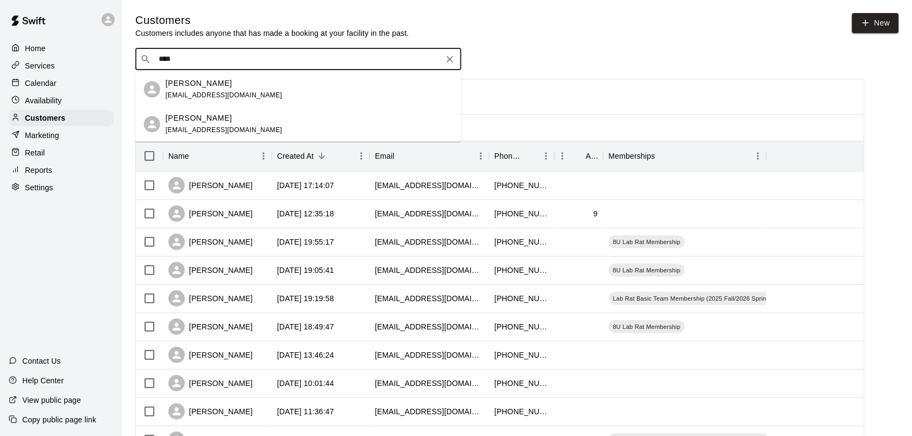
click at [278, 116] on div "Daxton Marzan koreyk_12@sbcglobal.net" at bounding box center [309, 123] width 287 height 23
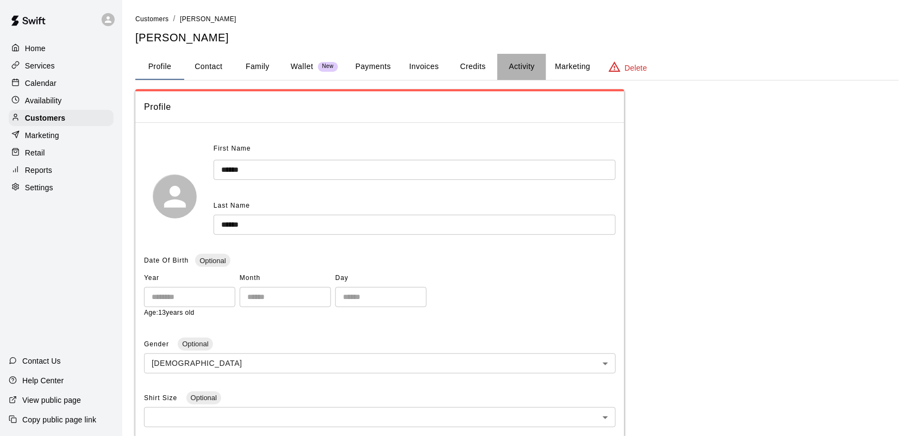
click at [513, 58] on button "Activity" at bounding box center [521, 67] width 49 height 26
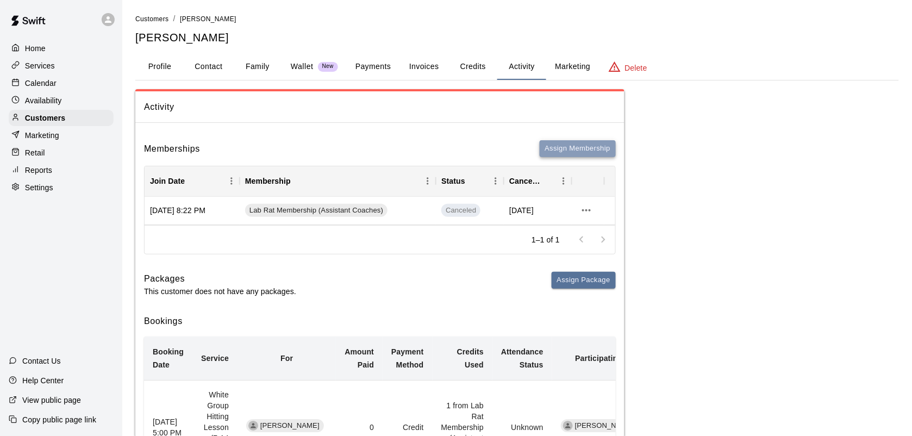
click at [555, 143] on button "Assign Membership" at bounding box center [578, 148] width 76 height 17
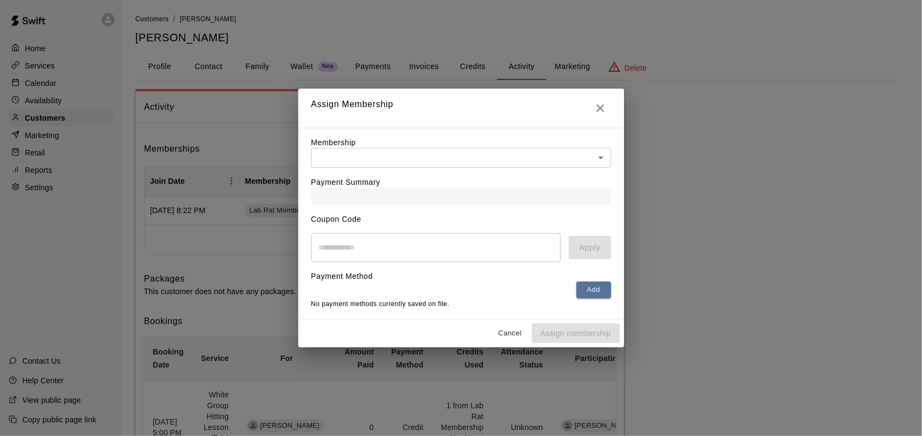
click at [487, 145] on div "Membership ​ ​" at bounding box center [461, 152] width 300 height 31
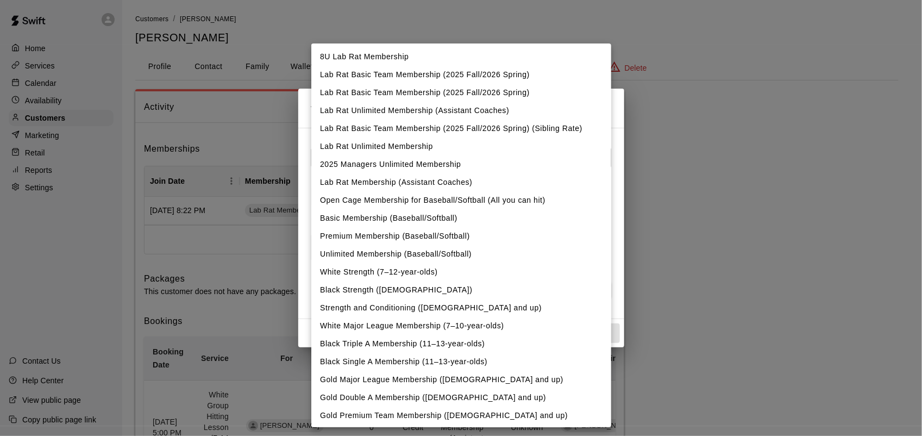
click at [486, 151] on body "Home Services Calendar Availability Customers Marketing Retail Reports Settings…" at bounding box center [461, 268] width 922 height 537
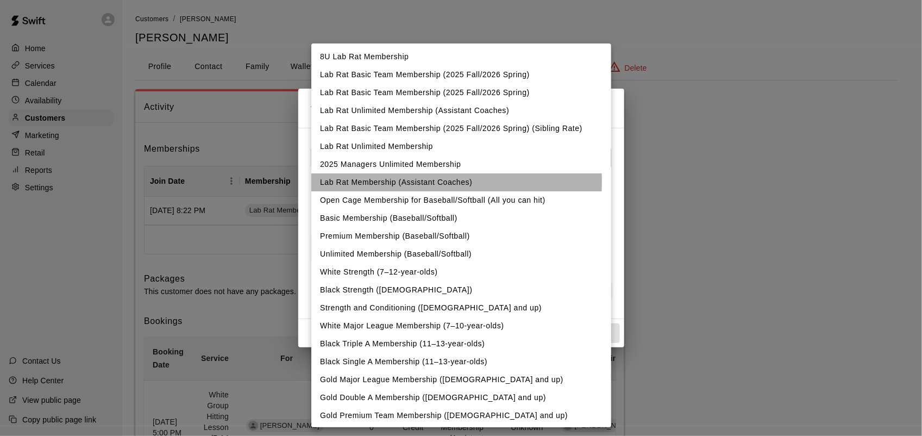
click at [424, 181] on li "Lab Rat Membership (Assistant Coaches)" at bounding box center [461, 182] width 300 height 18
type input "**********"
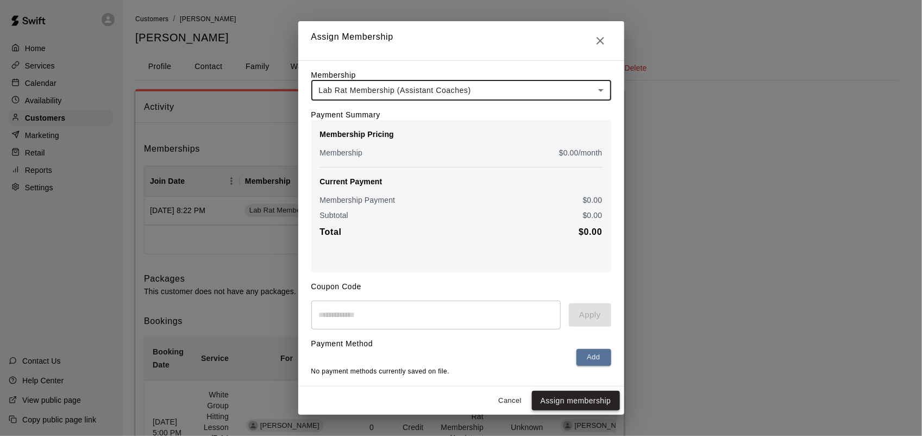
click at [567, 394] on button "Assign membership" at bounding box center [576, 401] width 88 height 20
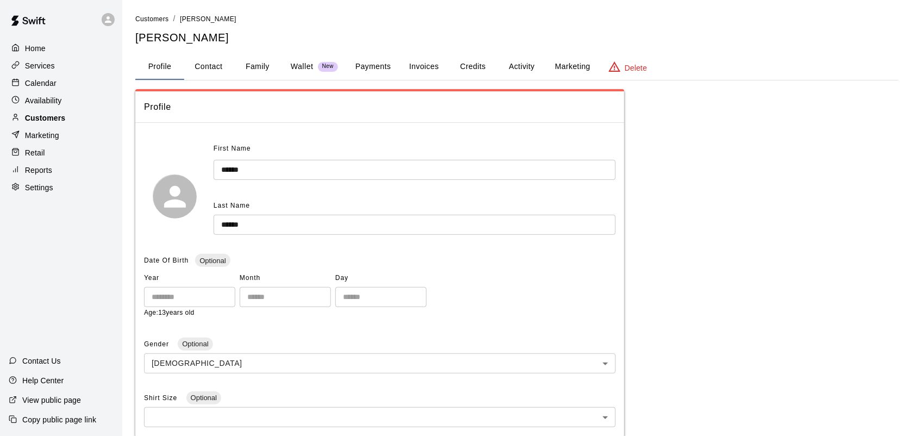
click at [46, 123] on p "Customers" at bounding box center [45, 117] width 40 height 11
